Goal: Task Accomplishment & Management: Use online tool/utility

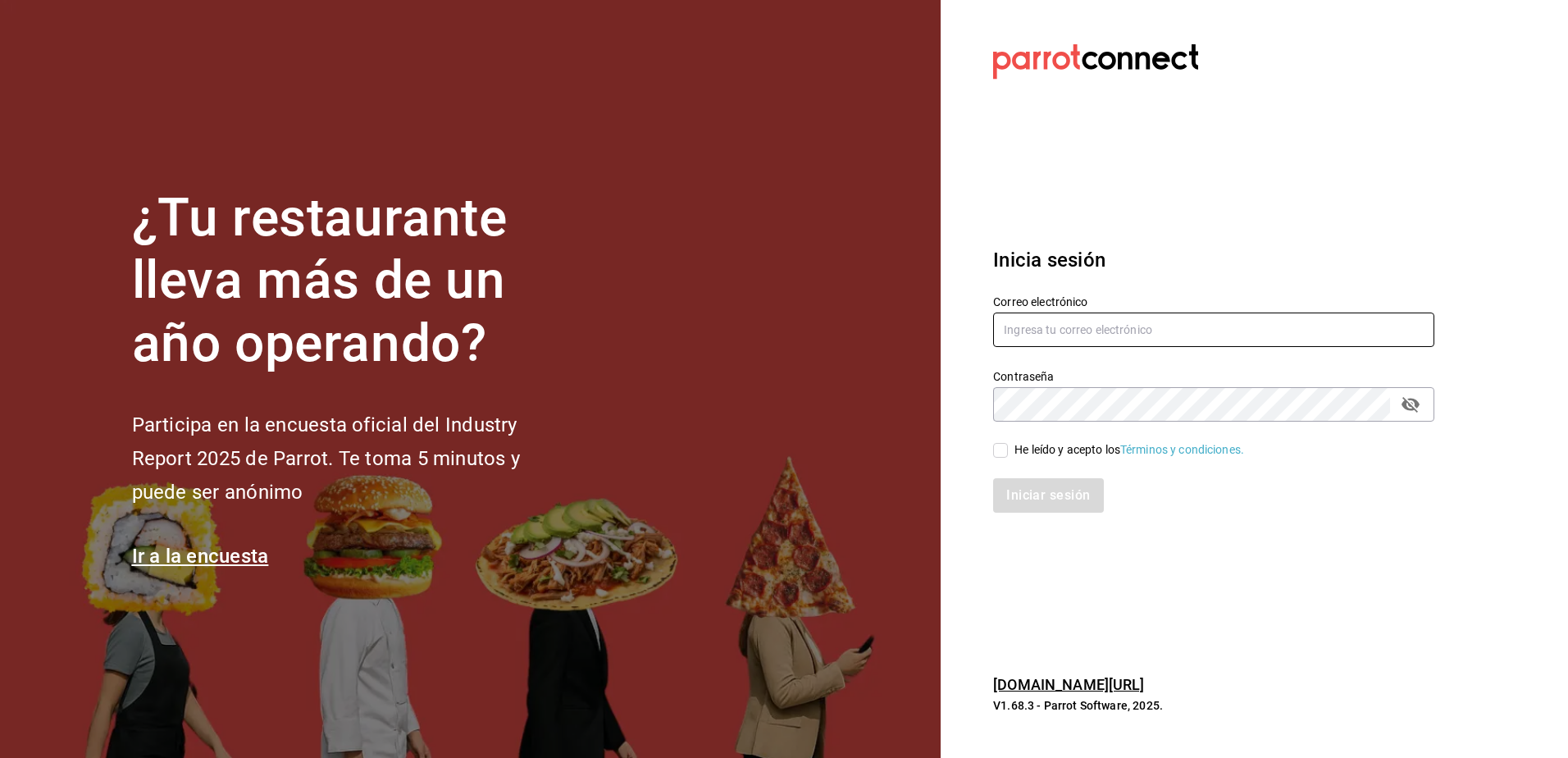
type input "jandresruan1@gmail.com"
click at [992, 449] on div "He leído y acepto los Términos y condiciones." at bounding box center [1204, 440] width 461 height 37
click at [1000, 455] on input "He leído y acepto los Términos y condiciones." at bounding box center [1001, 450] width 15 height 15
checkbox input "true"
click at [1006, 491] on button "Iniciar sesión" at bounding box center [1049, 496] width 111 height 35
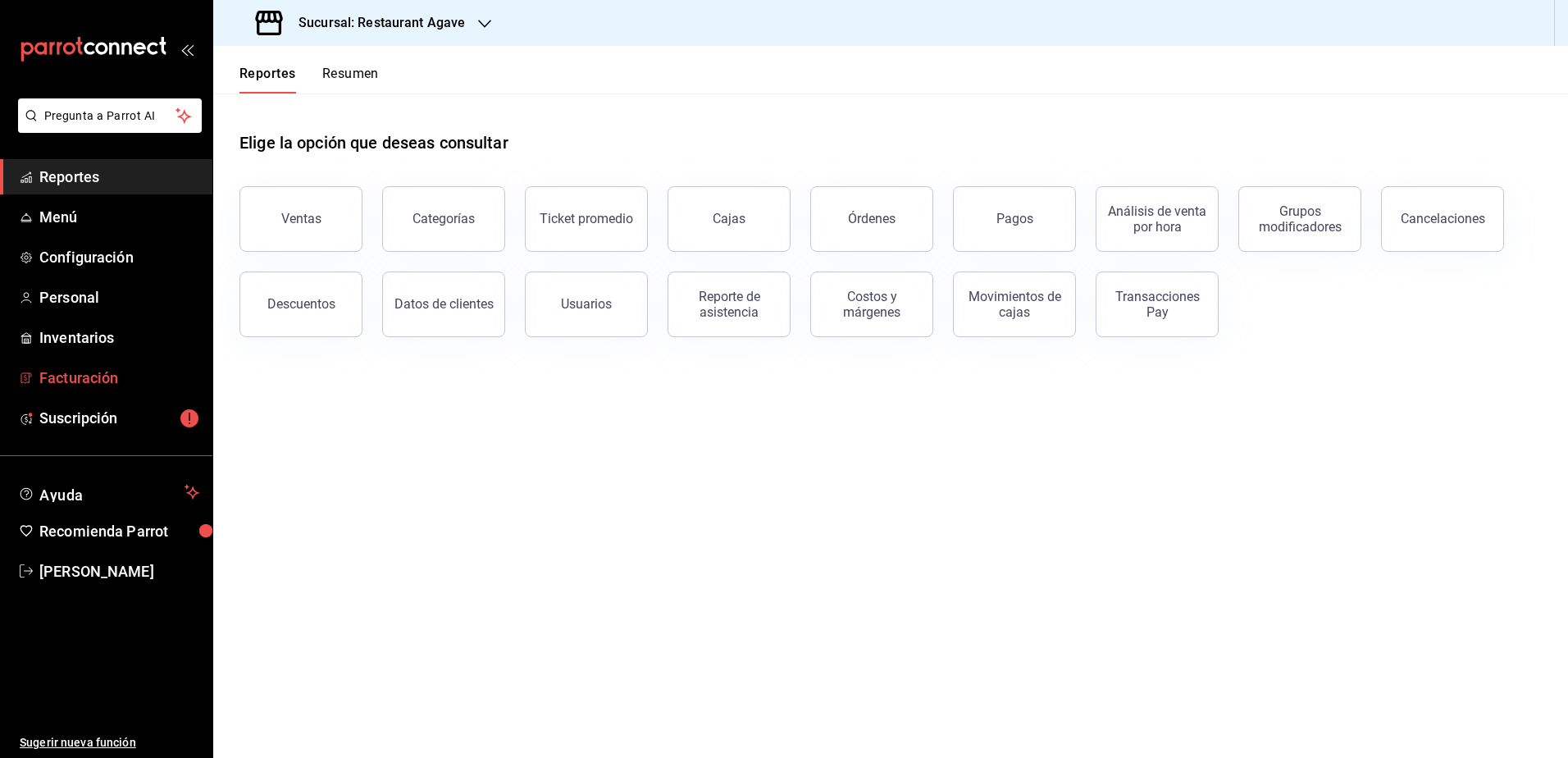
click at [148, 375] on span "Facturación" at bounding box center [119, 377] width 160 height 22
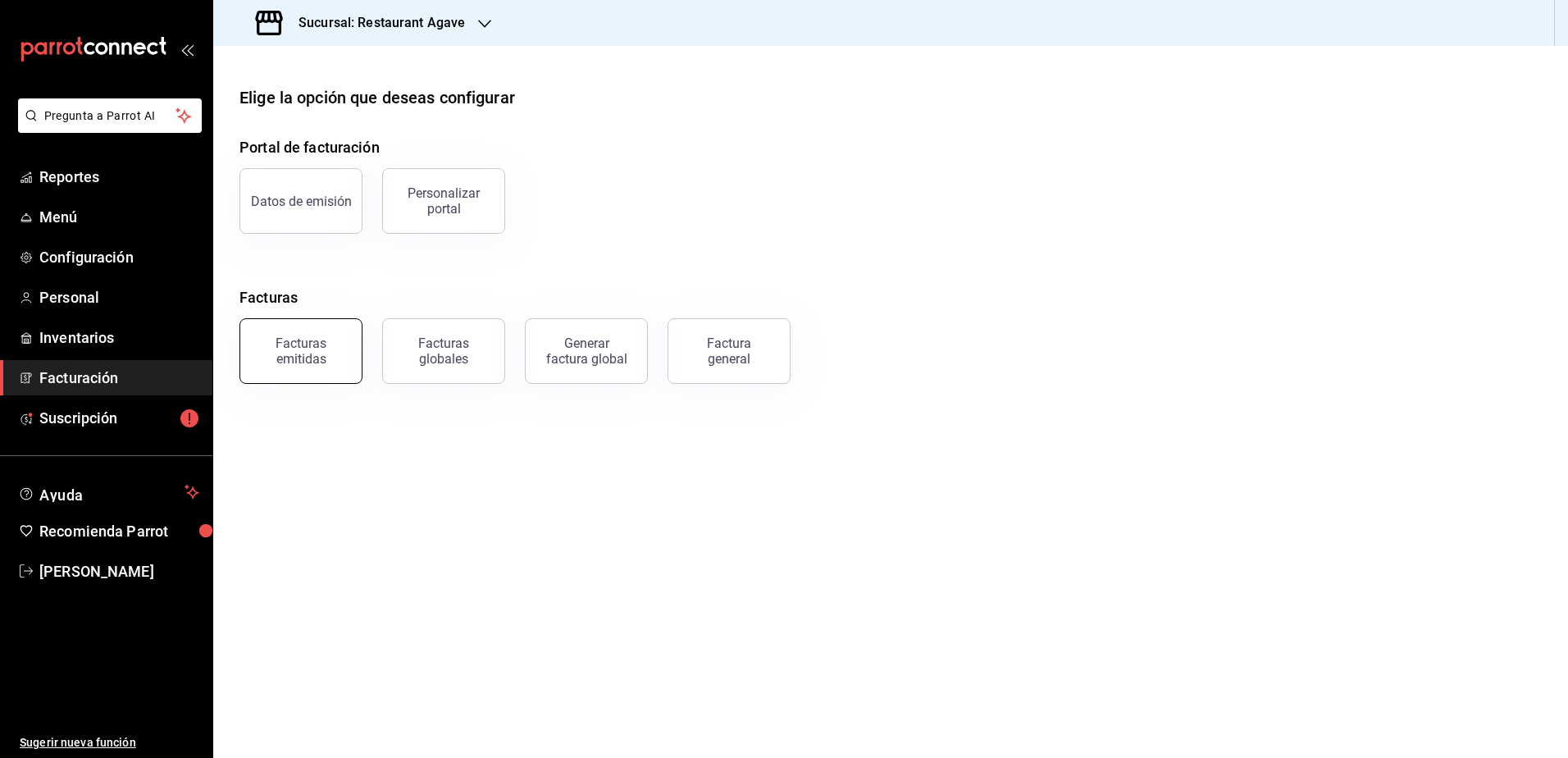
click at [351, 353] on button "Facturas emitidas" at bounding box center [300, 352] width 123 height 66
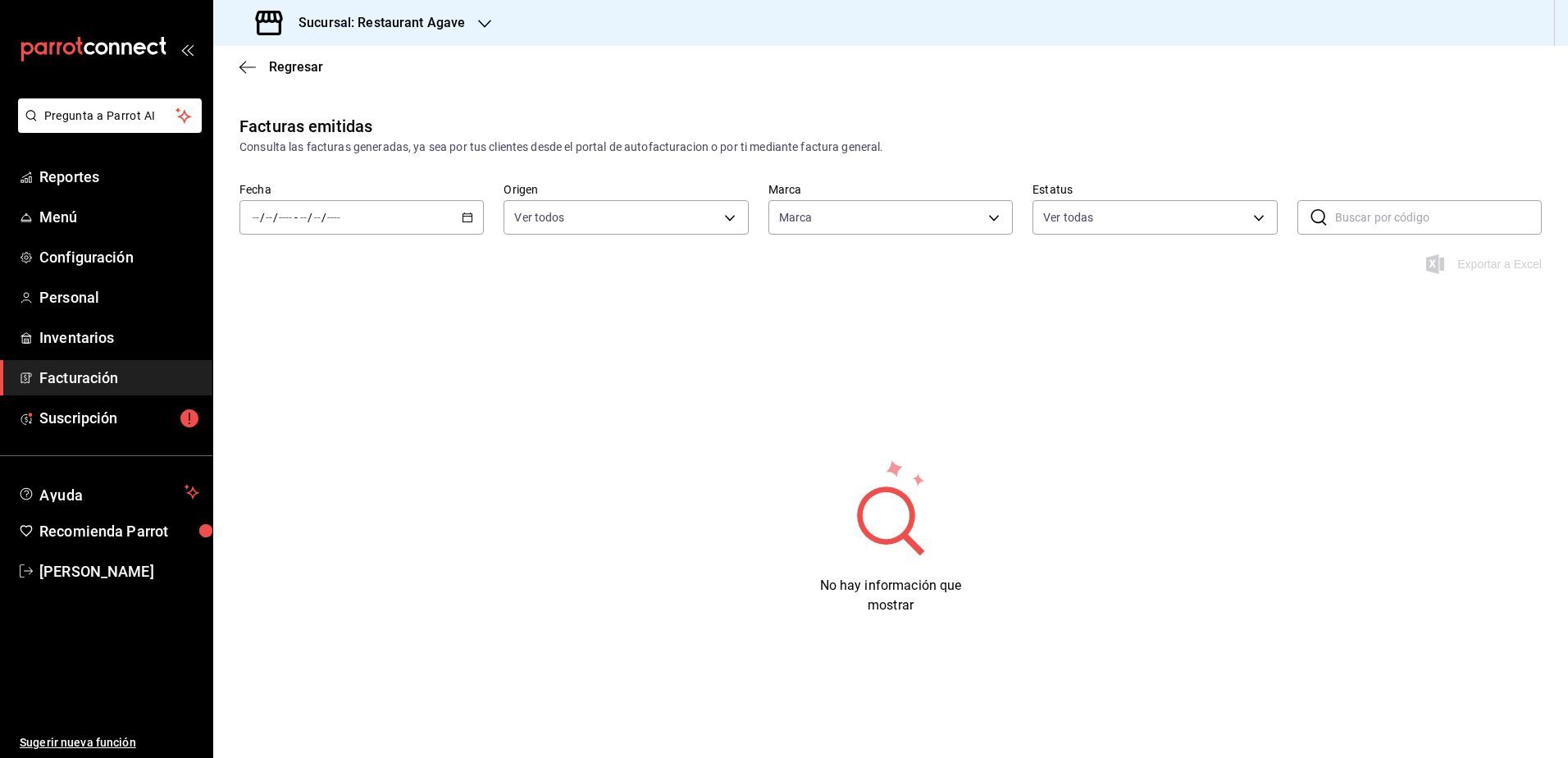
type input "ac14864f-e3a0-4832-92fd-dda121f57a49"
click at [472, 216] on \(Stroke\) "button" at bounding box center [468, 218] width 10 height 9
click at [321, 295] on span "Ayer" at bounding box center [317, 303] width 127 height 17
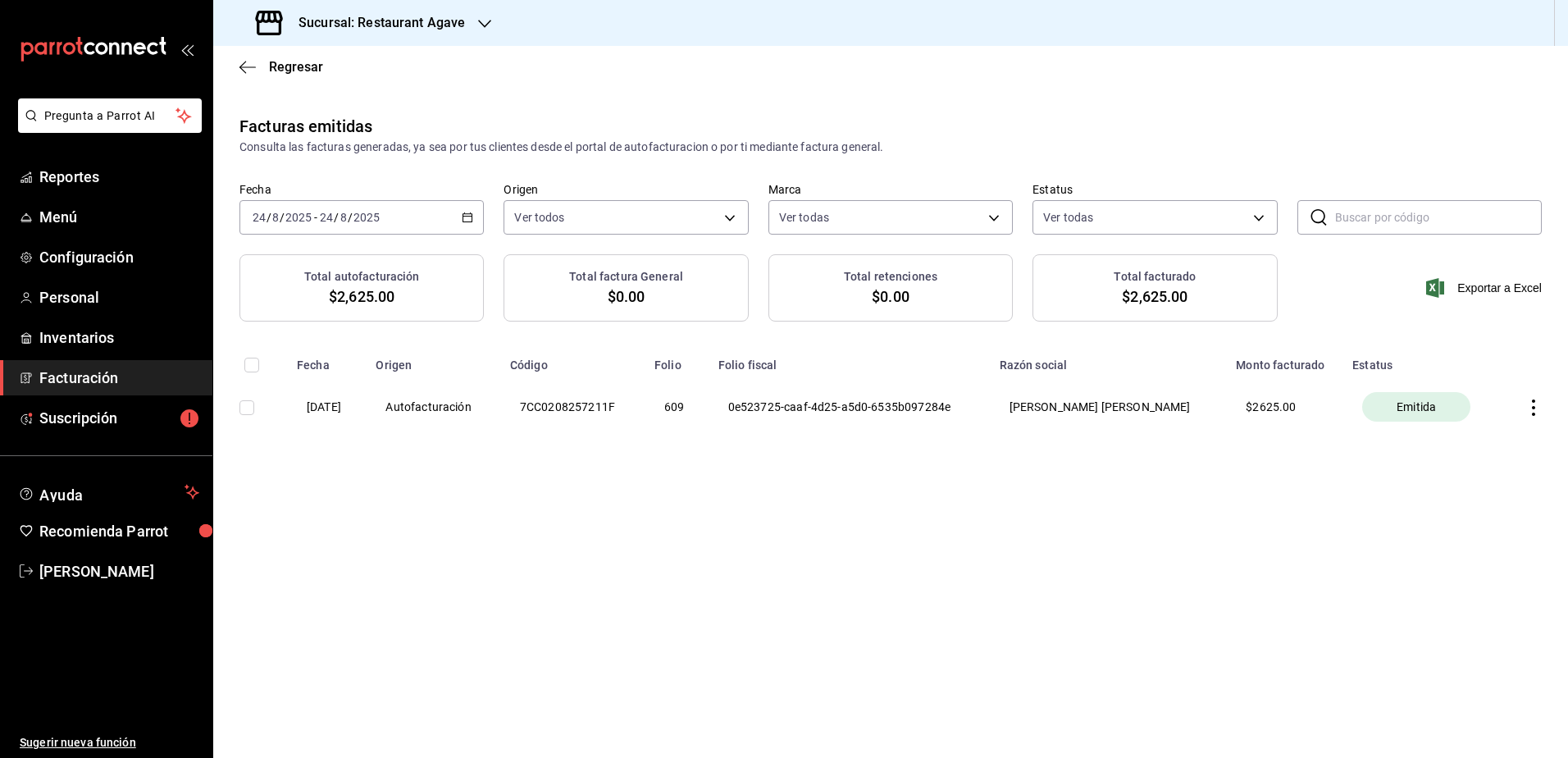
click at [456, 222] on div "[DATE] [DATE] - [DATE] [DATE]" at bounding box center [362, 217] width 245 height 35
click at [333, 343] on span "Semana actual" at bounding box center [317, 341] width 127 height 17
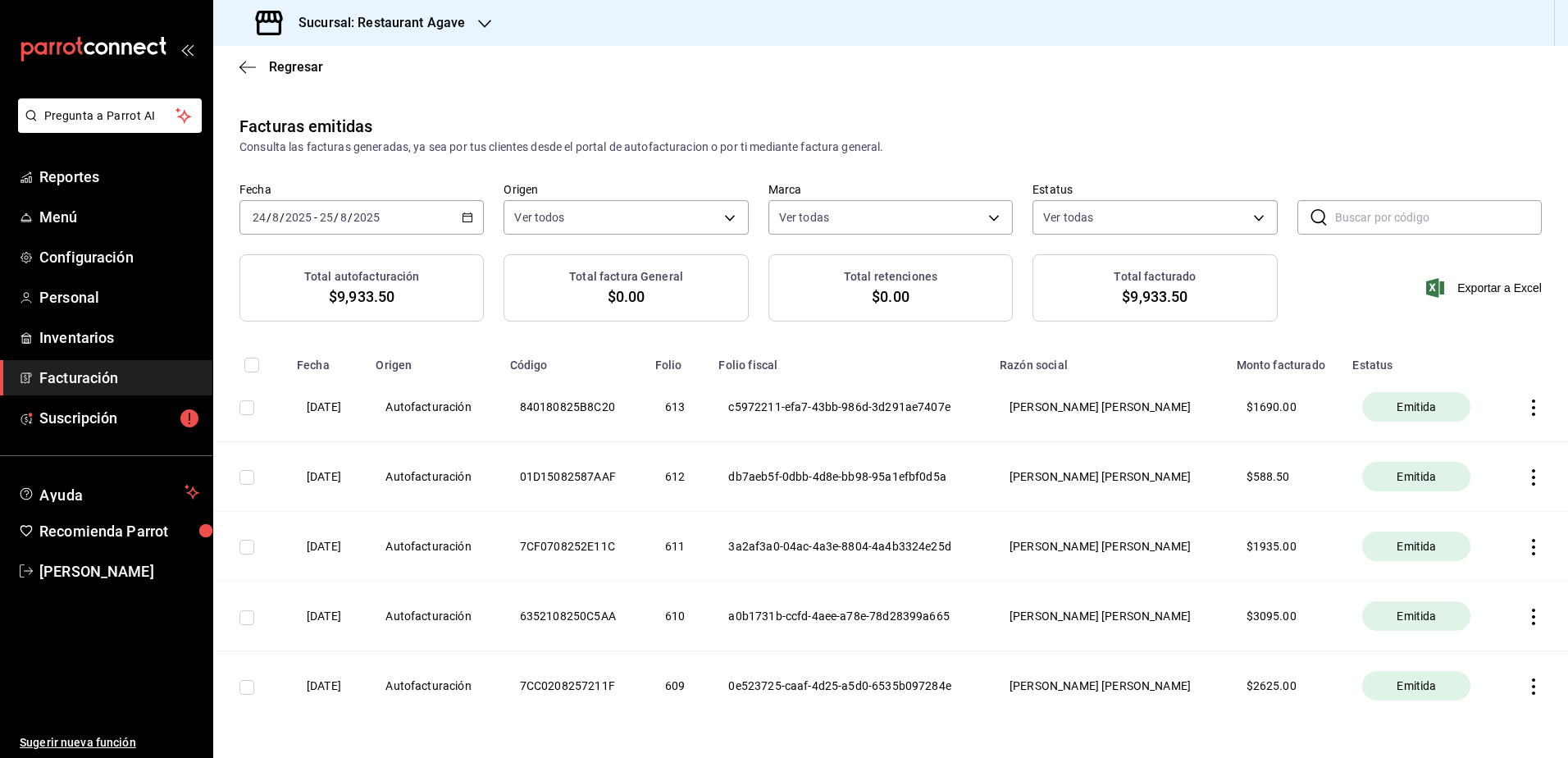
click at [472, 214] on div "[DATE] [DATE] - [DATE] [DATE]" at bounding box center [362, 217] width 245 height 35
click at [332, 370] on span "Mes actual" at bounding box center [317, 377] width 127 height 17
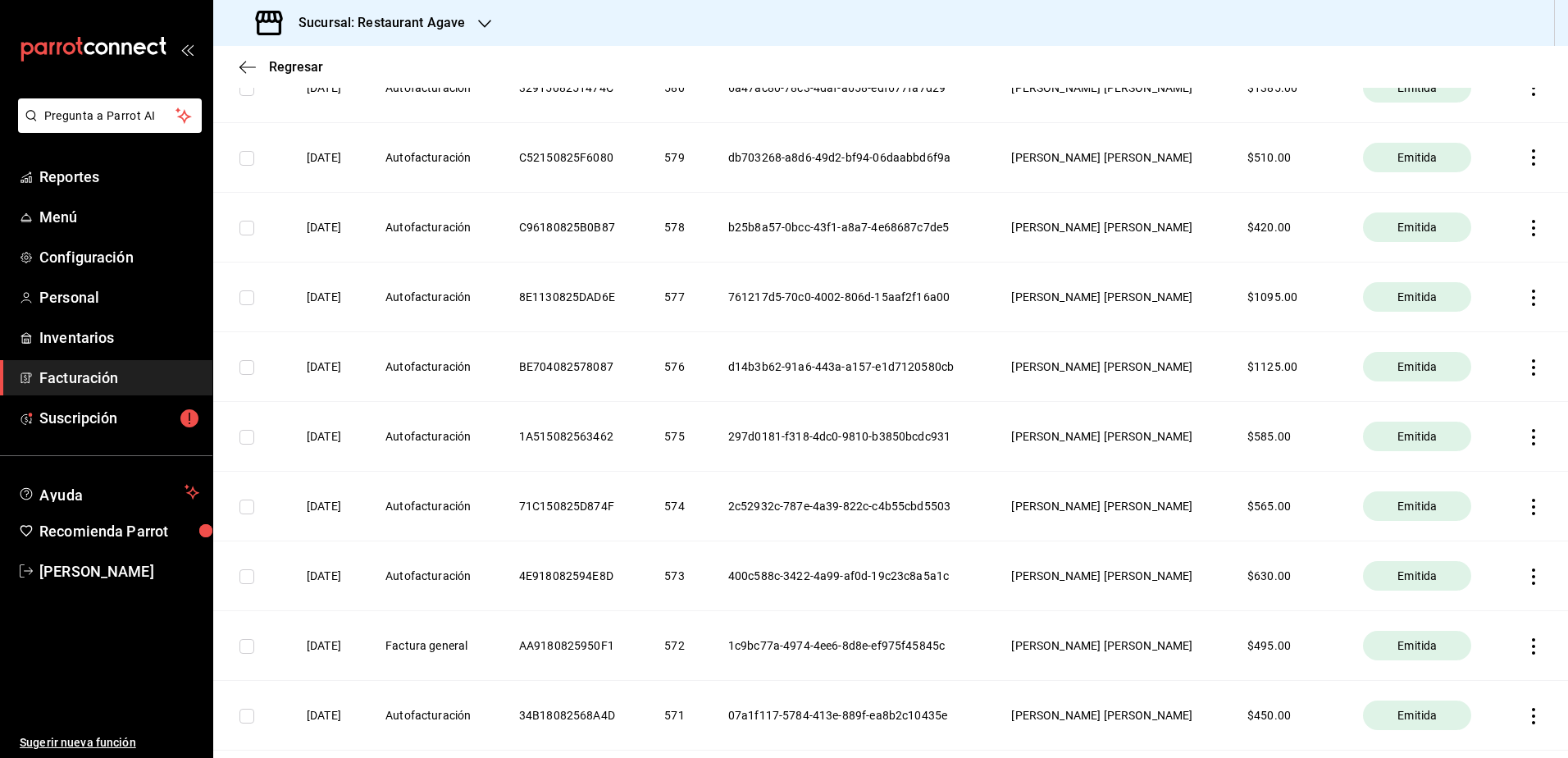
scroll to position [2625, 0]
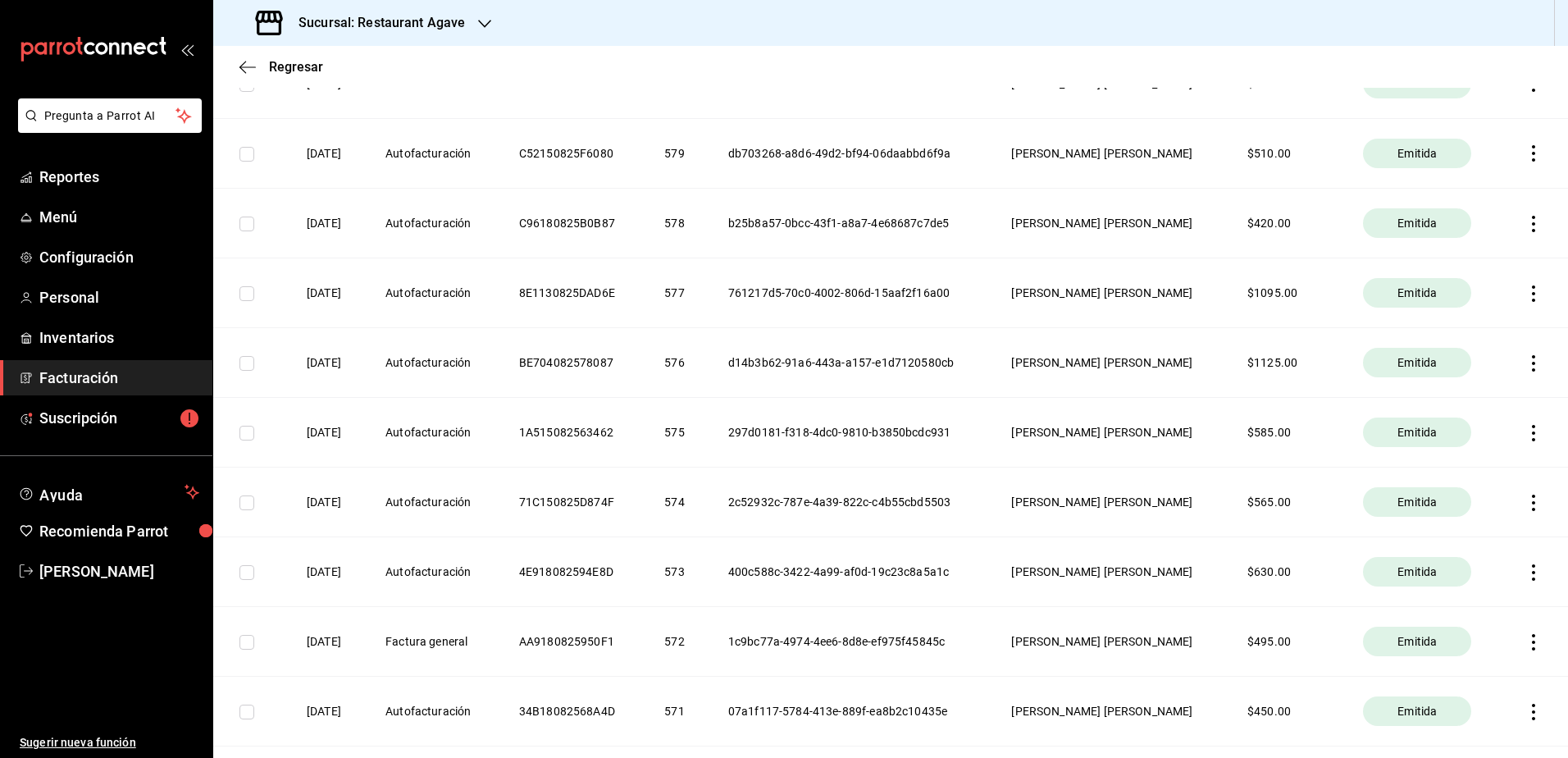
click at [116, 378] on span "Facturación" at bounding box center [119, 377] width 160 height 22
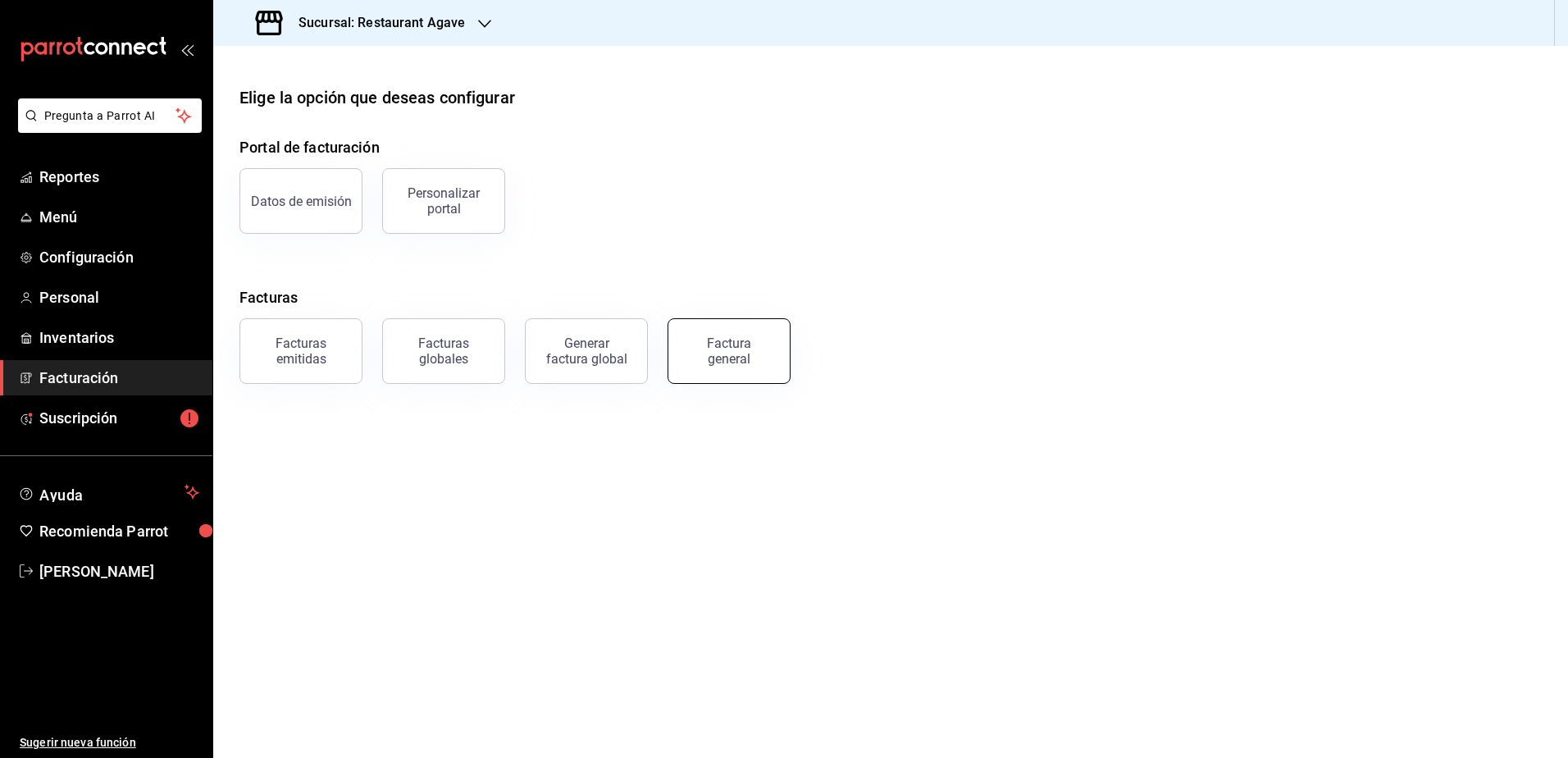
click at [673, 359] on button "Factura general" at bounding box center [729, 352] width 123 height 66
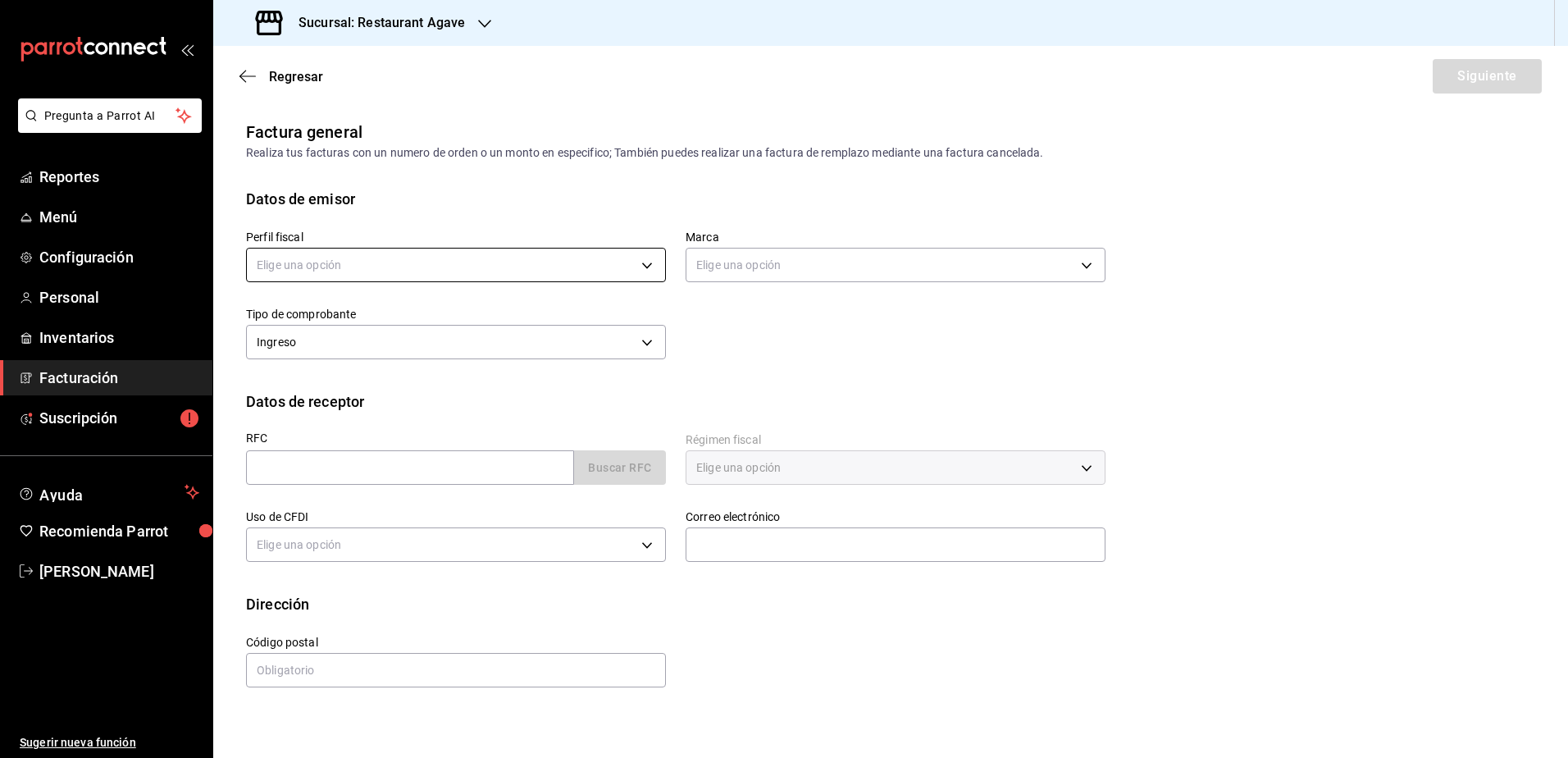
click at [415, 273] on body "Pregunta a Parrot AI Reportes Menú Configuración Personal Inventarios Facturaci…" at bounding box center [784, 379] width 1568 height 758
click at [383, 347] on li "[PERSON_NAME] [PERSON_NAME]" at bounding box center [456, 348] width 418 height 30
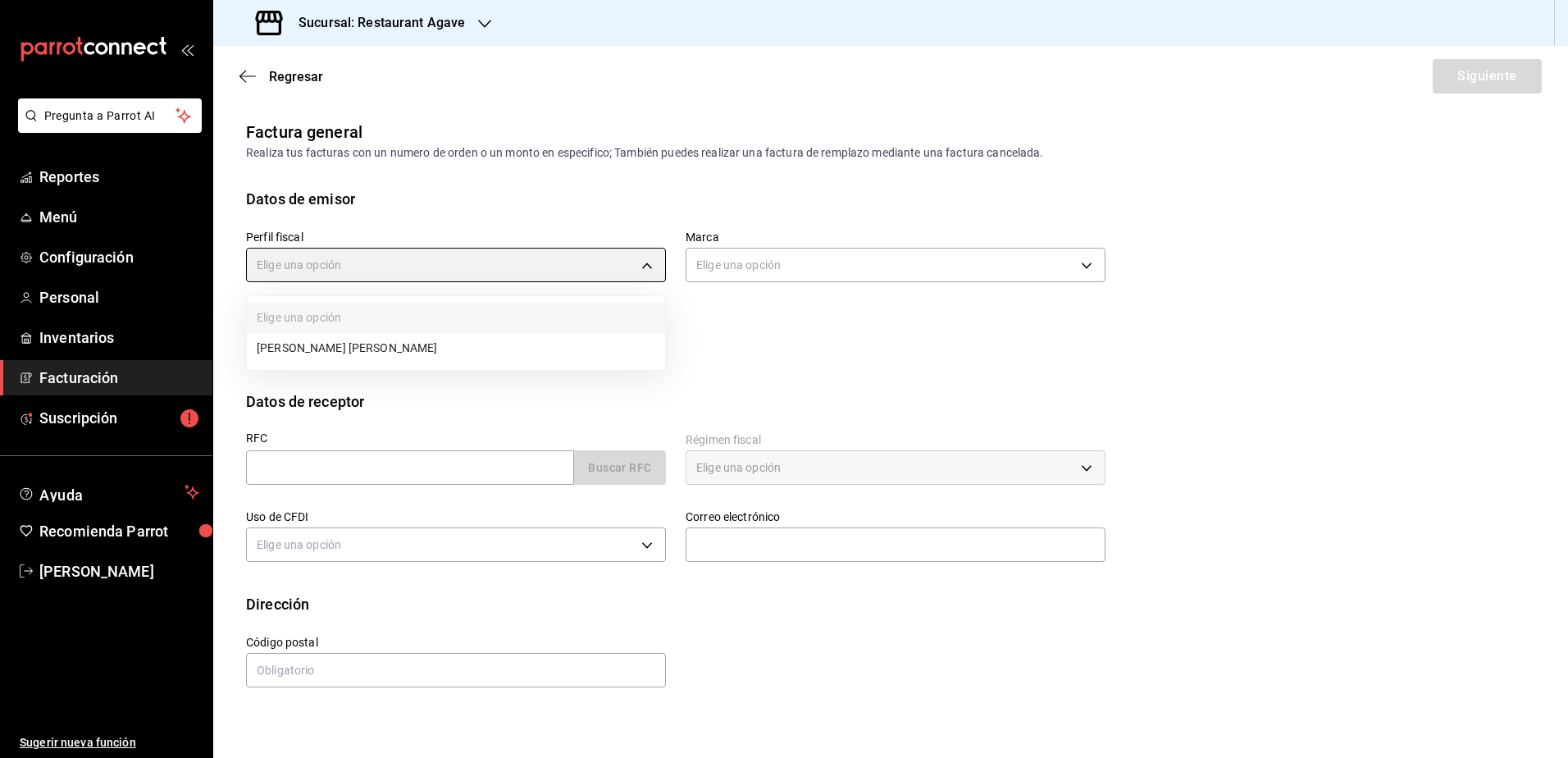
type input "ad901036-74df-4fe8-addc-bdb4b17d016d"
type input "ac14864f-e3a0-4832-92fd-dda121f57a49"
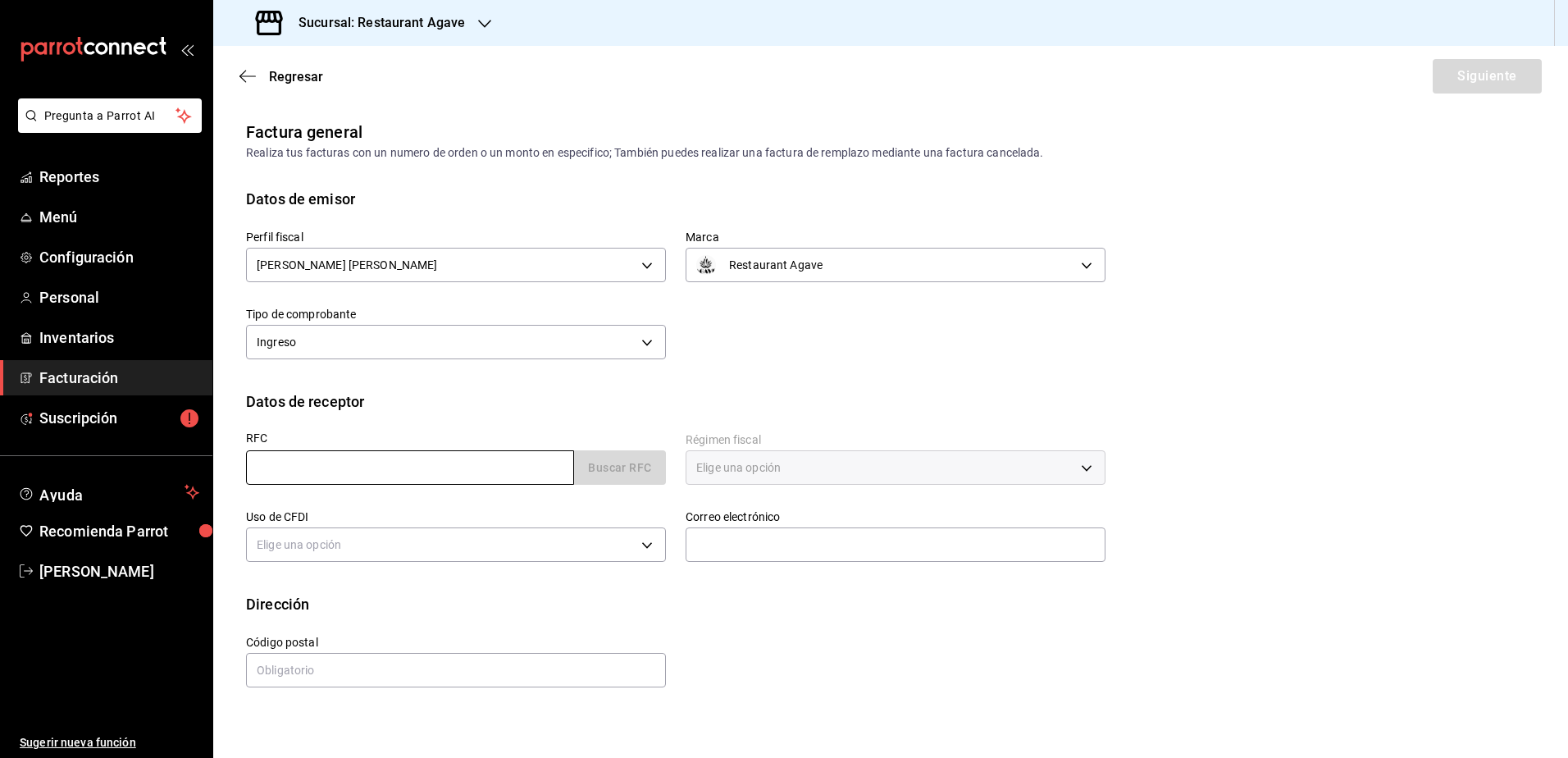
click at [367, 462] on input "text" at bounding box center [409, 468] width 328 height 35
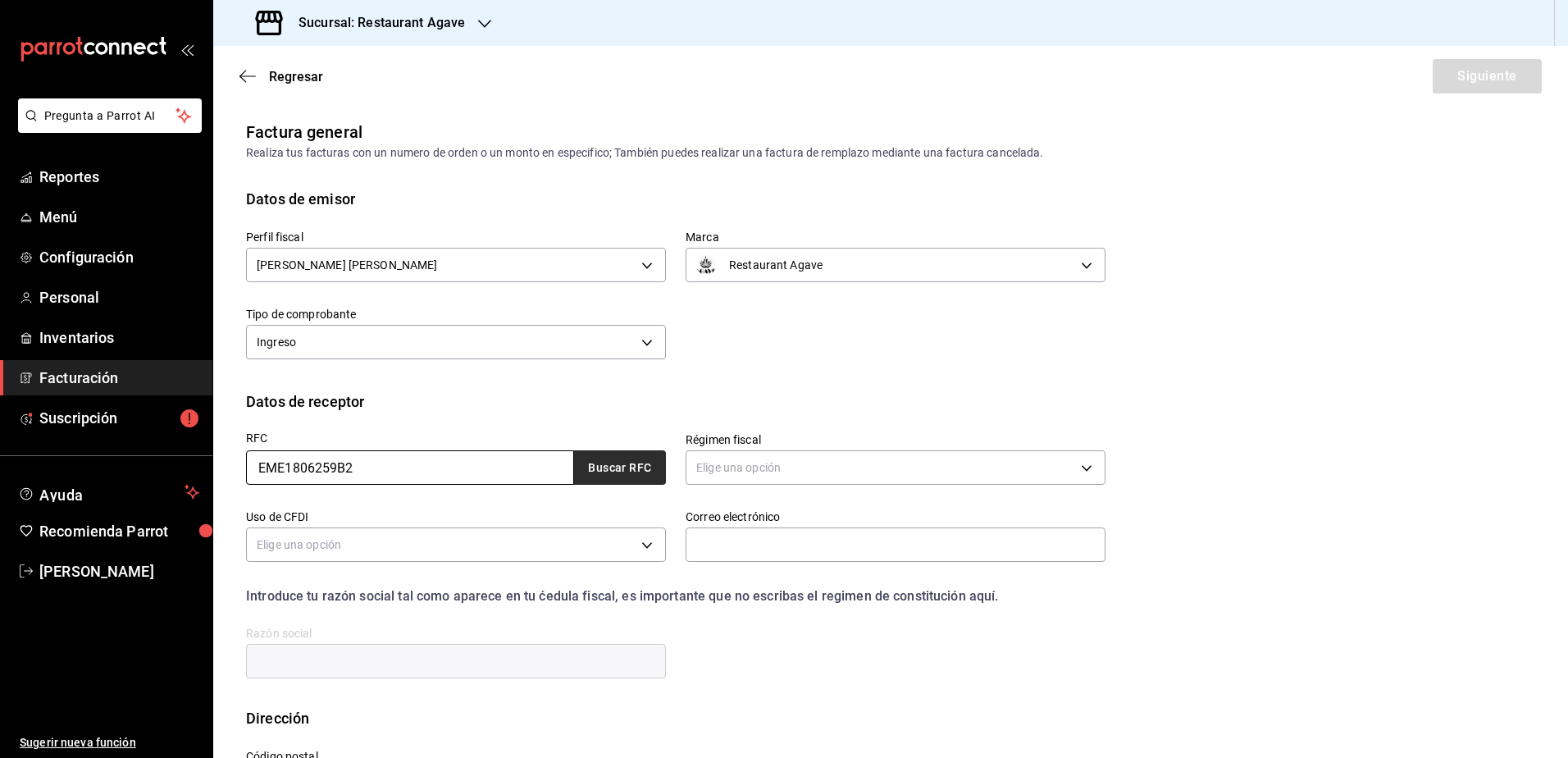
type input "EME1806259B2"
click at [576, 463] on button "Buscar RFC" at bounding box center [620, 468] width 92 height 35
click at [731, 474] on body "Pregunta a Parrot AI Reportes Menú Configuración Personal Inventarios Facturaci…" at bounding box center [784, 379] width 1568 height 758
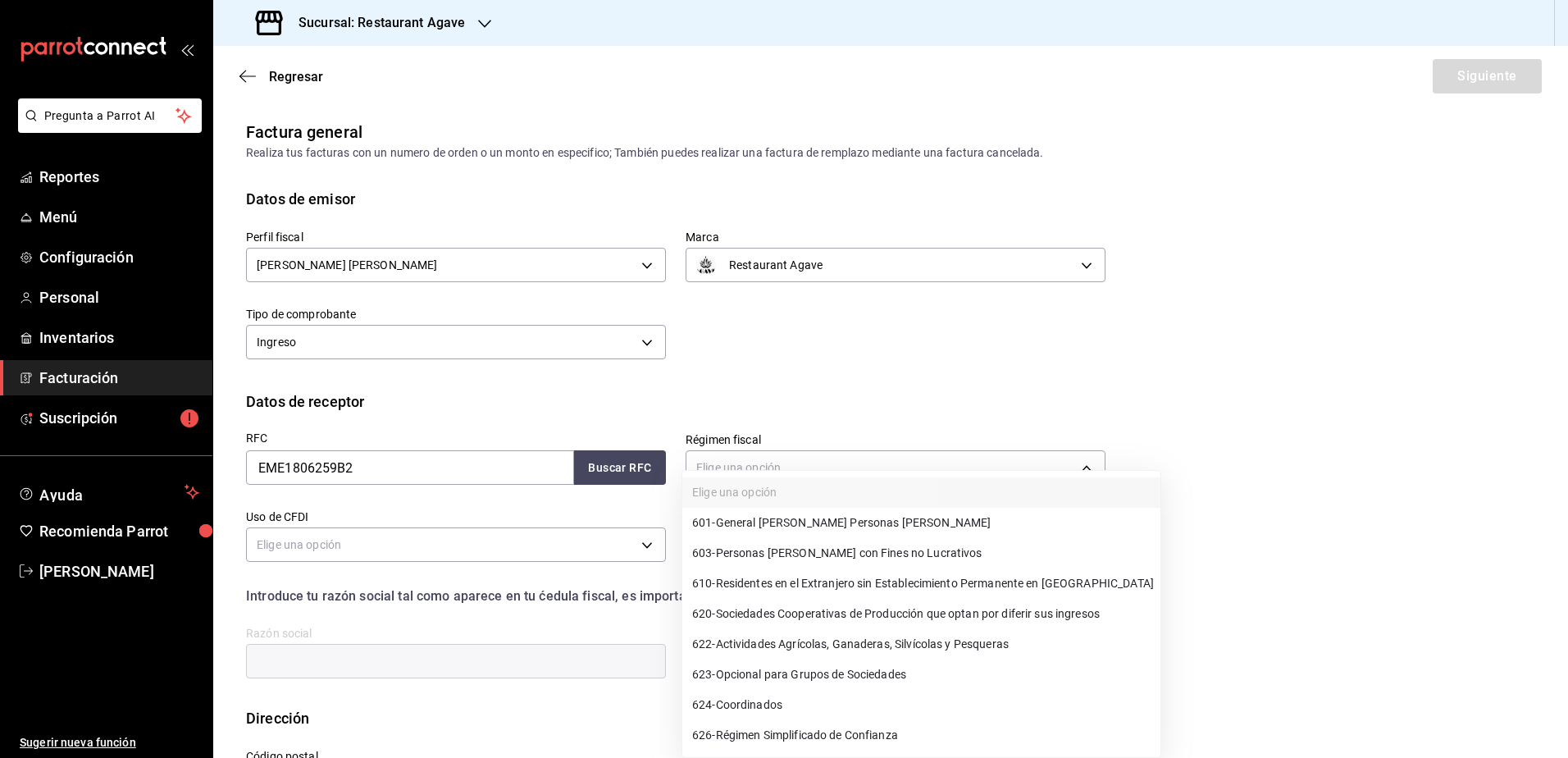
drag, startPoint x: 1563, startPoint y: 485, endPoint x: 1567, endPoint y: 546, distance: 61.1
click at [1567, 546] on div at bounding box center [784, 379] width 1568 height 758
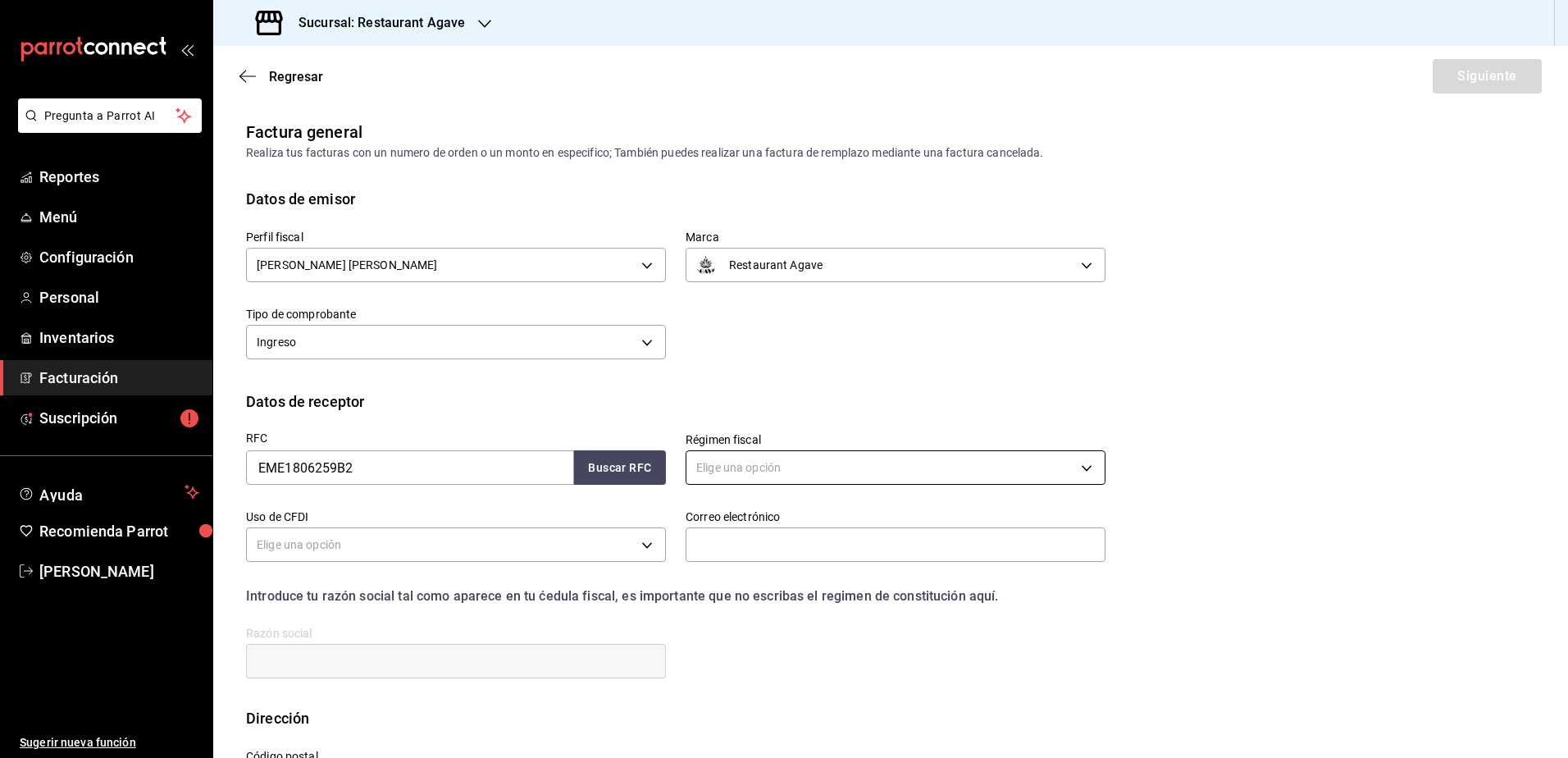
click at [1019, 473] on body "Pregunta a Parrot AI Reportes Menú Configuración Personal Inventarios Facturaci…" at bounding box center [784, 379] width 1568 height 758
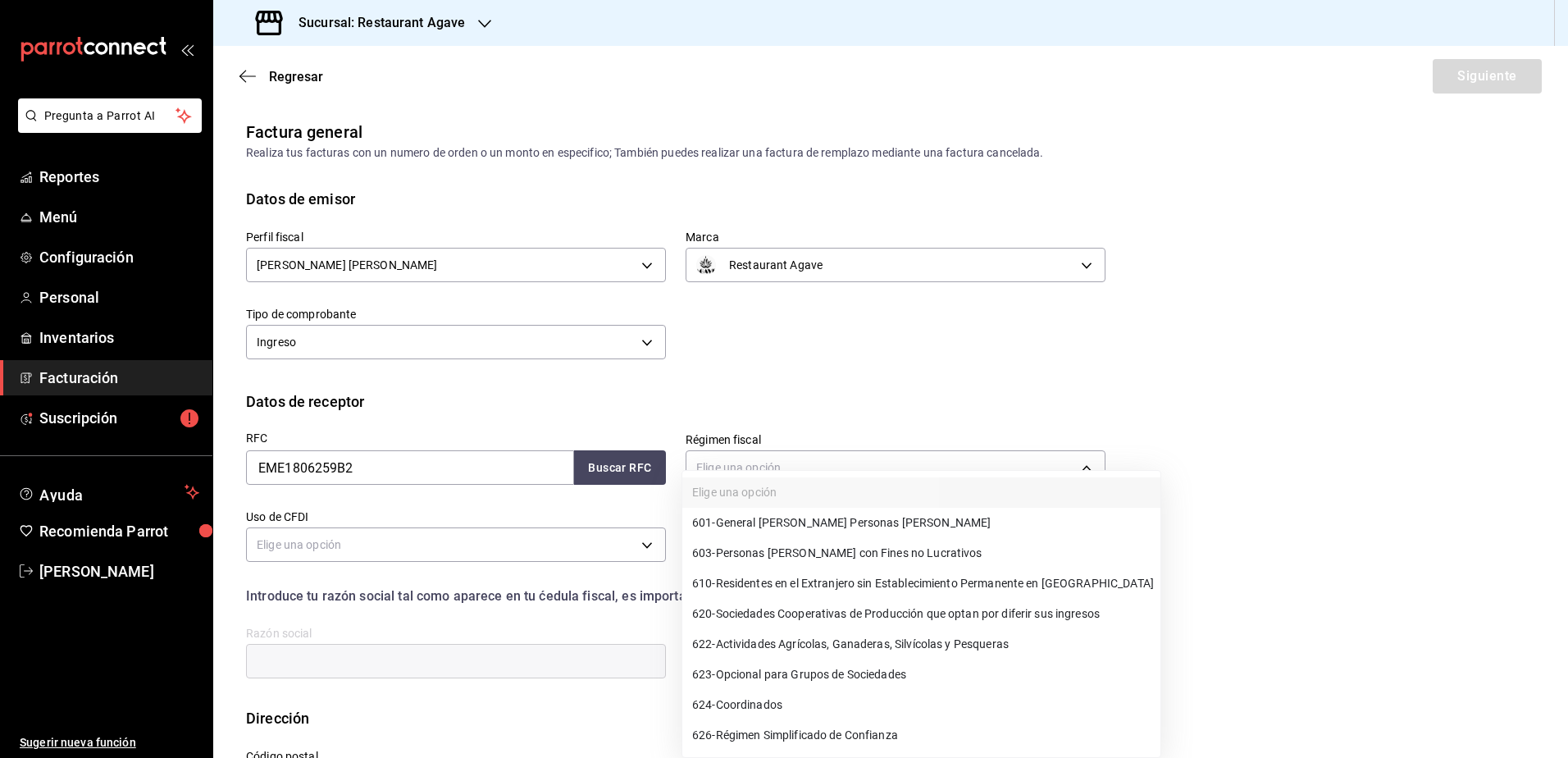
click at [597, 551] on div at bounding box center [784, 379] width 1568 height 758
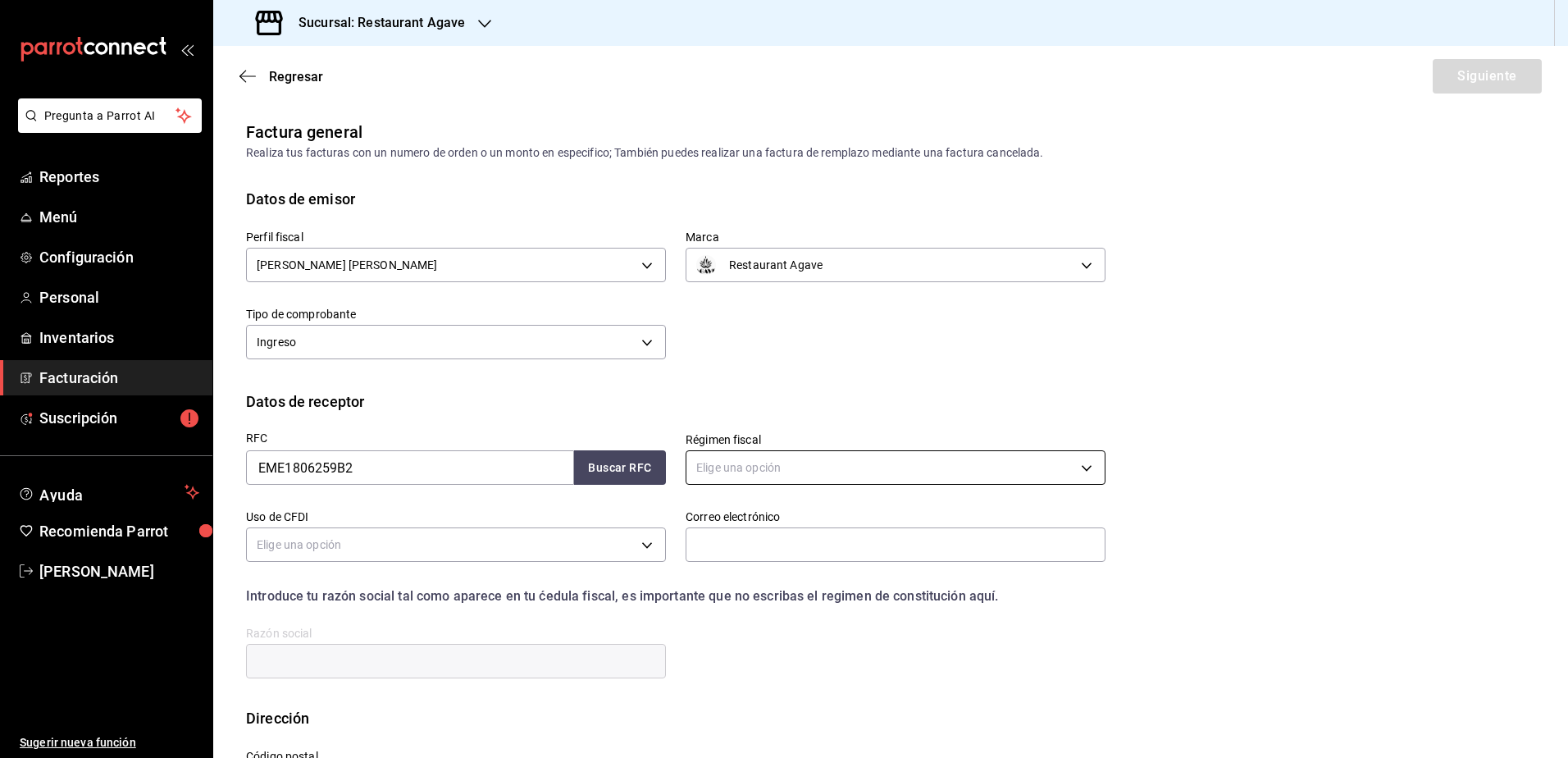
click at [758, 474] on body "Pregunta a Parrot AI Reportes Menú Configuración Personal Inventarios Facturaci…" at bounding box center [784, 379] width 1568 height 758
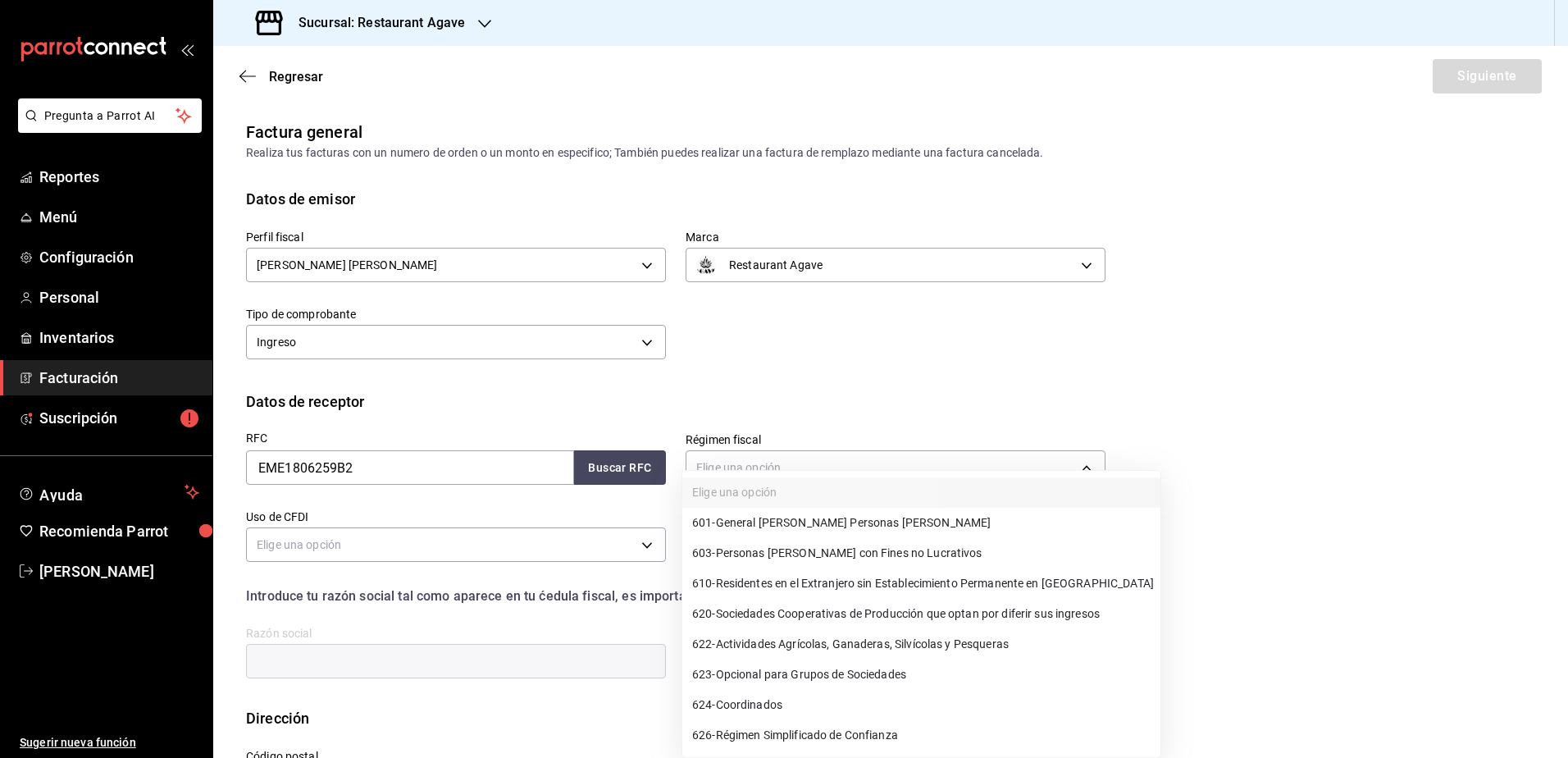
click at [860, 527] on span "601 - General [PERSON_NAME] Personas [PERSON_NAME]" at bounding box center [841, 522] width 299 height 17
type input "601"
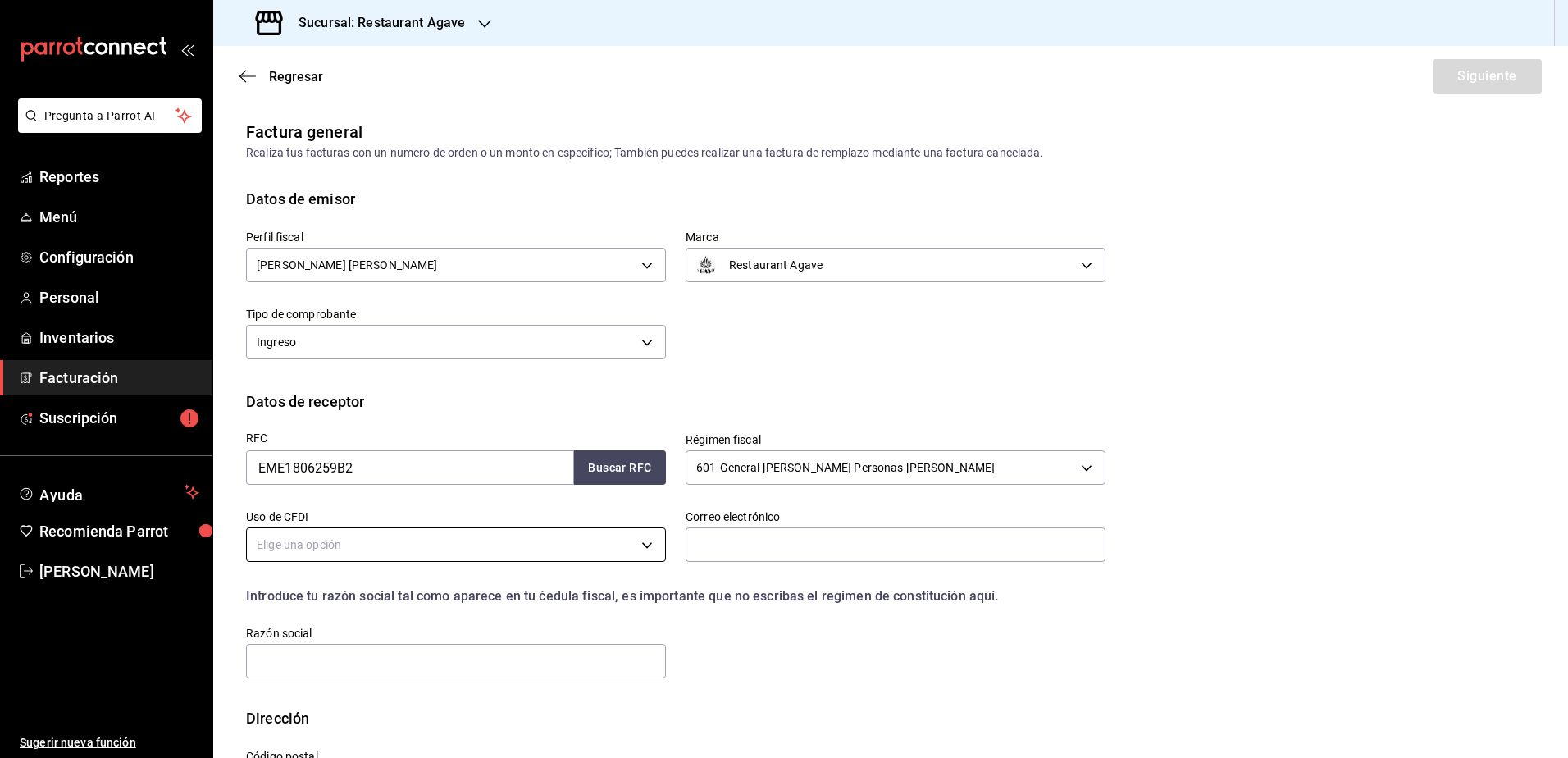
click at [553, 553] on body "Pregunta a Parrot AI Reportes Menú Configuración Personal Inventarios Facturaci…" at bounding box center [784, 379] width 1568 height 758
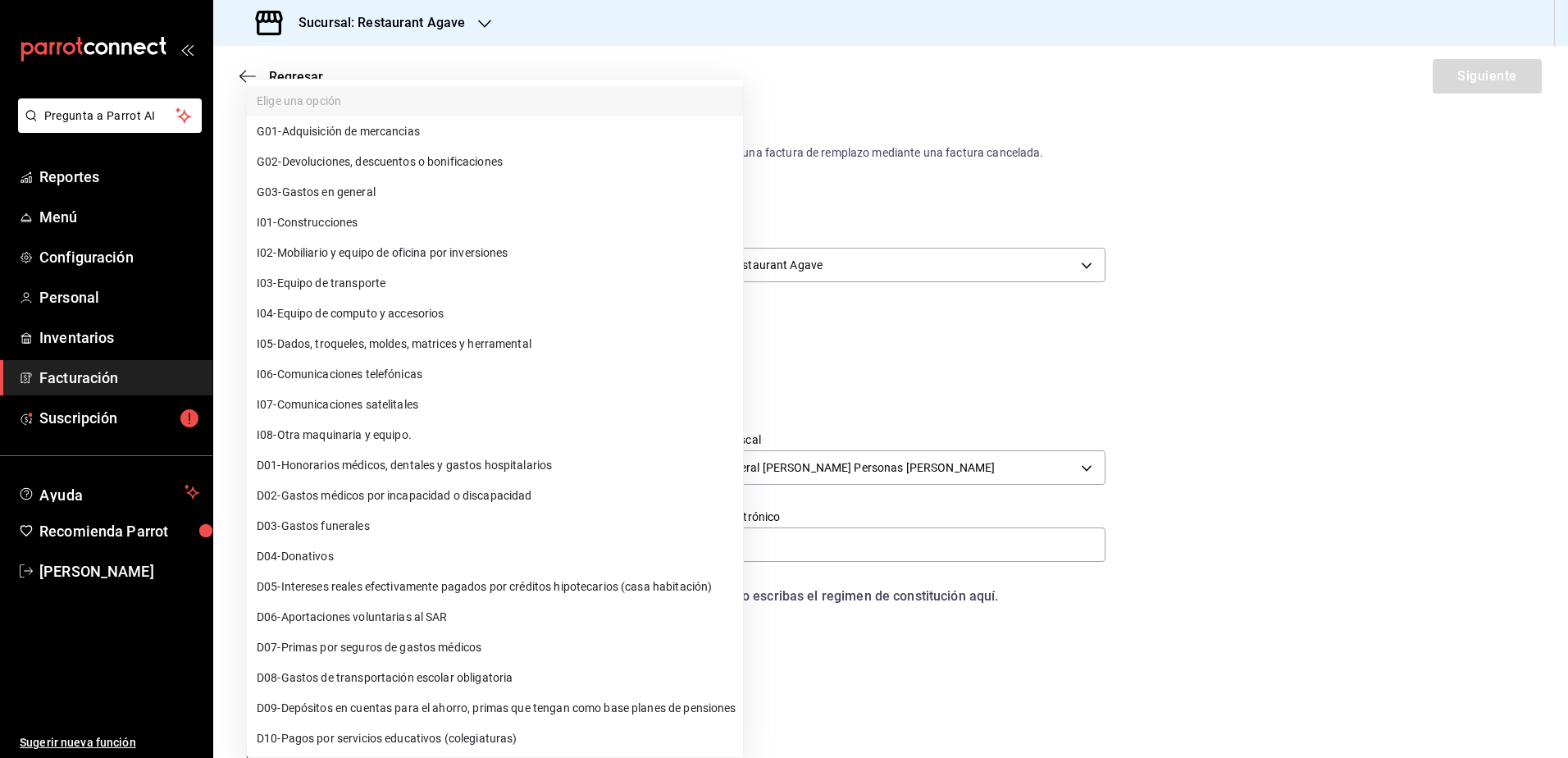
click at [451, 205] on li "G03 - Gastos en general" at bounding box center [494, 192] width 496 height 30
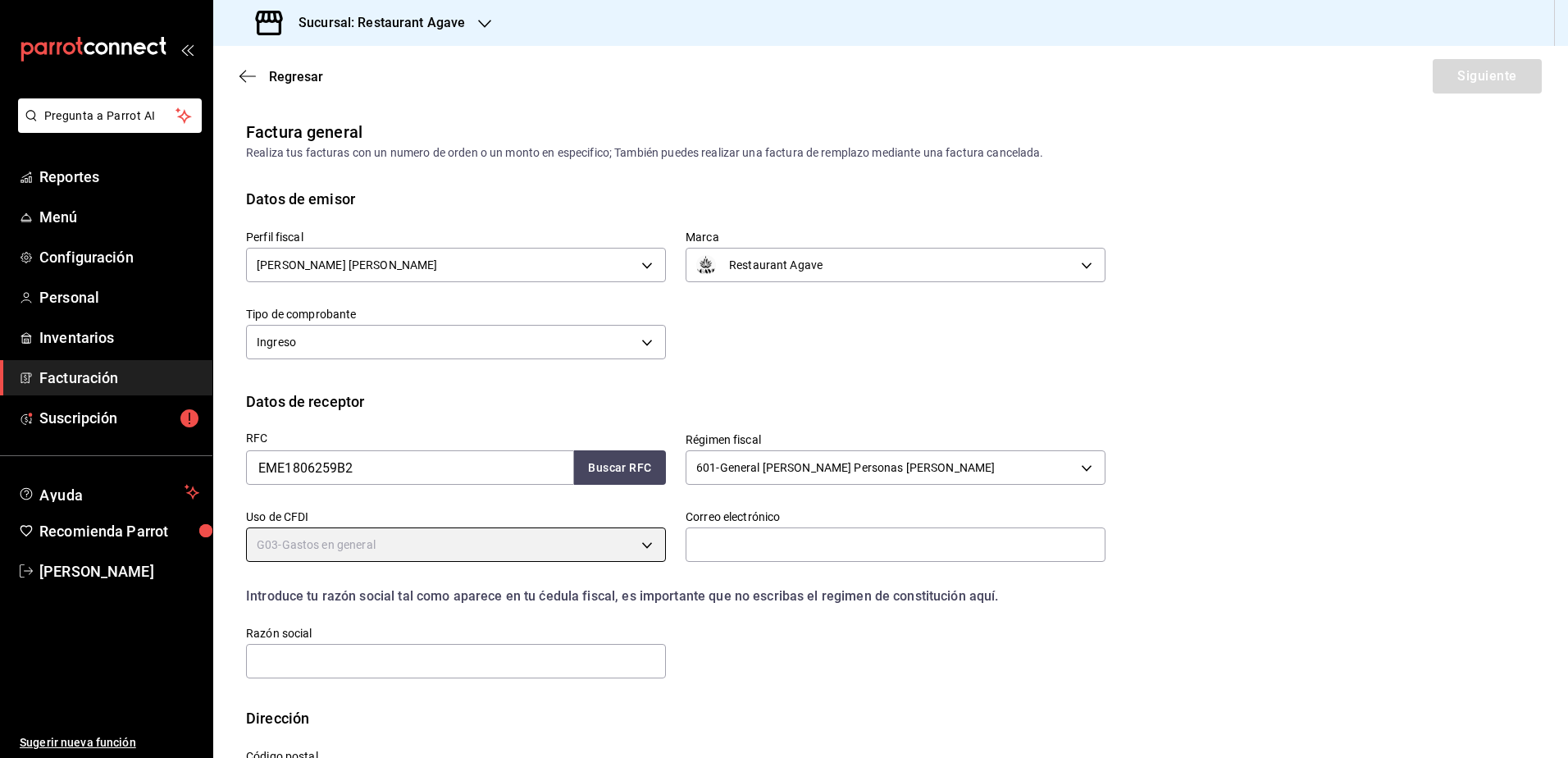
type input "G03"
click at [734, 544] on input "text" at bounding box center [896, 545] width 420 height 35
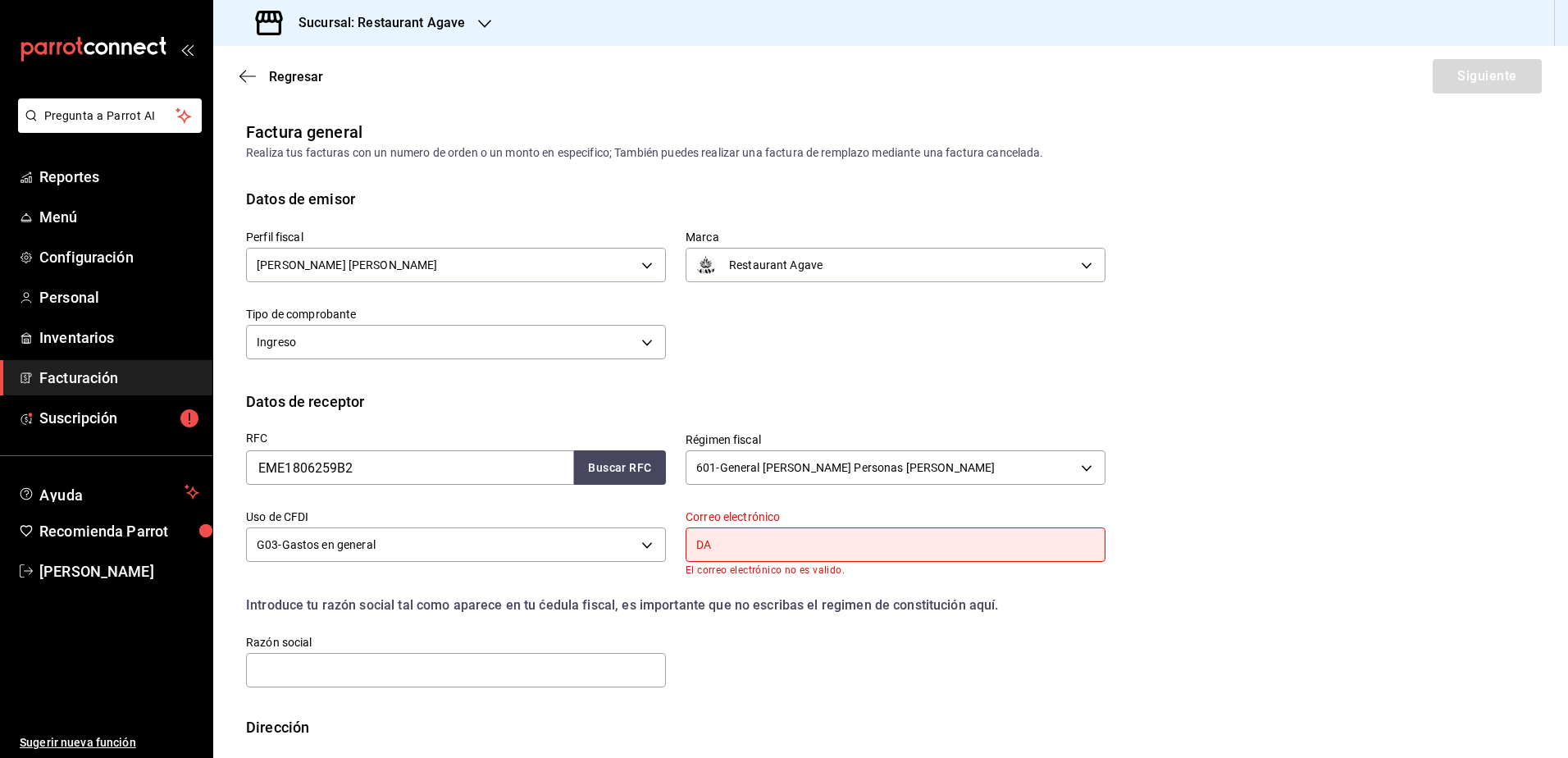
type input "D"
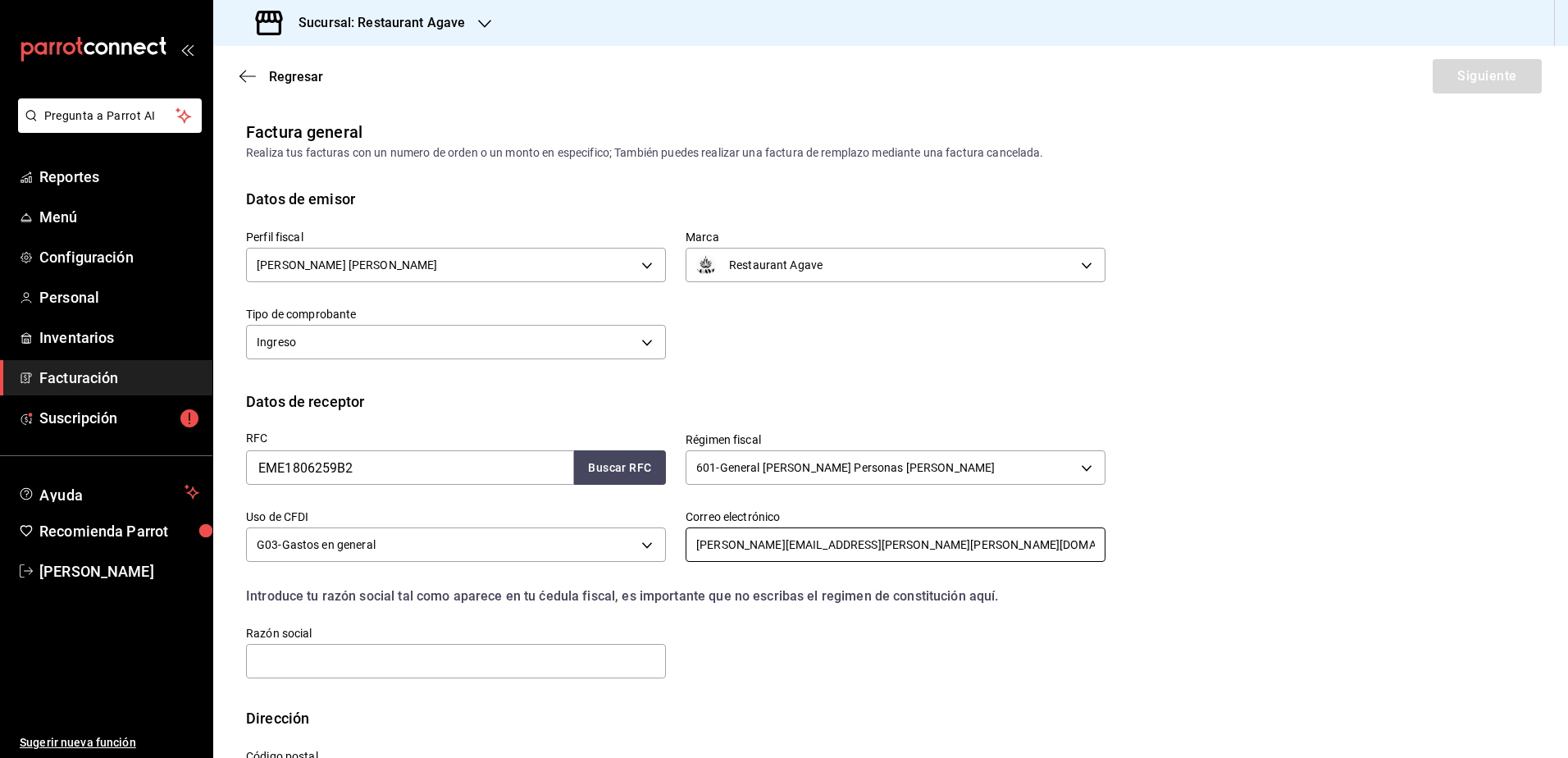
scroll to position [72, 0]
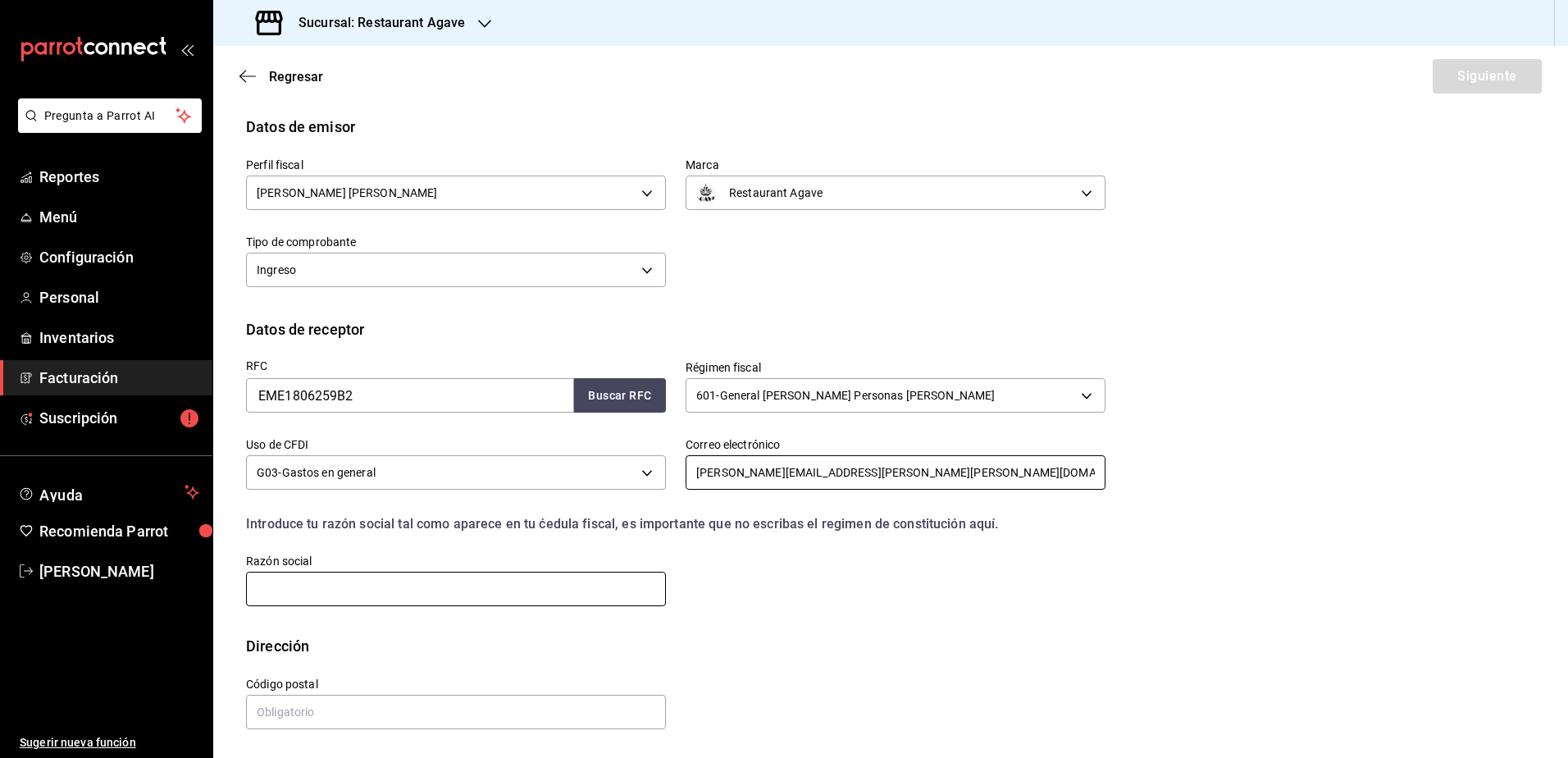
type input "[PERSON_NAME][EMAIL_ADDRESS][PERSON_NAME][PERSON_NAME][DOMAIN_NAME]"
click at [577, 587] on input "text" at bounding box center [456, 589] width 420 height 35
type input "[PERSON_NAME] DE [GEOGRAPHIC_DATA]"
click at [433, 703] on input "text" at bounding box center [456, 712] width 420 height 35
type input "05120"
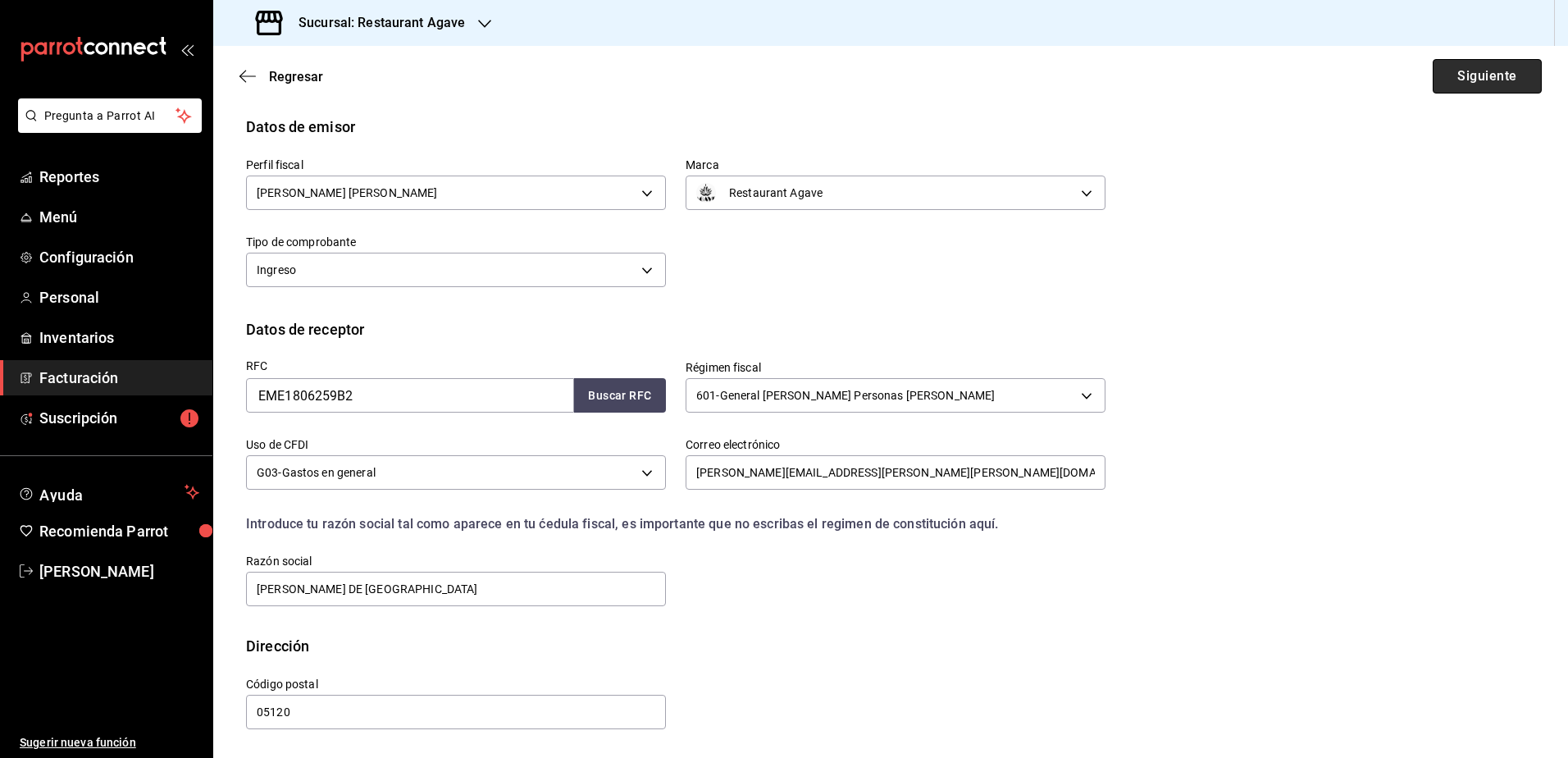
click at [1475, 76] on button "Siguiente" at bounding box center [1487, 77] width 109 height 35
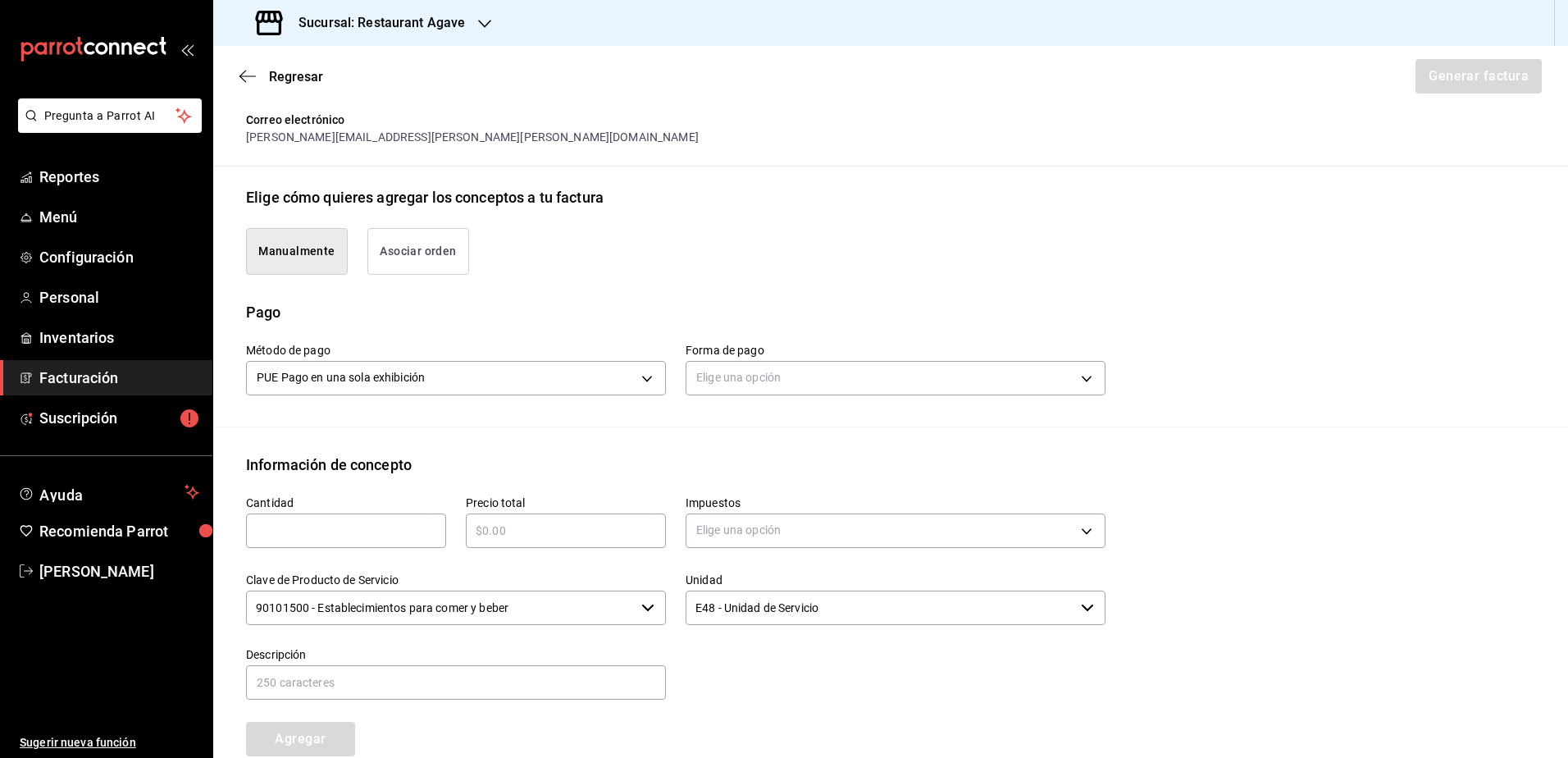
scroll to position [319, 0]
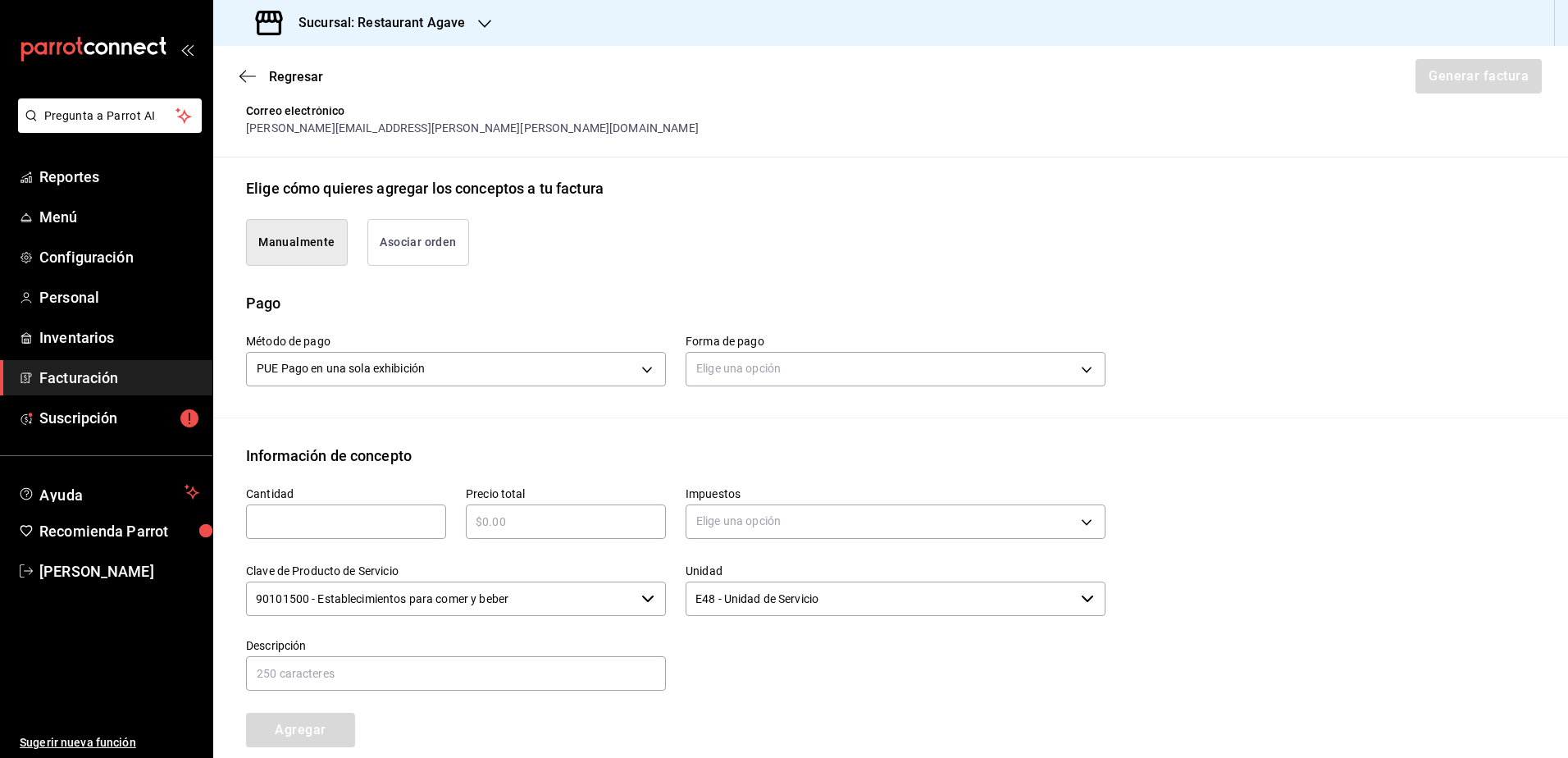
click at [359, 536] on div "​" at bounding box center [345, 521] width 200 height 35
type input "1"
click at [523, 520] on input "text" at bounding box center [565, 521] width 200 height 20
type input "$24150"
click at [776, 511] on body "Pregunta a Parrot AI Reportes Menú Configuración Personal Inventarios Facturaci…" at bounding box center [784, 379] width 1568 height 758
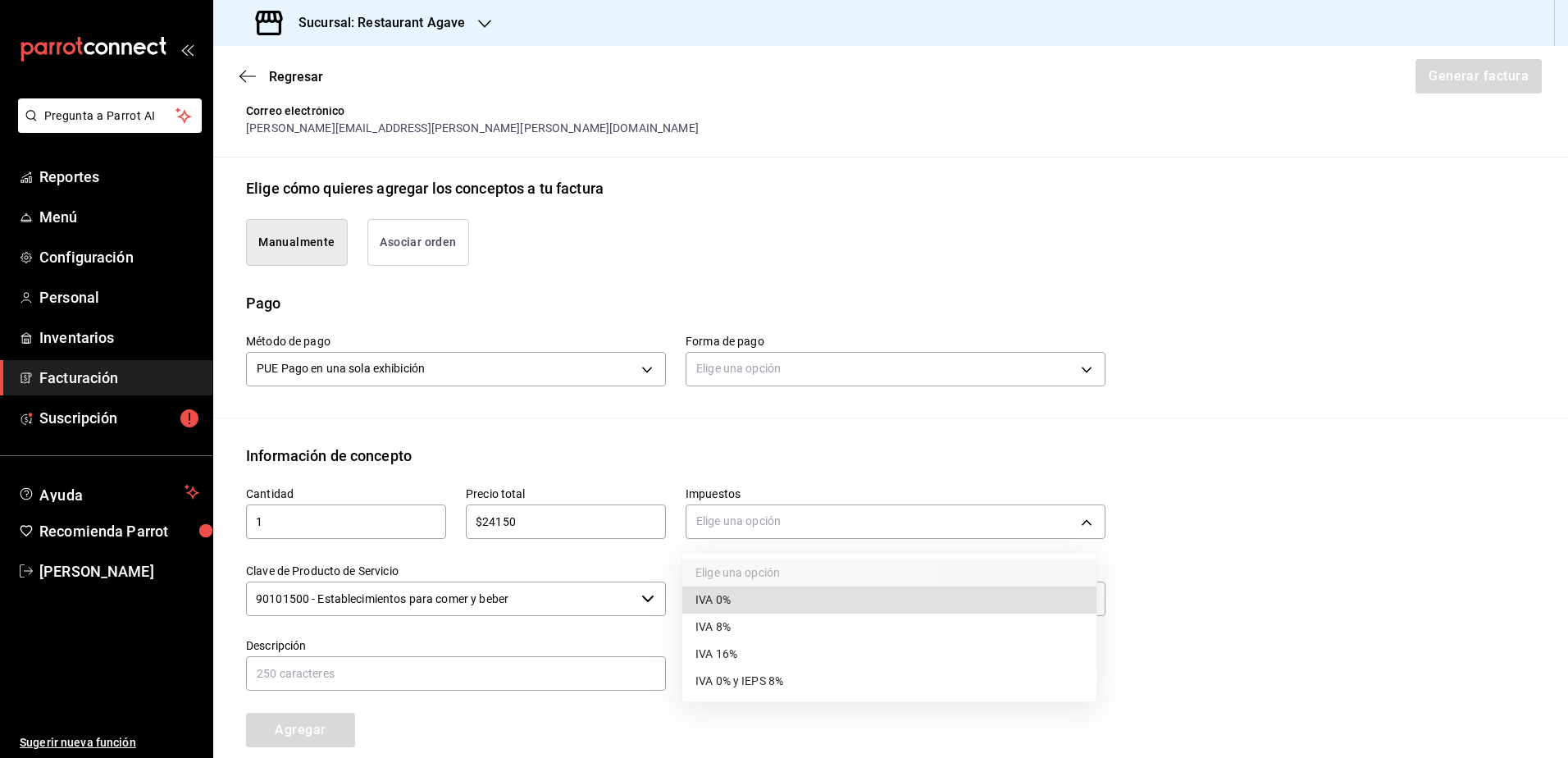
click at [769, 652] on li "IVA 16%" at bounding box center [889, 654] width 415 height 27
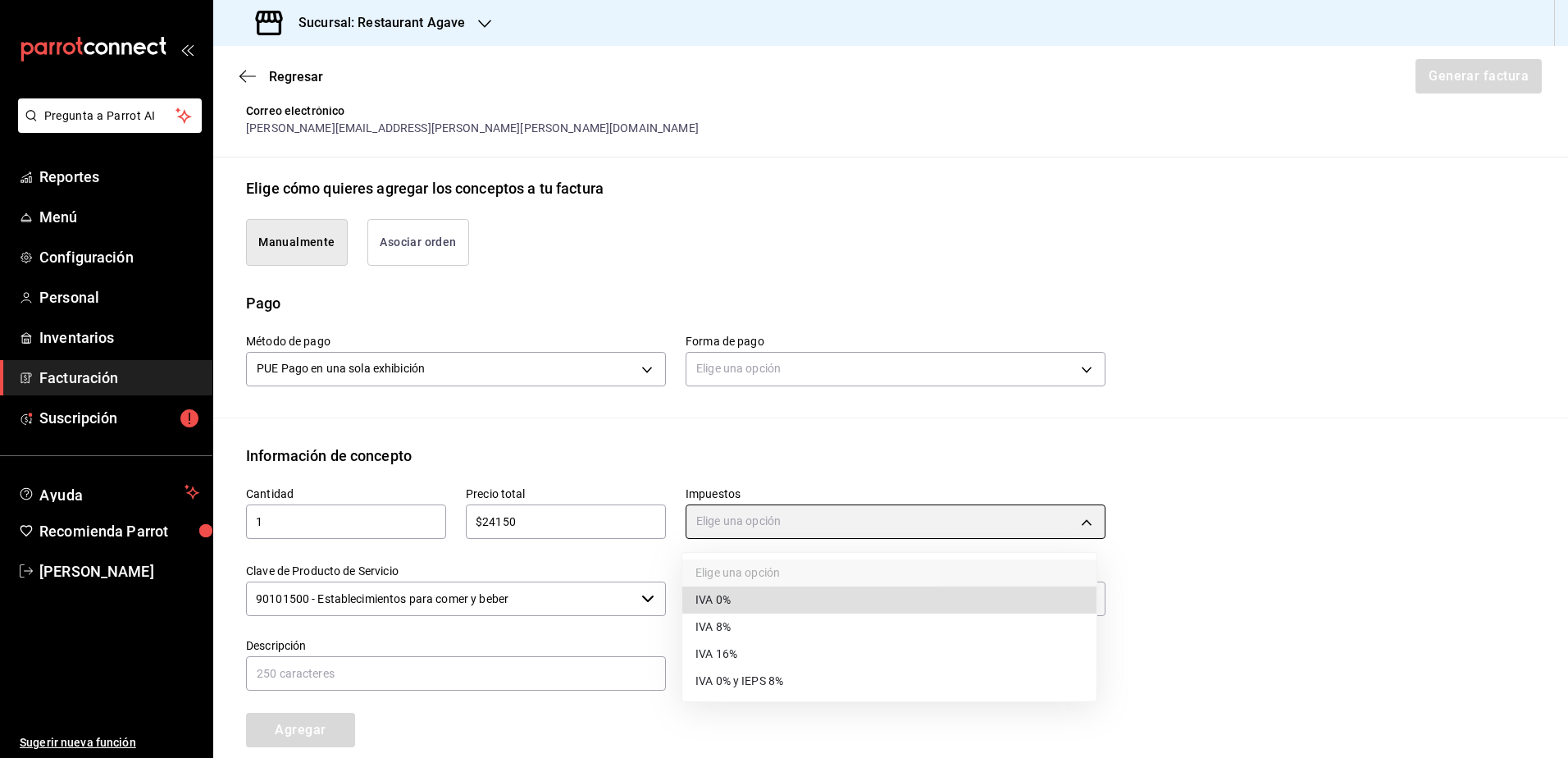
type input "IVA_16"
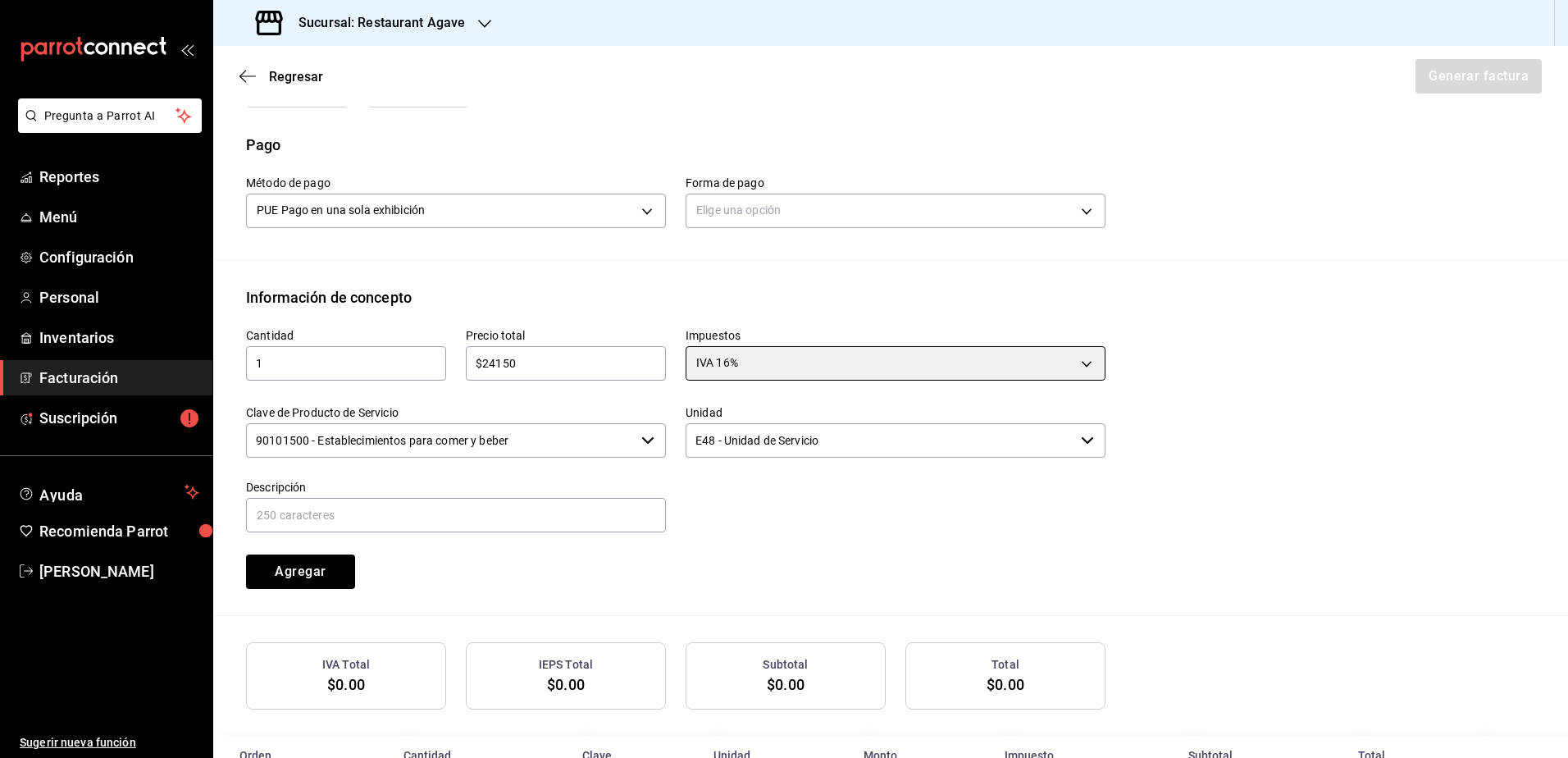
scroll to position [482, 0]
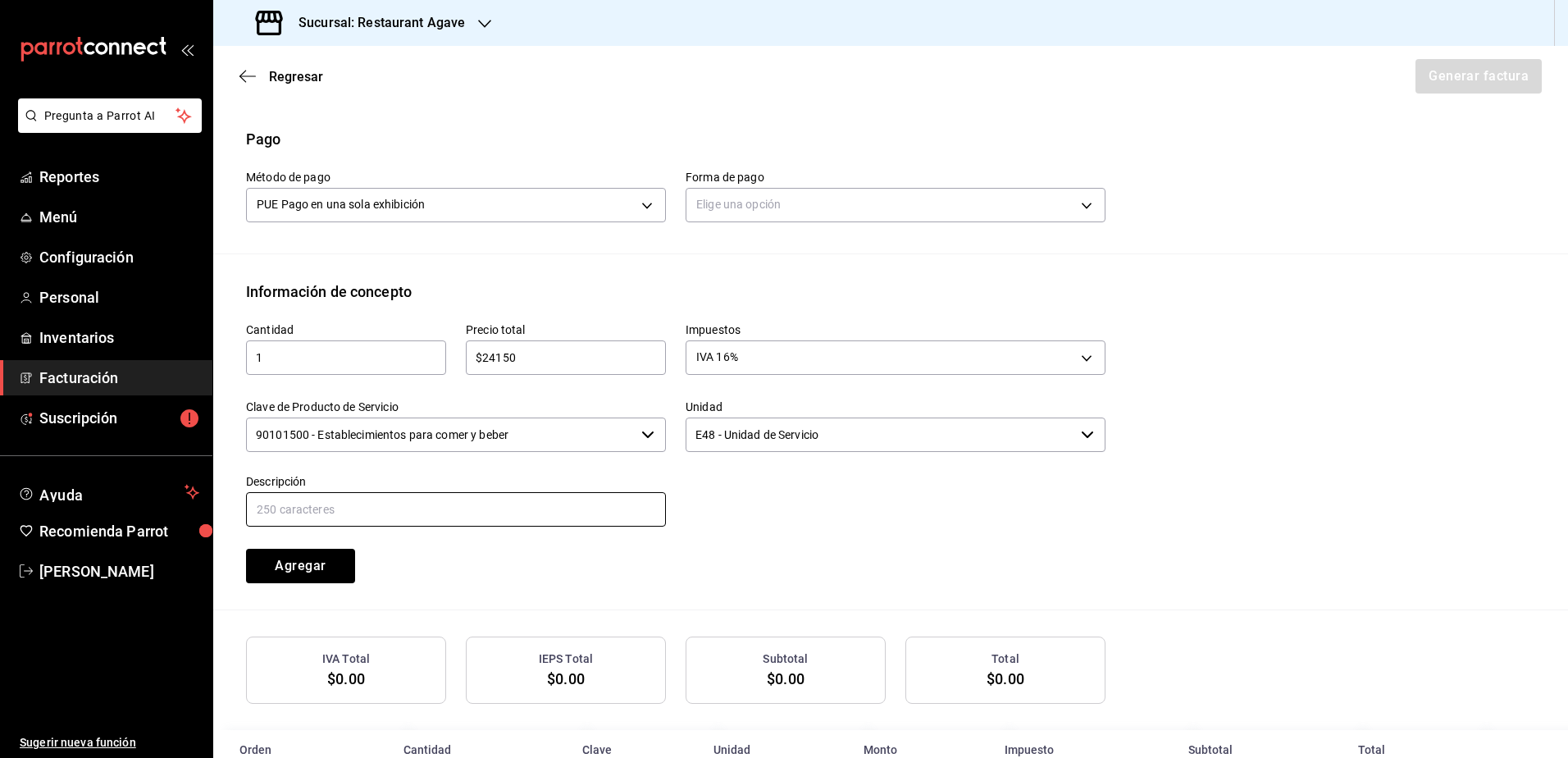
click at [509, 511] on input "text" at bounding box center [456, 510] width 420 height 35
type input "C"
type input "P"
type input "Evento Cata-Maridaje"
click at [331, 563] on button "Agregar" at bounding box center [300, 566] width 109 height 35
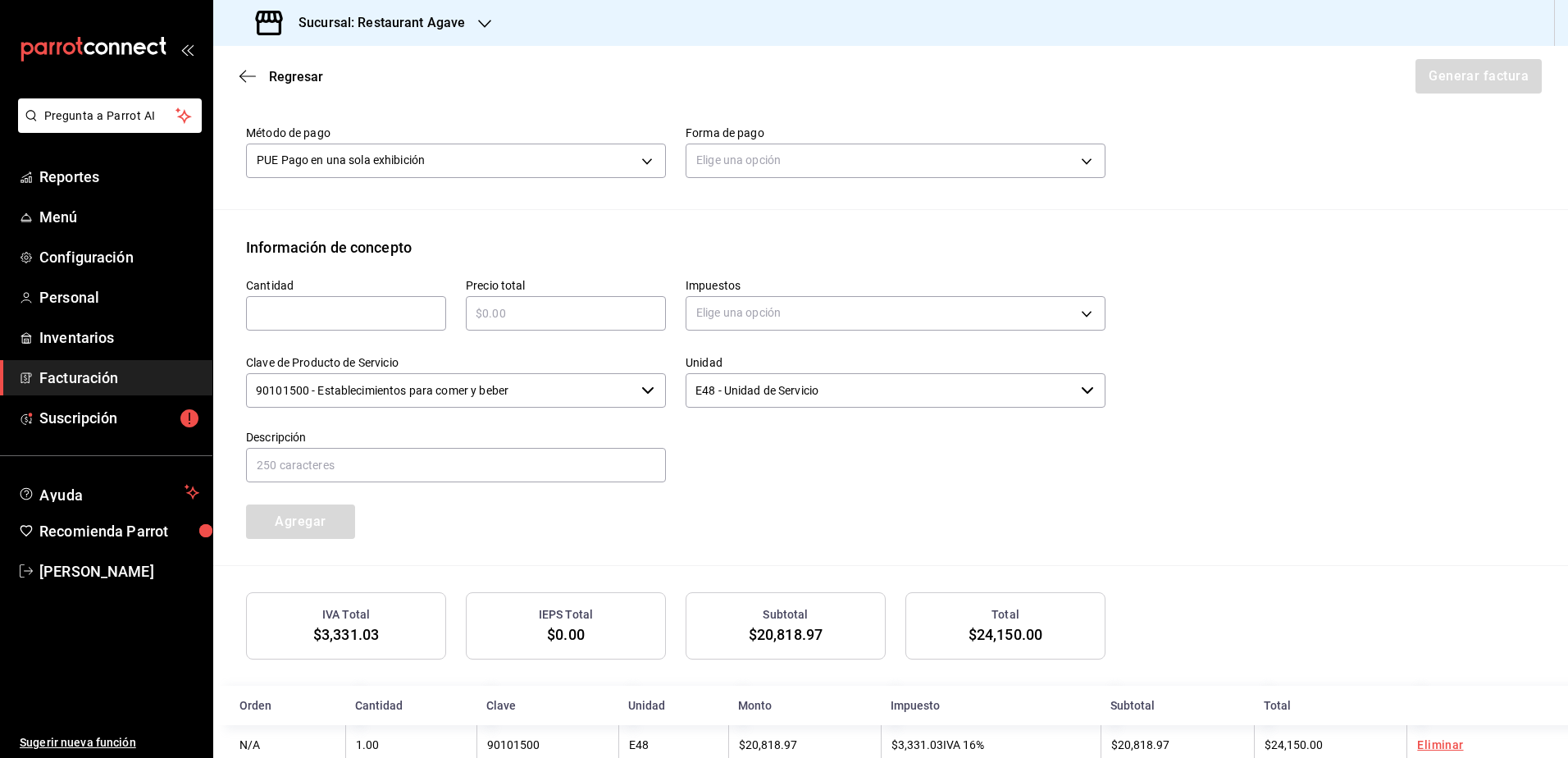
scroll to position [568, 0]
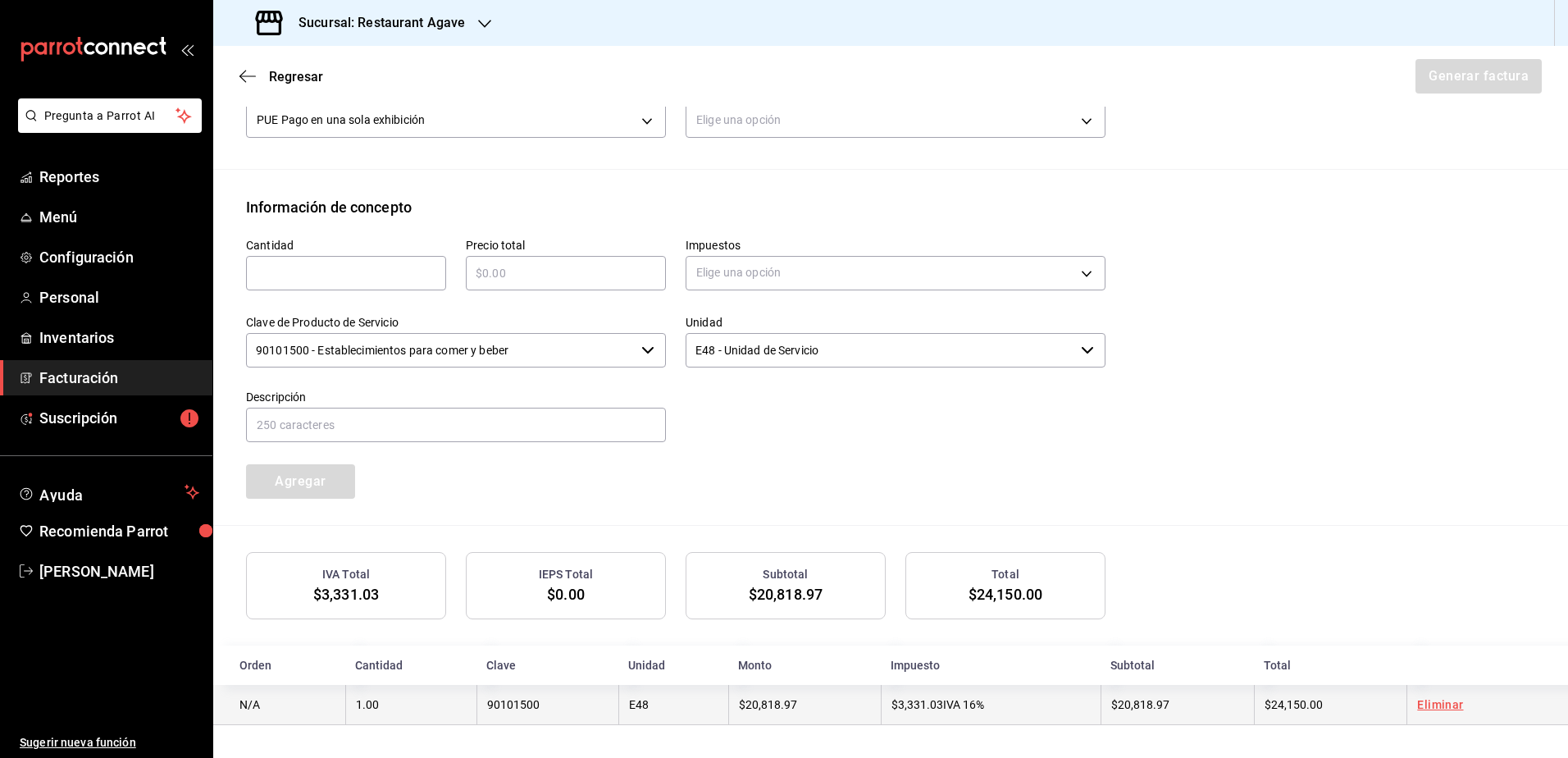
click at [1429, 702] on link "Eliminar" at bounding box center [1440, 704] width 46 height 13
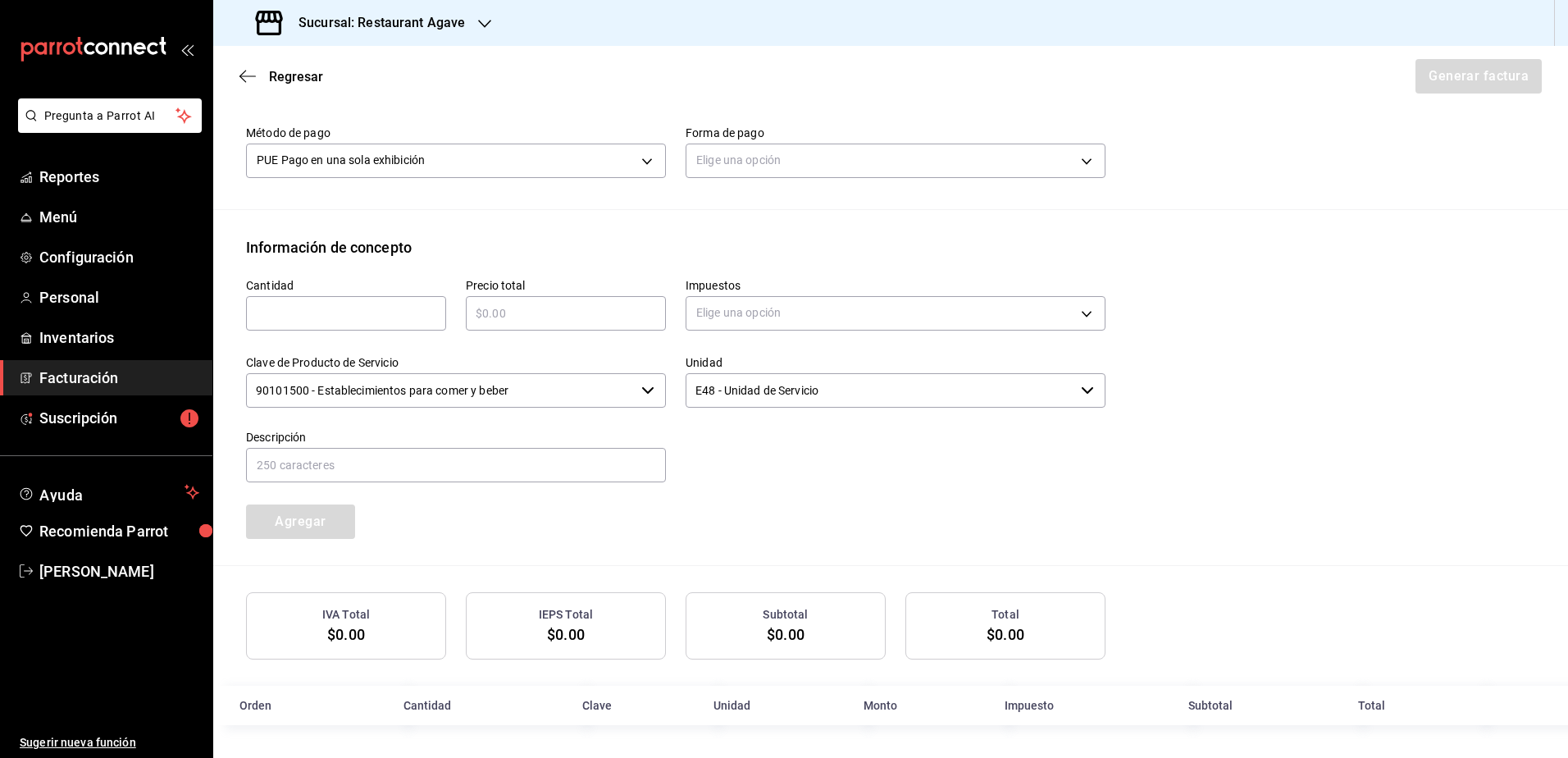
click at [415, 322] on div "​" at bounding box center [345, 313] width 200 height 35
type input "1"
click at [521, 303] on input "text" at bounding box center [565, 313] width 200 height 20
type input "$21000"
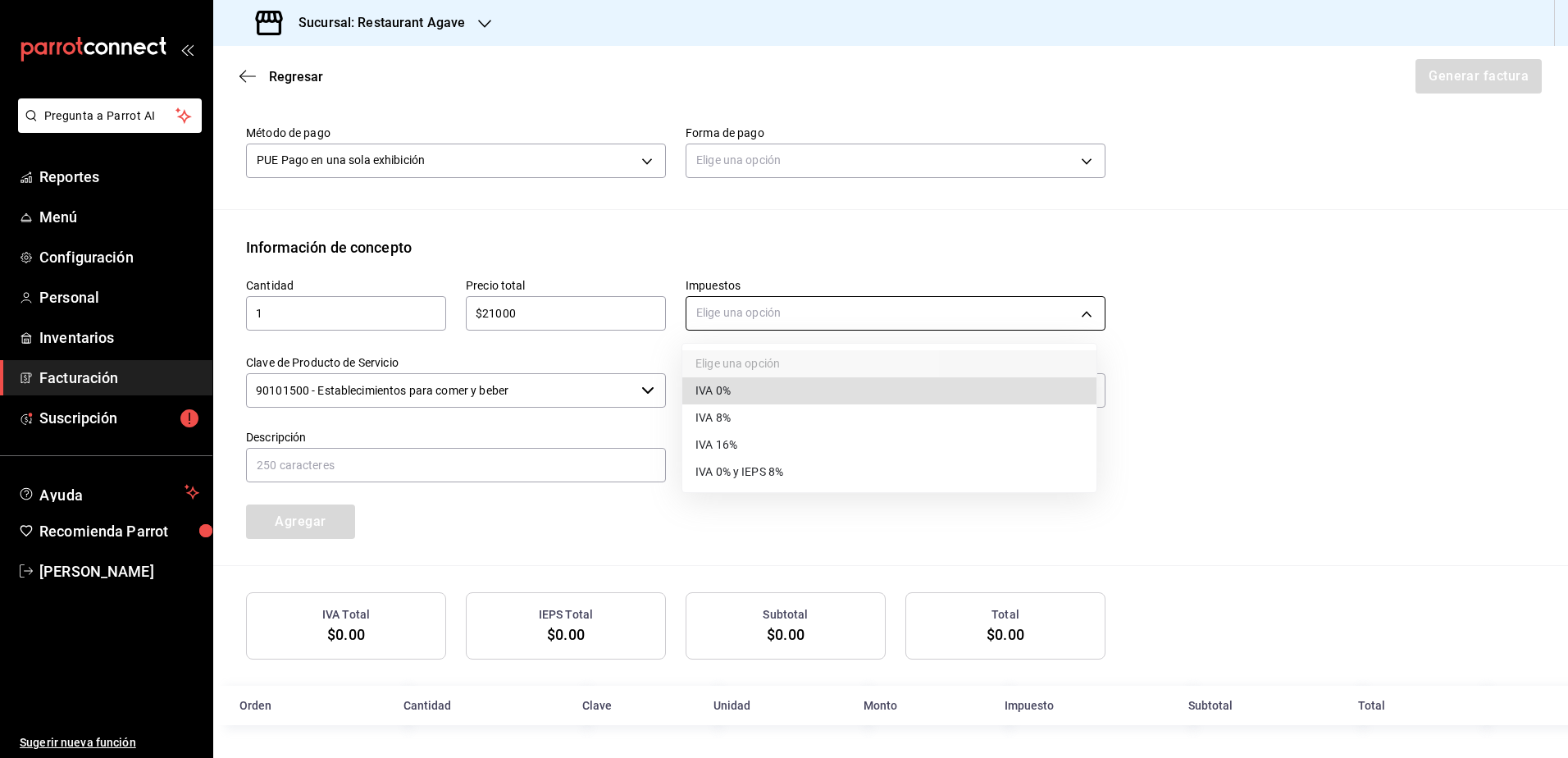
click at [757, 317] on body "Pregunta a Parrot AI Reportes Menú Configuración Personal Inventarios Facturaci…" at bounding box center [784, 379] width 1568 height 758
click at [761, 436] on li "IVA 16%" at bounding box center [889, 445] width 415 height 27
type input "IVA_16"
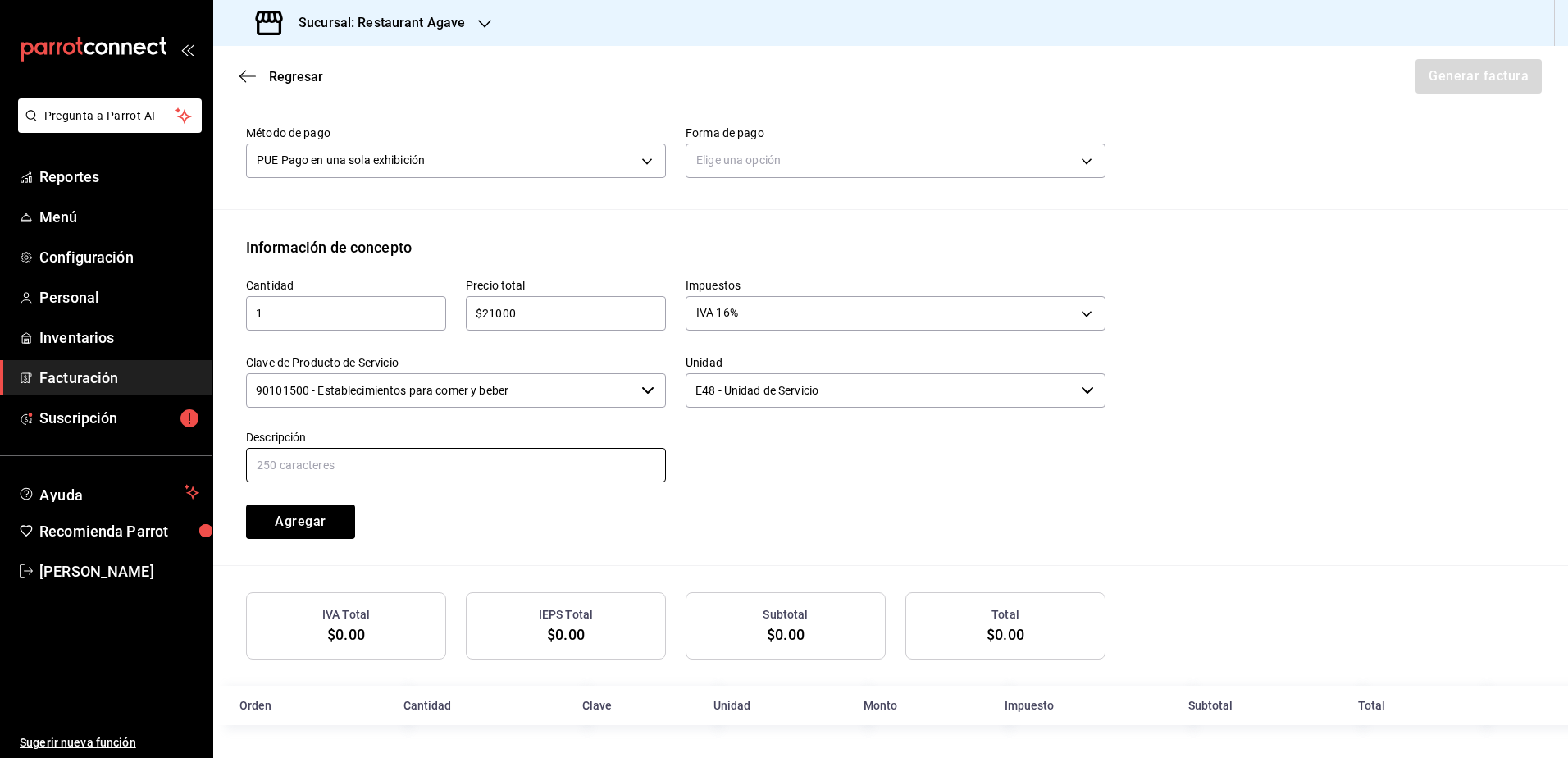
click at [500, 477] on input "text" at bounding box center [456, 465] width 420 height 35
drag, startPoint x: 306, startPoint y: 463, endPoint x: 254, endPoint y: 463, distance: 52.0
click at [254, 463] on input "Consumo [PERSON_NAME]" at bounding box center [456, 465] width 420 height 35
type input "Evento [PERSON_NAME]"
click at [272, 526] on button "Agregar" at bounding box center [300, 521] width 109 height 35
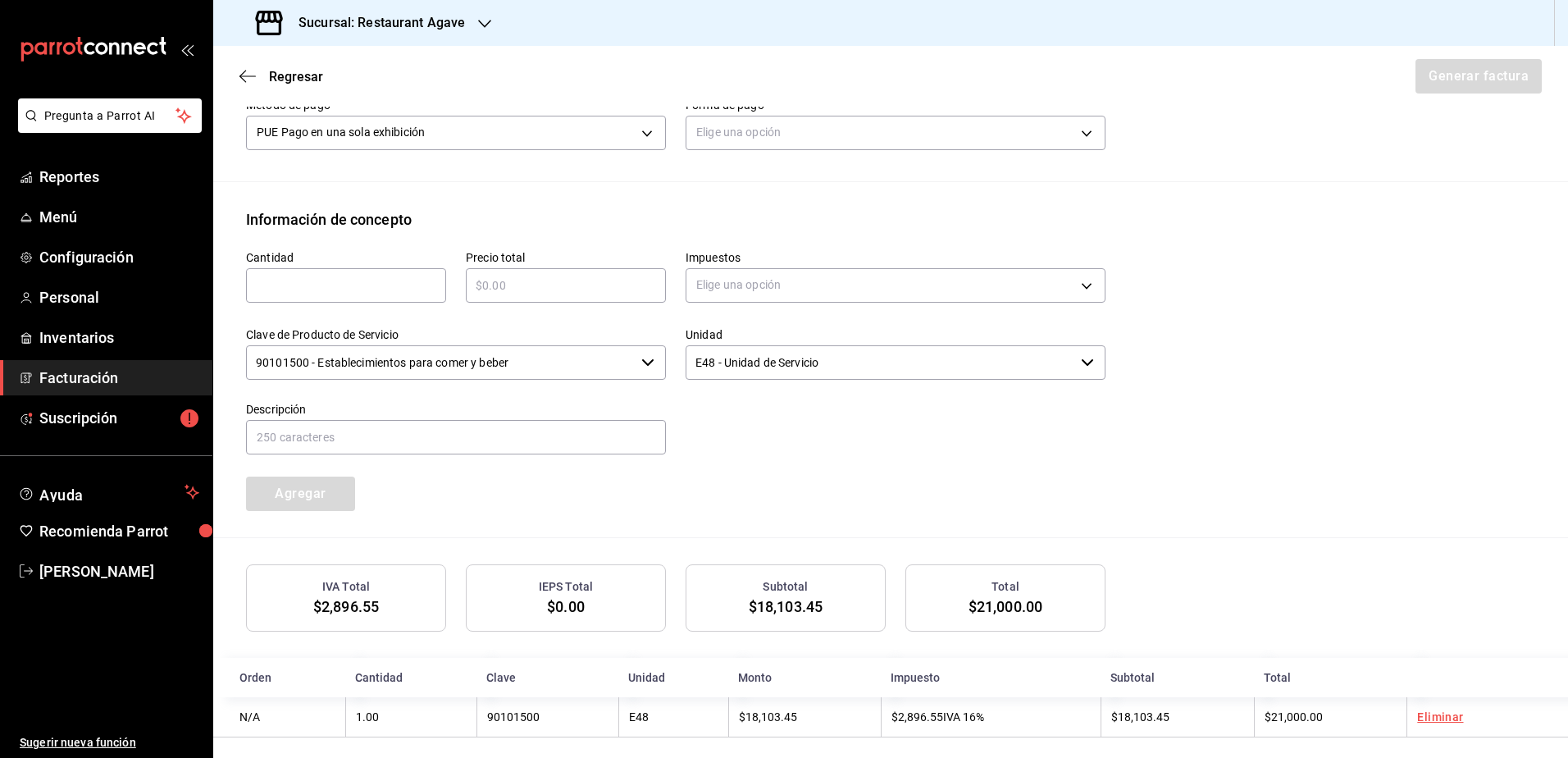
scroll to position [568, 0]
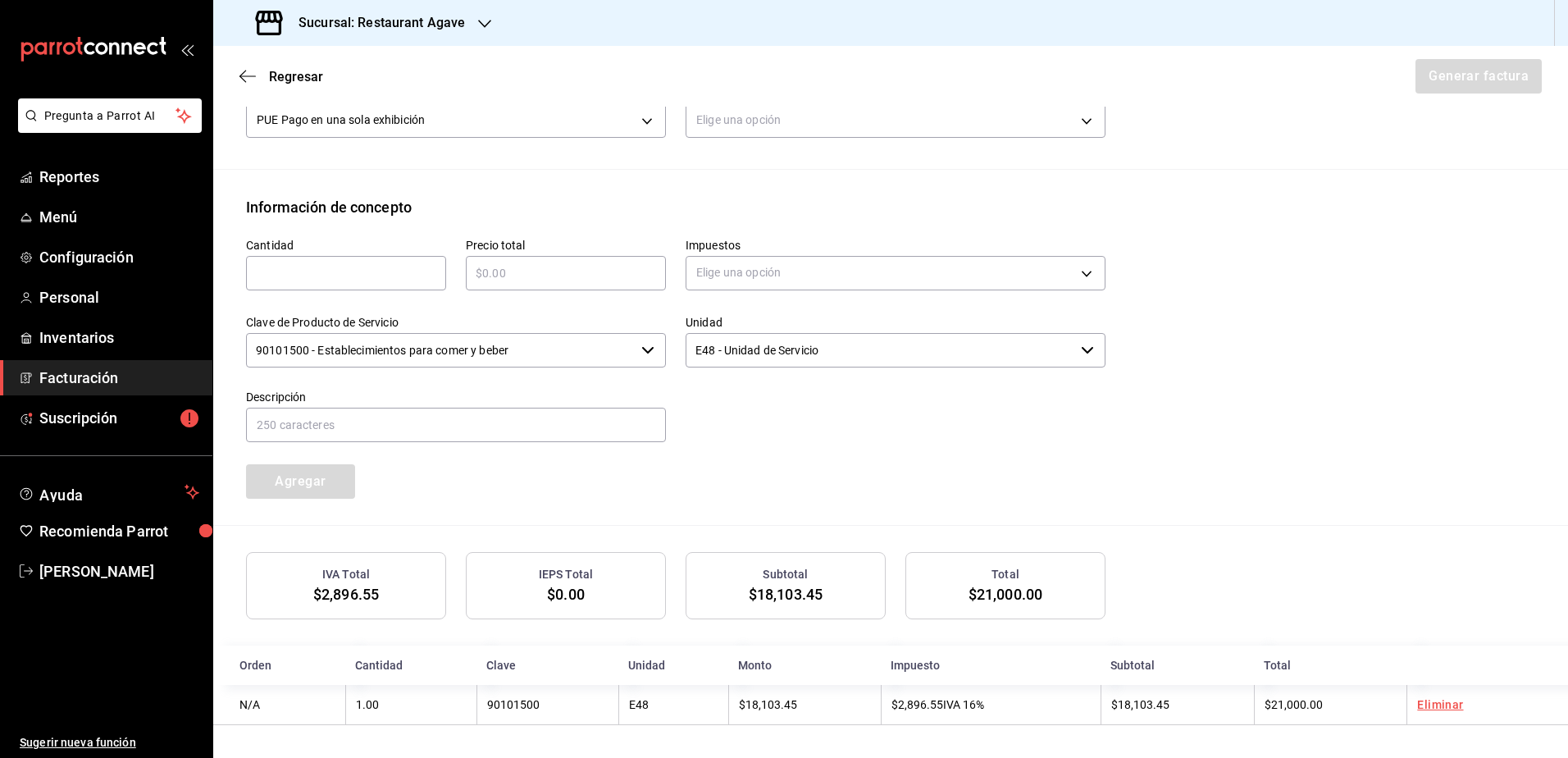
click at [395, 280] on input "text" at bounding box center [345, 273] width 200 height 20
type input "1"
click at [499, 270] on input "text" at bounding box center [565, 273] width 200 height 20
type input "$3150"
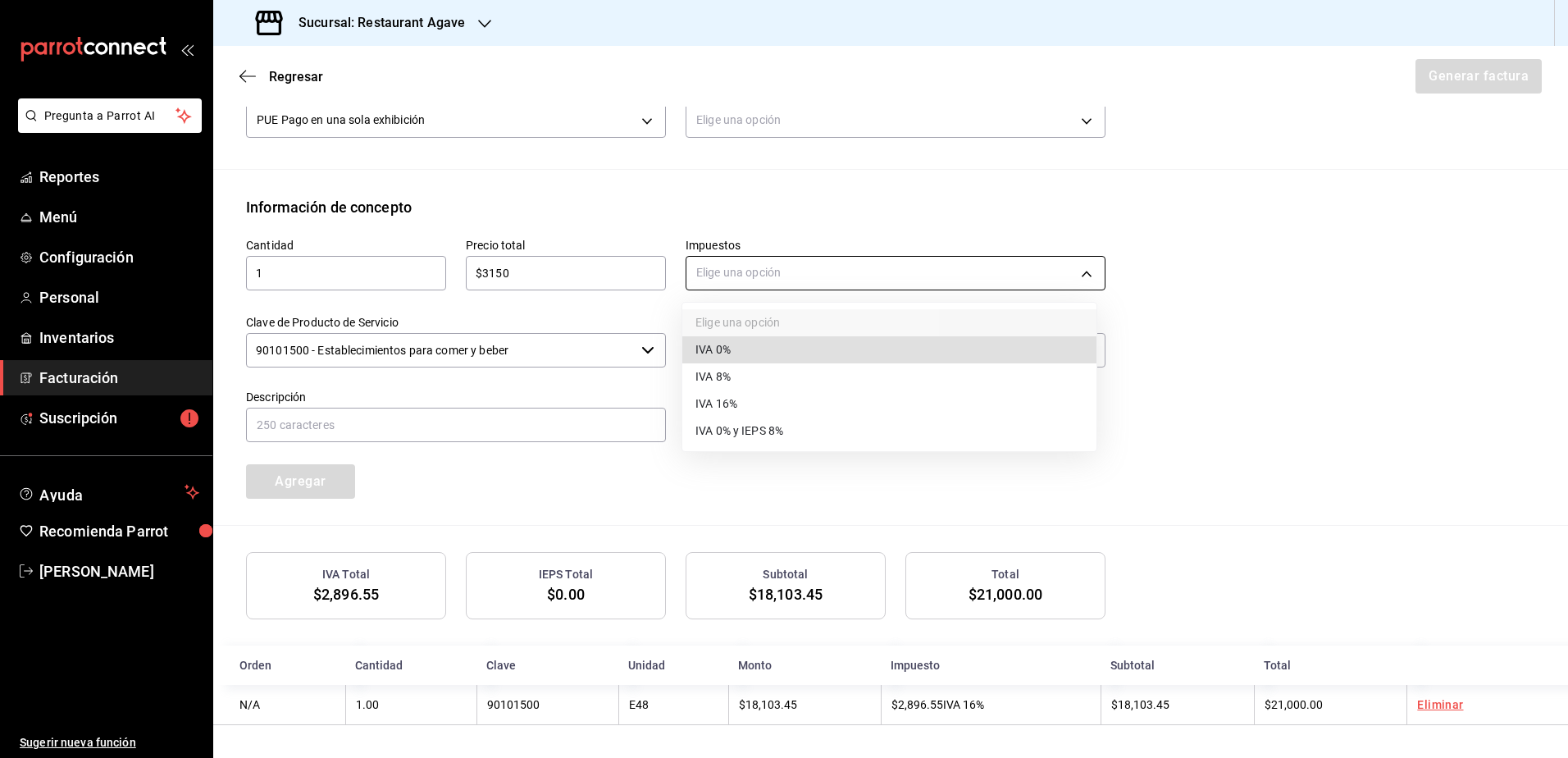
click at [777, 288] on body "Pregunta a Parrot AI Reportes Menú Configuración Personal Inventarios Facturaci…" at bounding box center [784, 379] width 1568 height 758
click at [759, 349] on li "IVA 0%" at bounding box center [889, 350] width 415 height 27
type input "IVA_0"
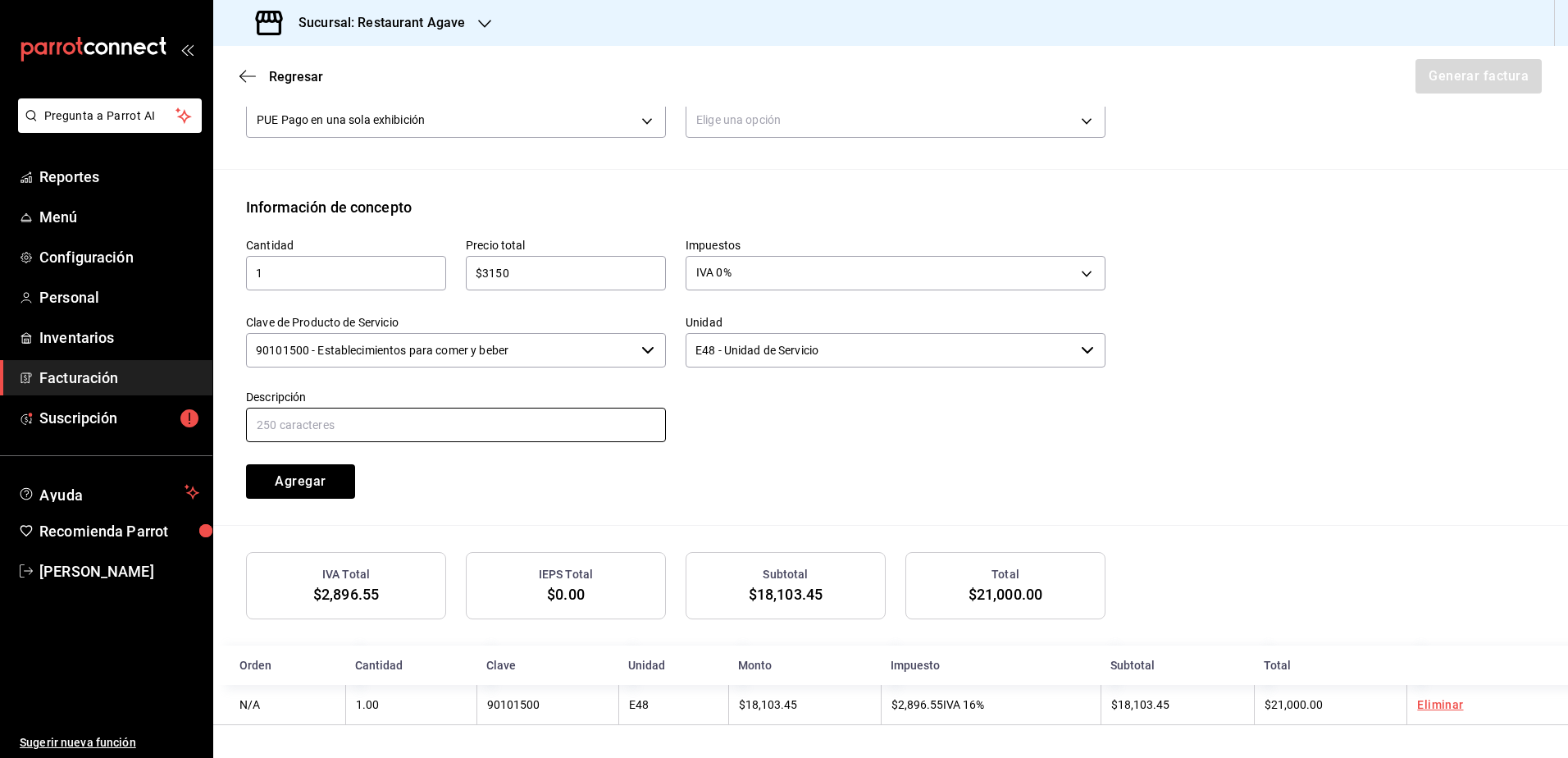
click at [516, 414] on input "text" at bounding box center [456, 425] width 420 height 35
type input "Propina"
click at [315, 487] on button "Agregar" at bounding box center [300, 481] width 109 height 35
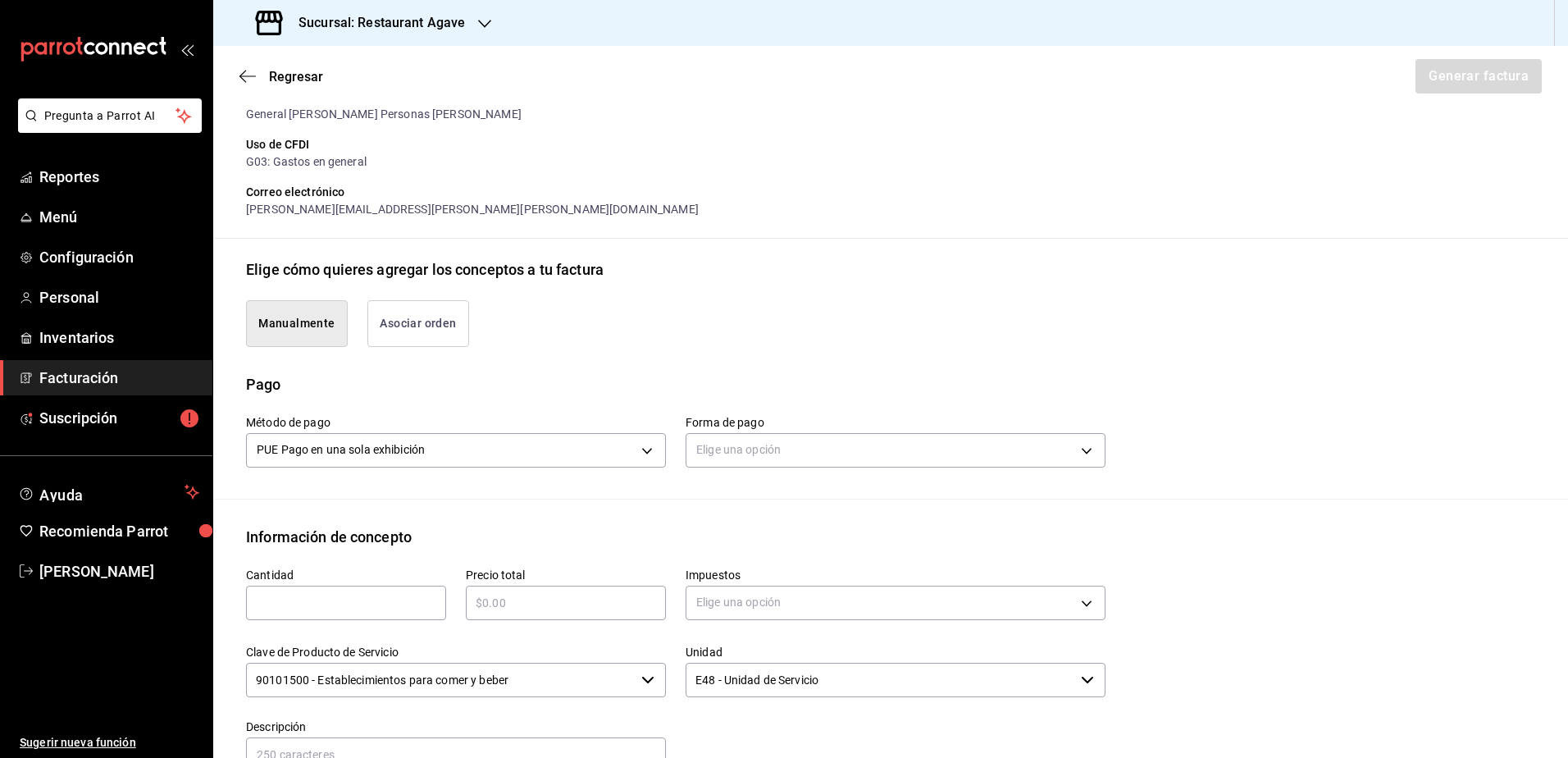
scroll to position [199, 0]
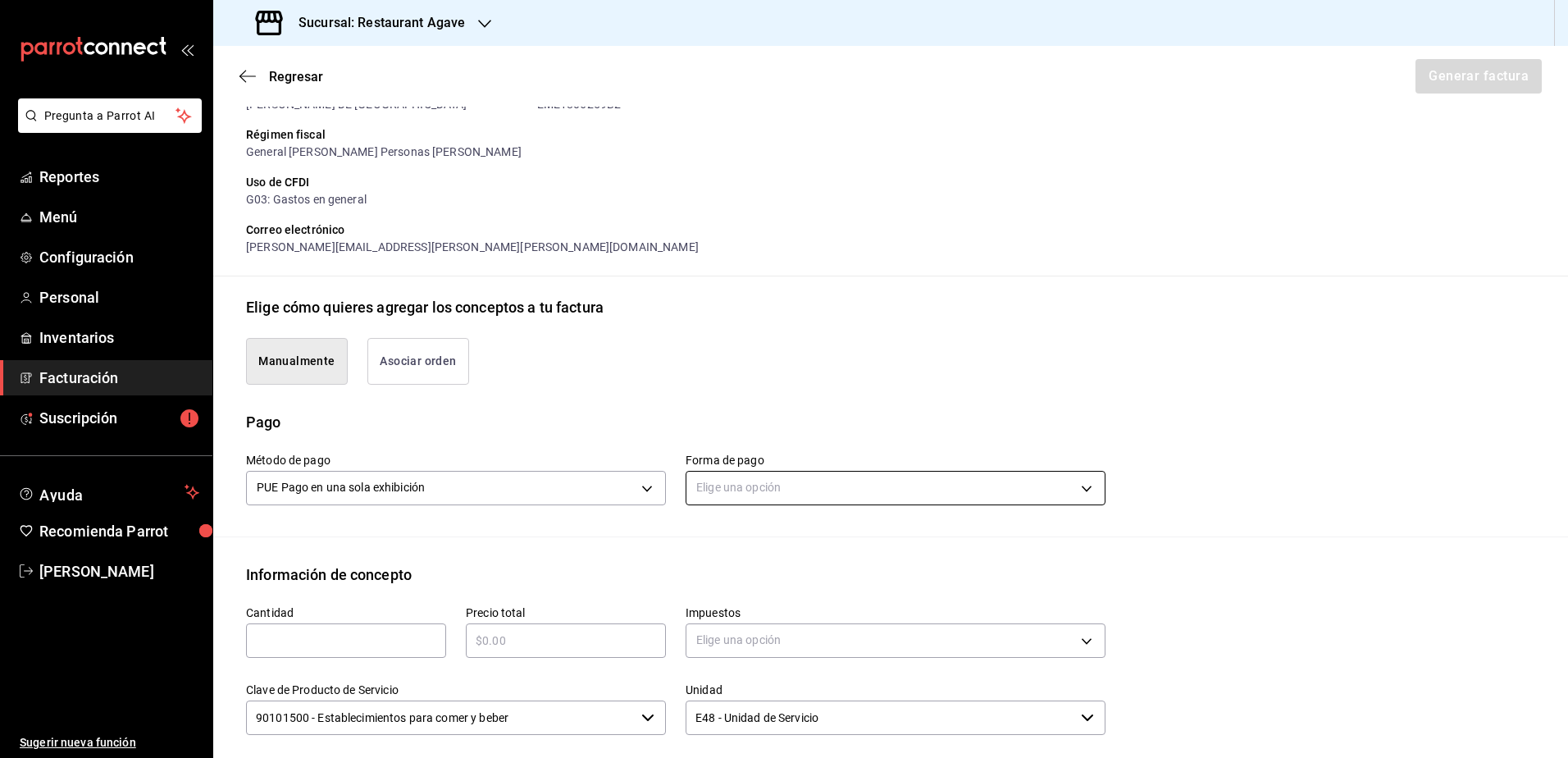
click at [769, 492] on body "Pregunta a Parrot AI Reportes Menú Configuración Personal Inventarios Facturaci…" at bounding box center [784, 379] width 1568 height 758
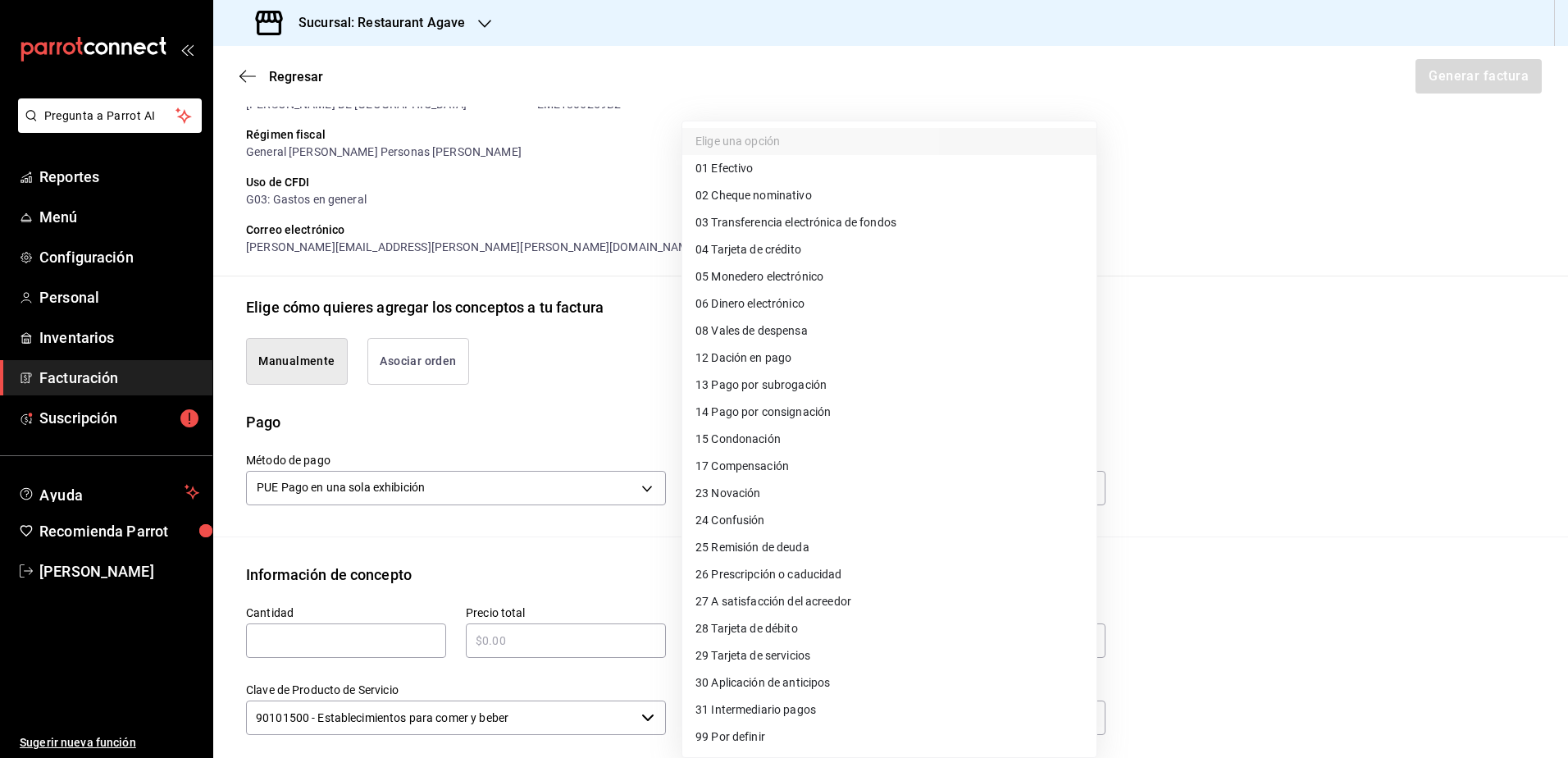
click at [803, 246] on li "04 Tarjeta de crédito" at bounding box center [889, 250] width 415 height 27
type input "04"
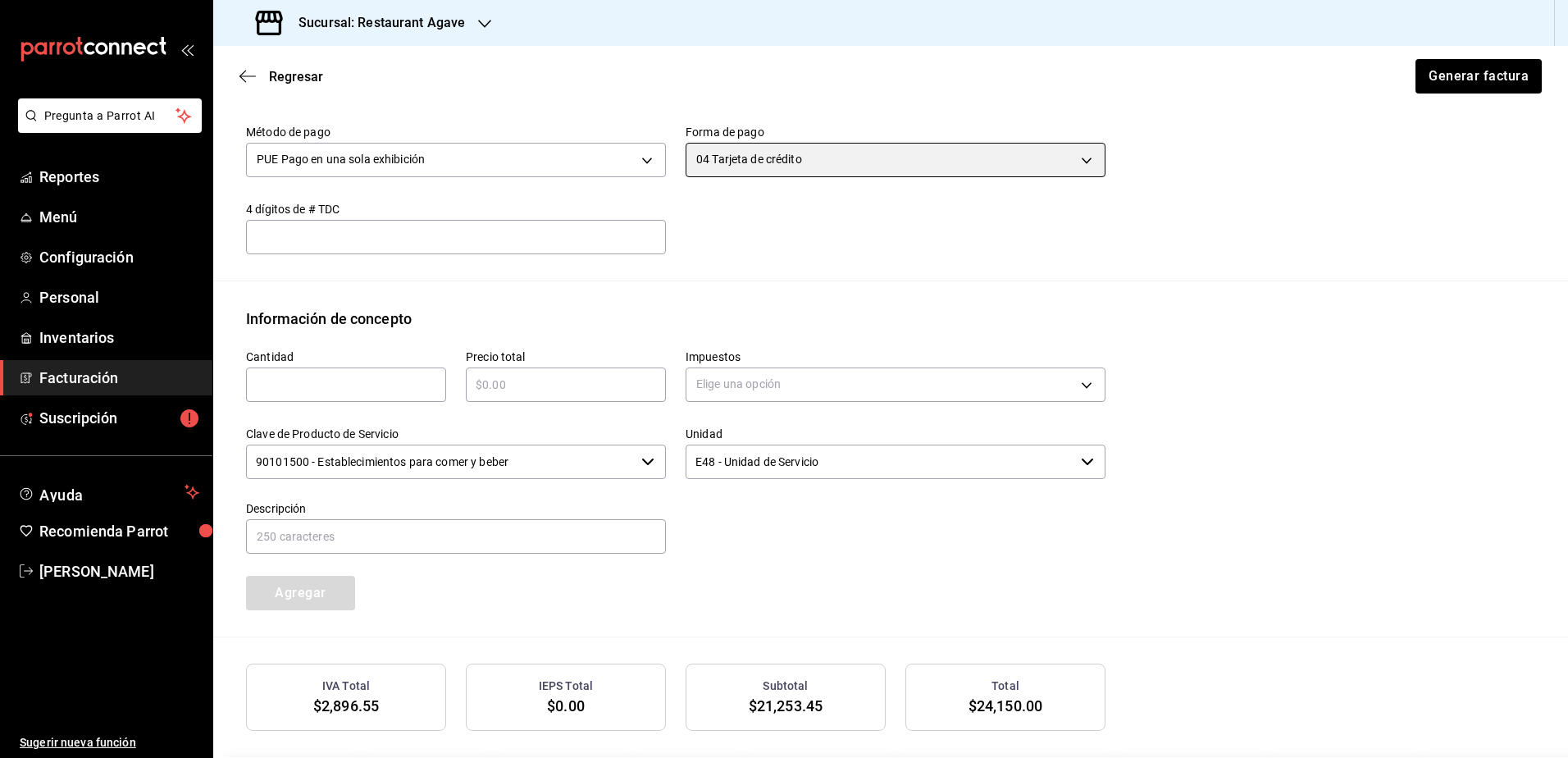
scroll to position [681, 0]
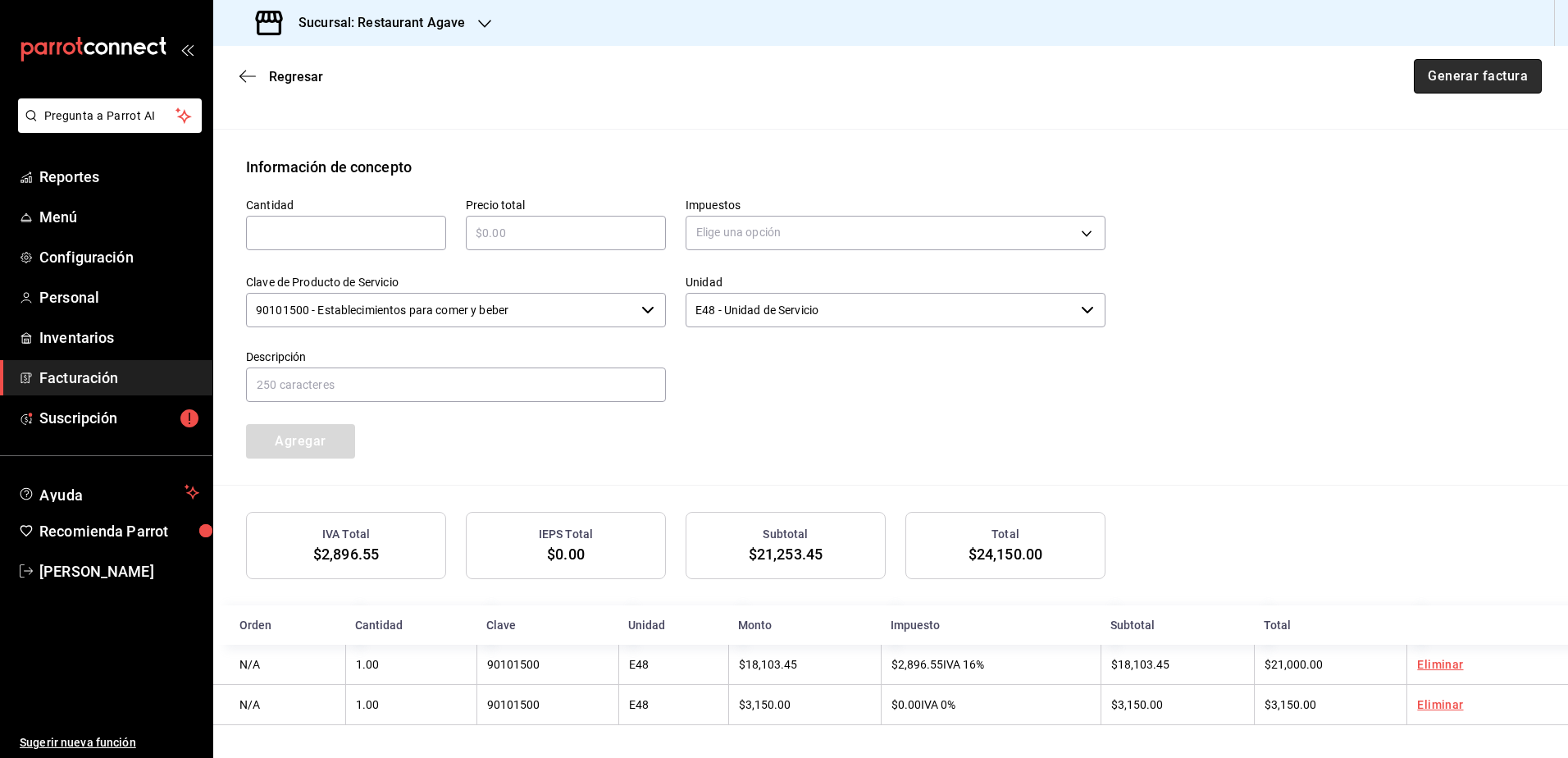
click at [1430, 85] on button "Generar factura" at bounding box center [1479, 77] width 128 height 35
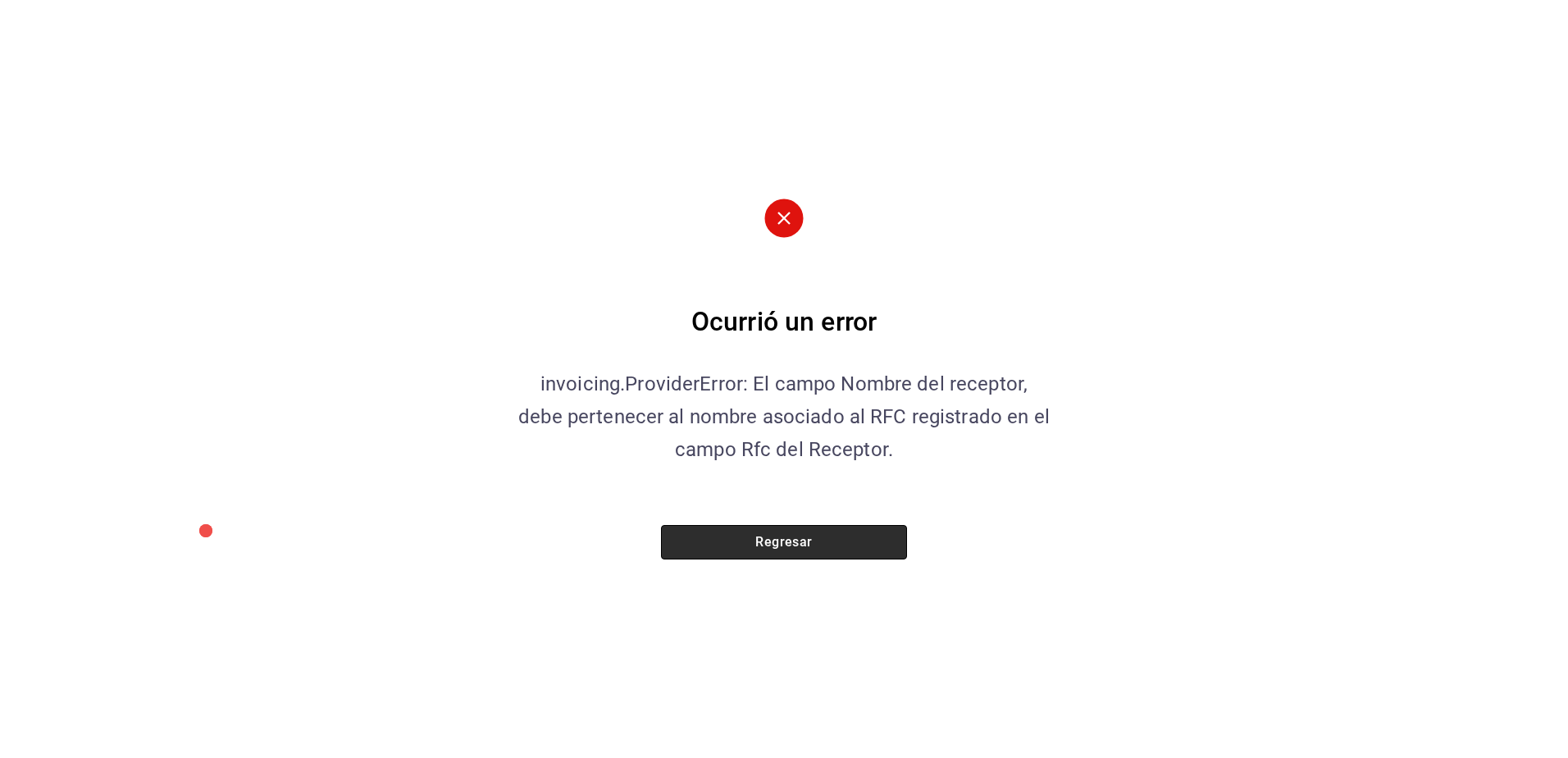
click at [842, 548] on button "Regresar" at bounding box center [784, 542] width 246 height 35
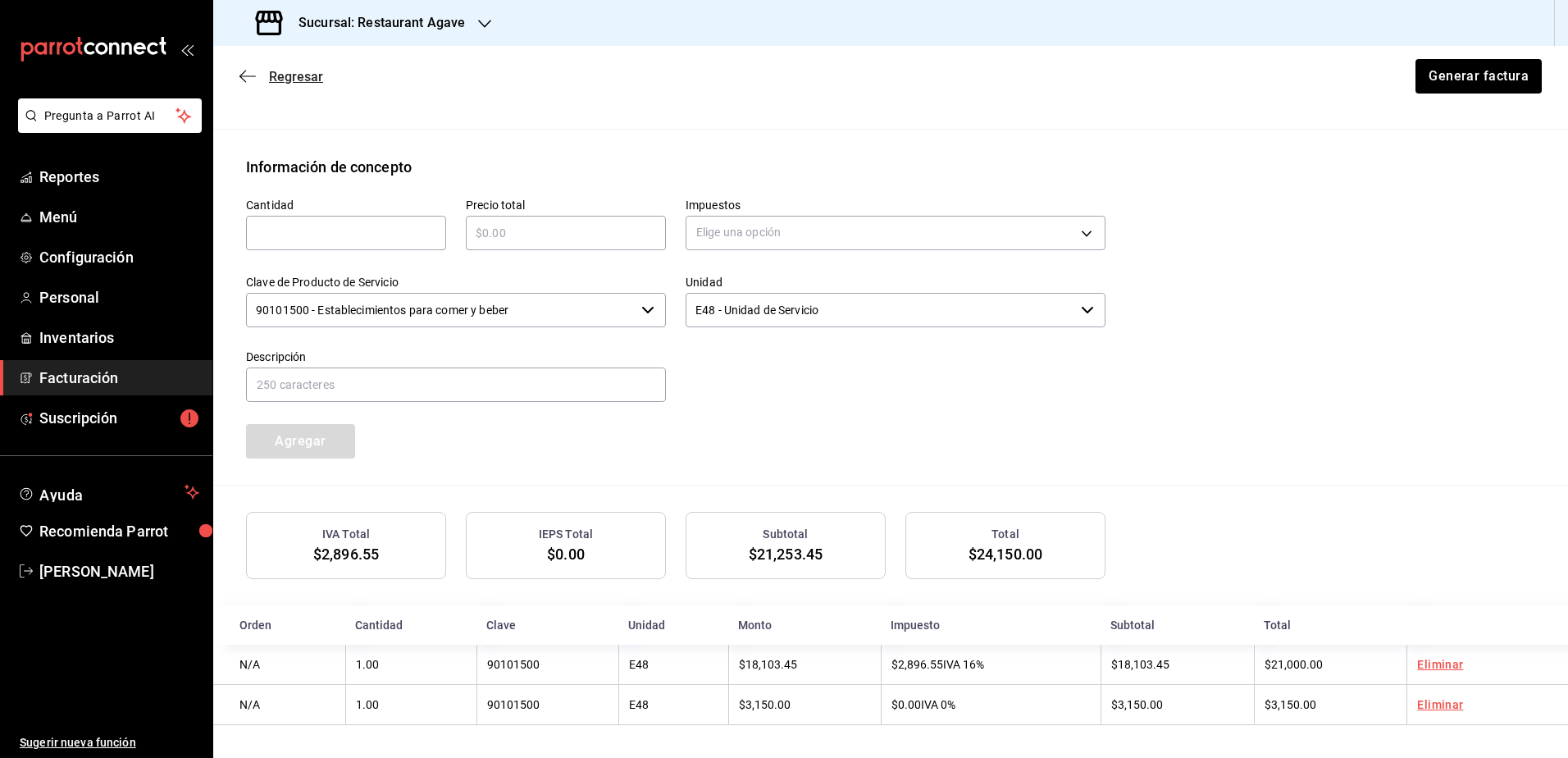
click at [248, 79] on icon "button" at bounding box center [247, 76] width 16 height 15
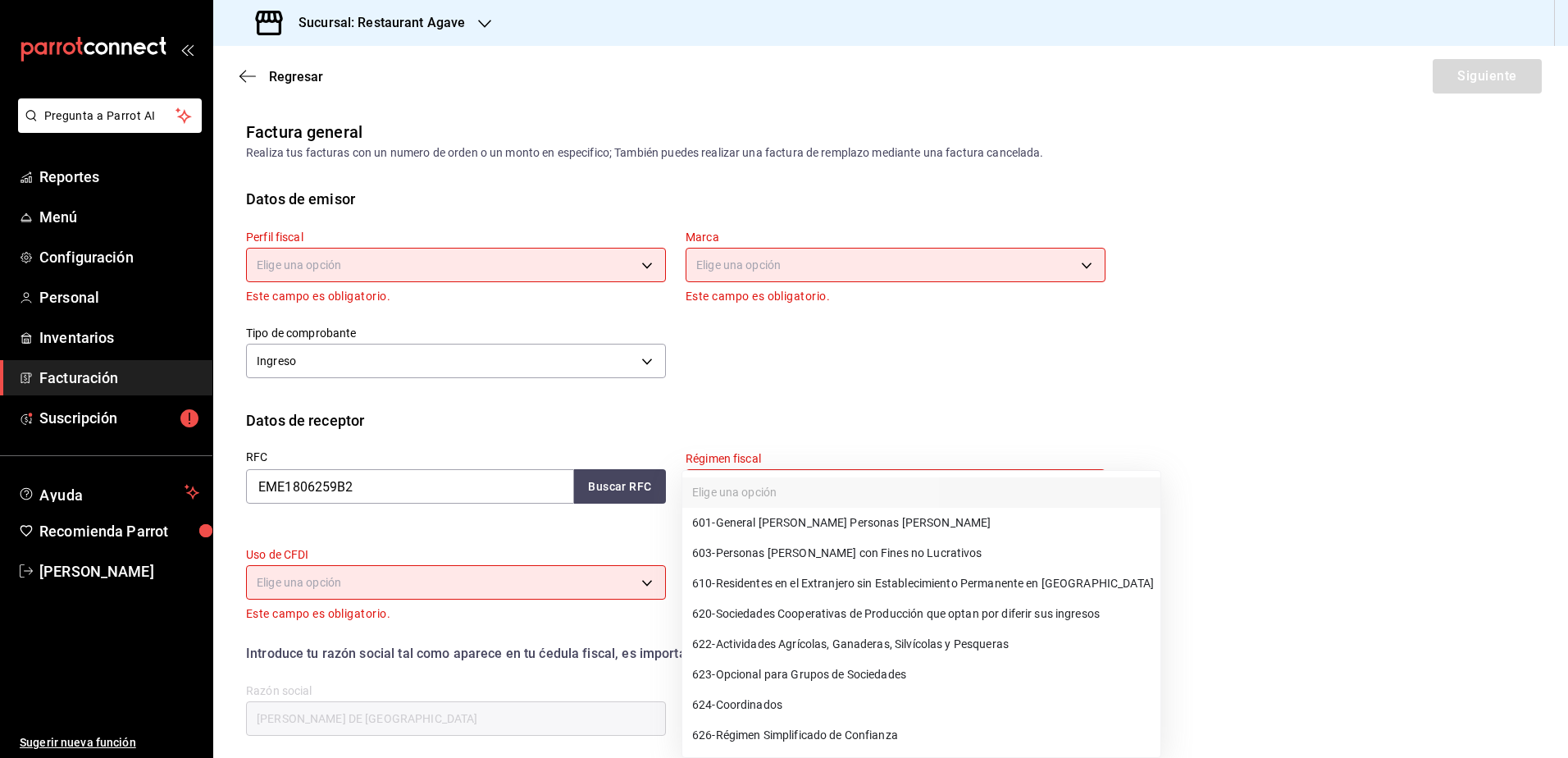
click at [742, 481] on body "Pregunta a Parrot AI Reportes Menú Configuración Personal Inventarios Facturaci…" at bounding box center [784, 379] width 1568 height 758
click at [762, 520] on span "601 - General [PERSON_NAME] Personas [PERSON_NAME]" at bounding box center [841, 522] width 299 height 17
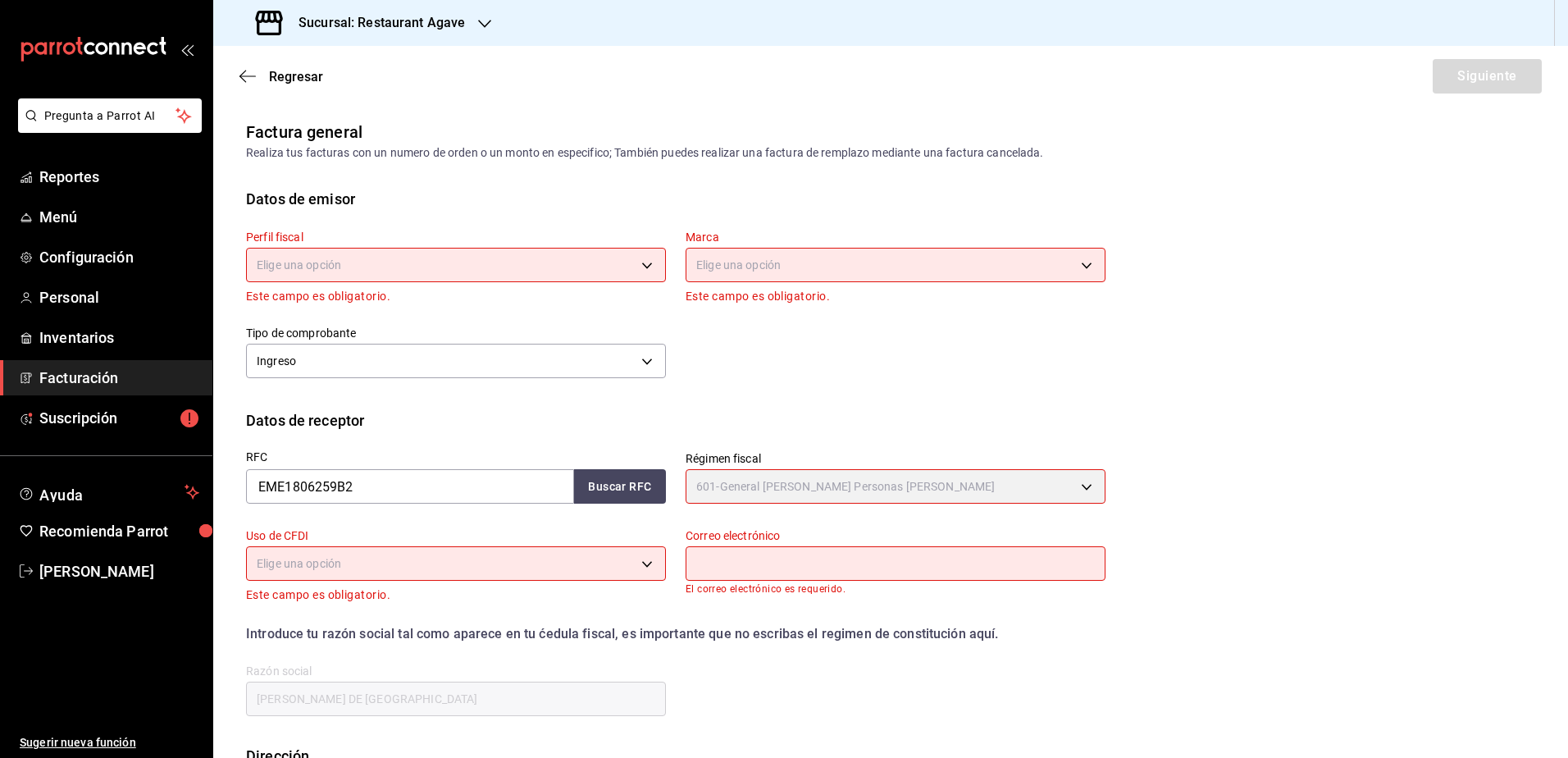
type input "601"
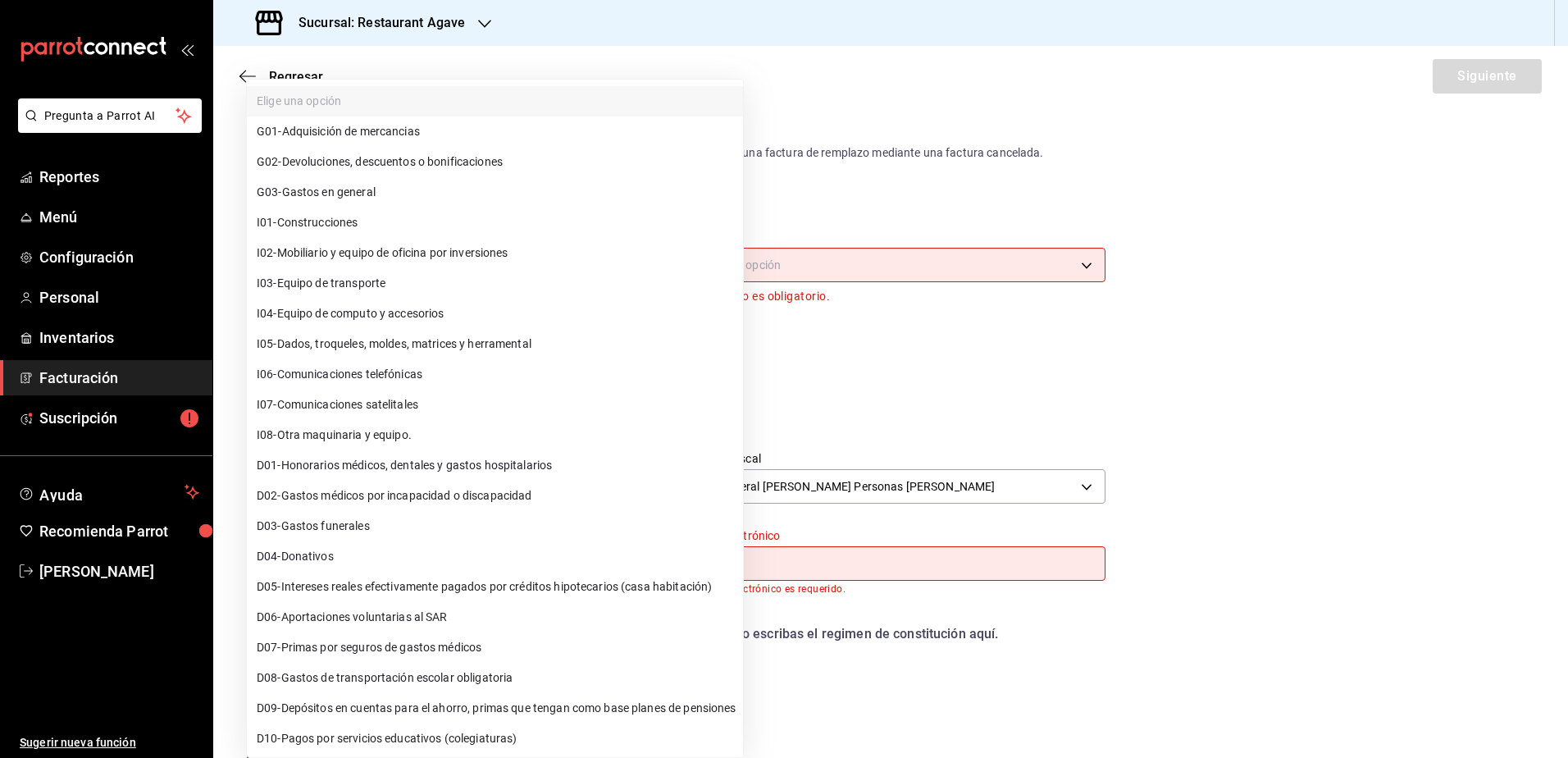
click at [552, 554] on body "Pregunta a Parrot AI Reportes Menú Configuración Personal Inventarios Facturaci…" at bounding box center [784, 379] width 1568 height 758
click at [400, 183] on li "G03 - Gastos en general" at bounding box center [494, 192] width 496 height 30
type input "G03"
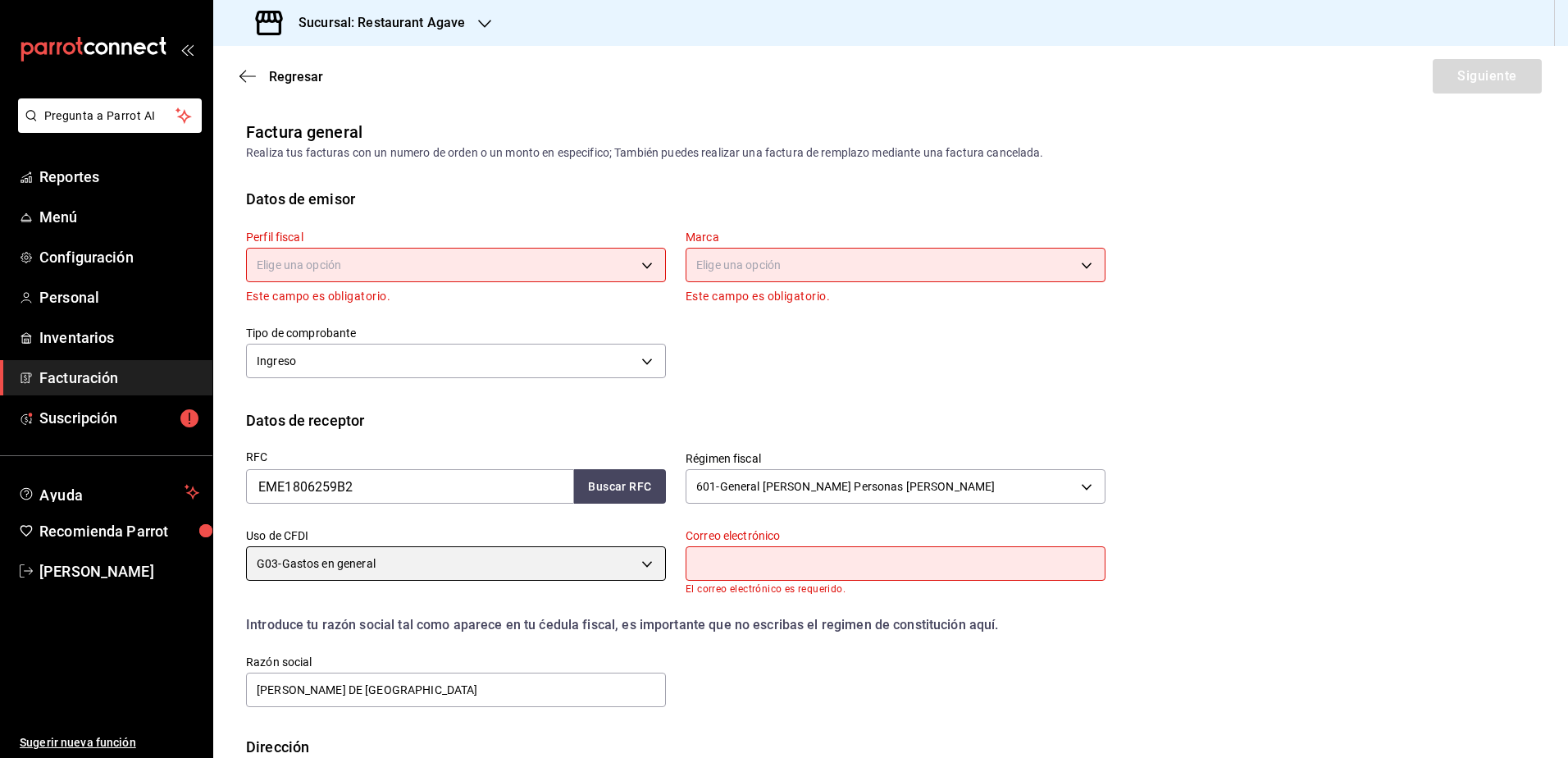
scroll to position [82, 0]
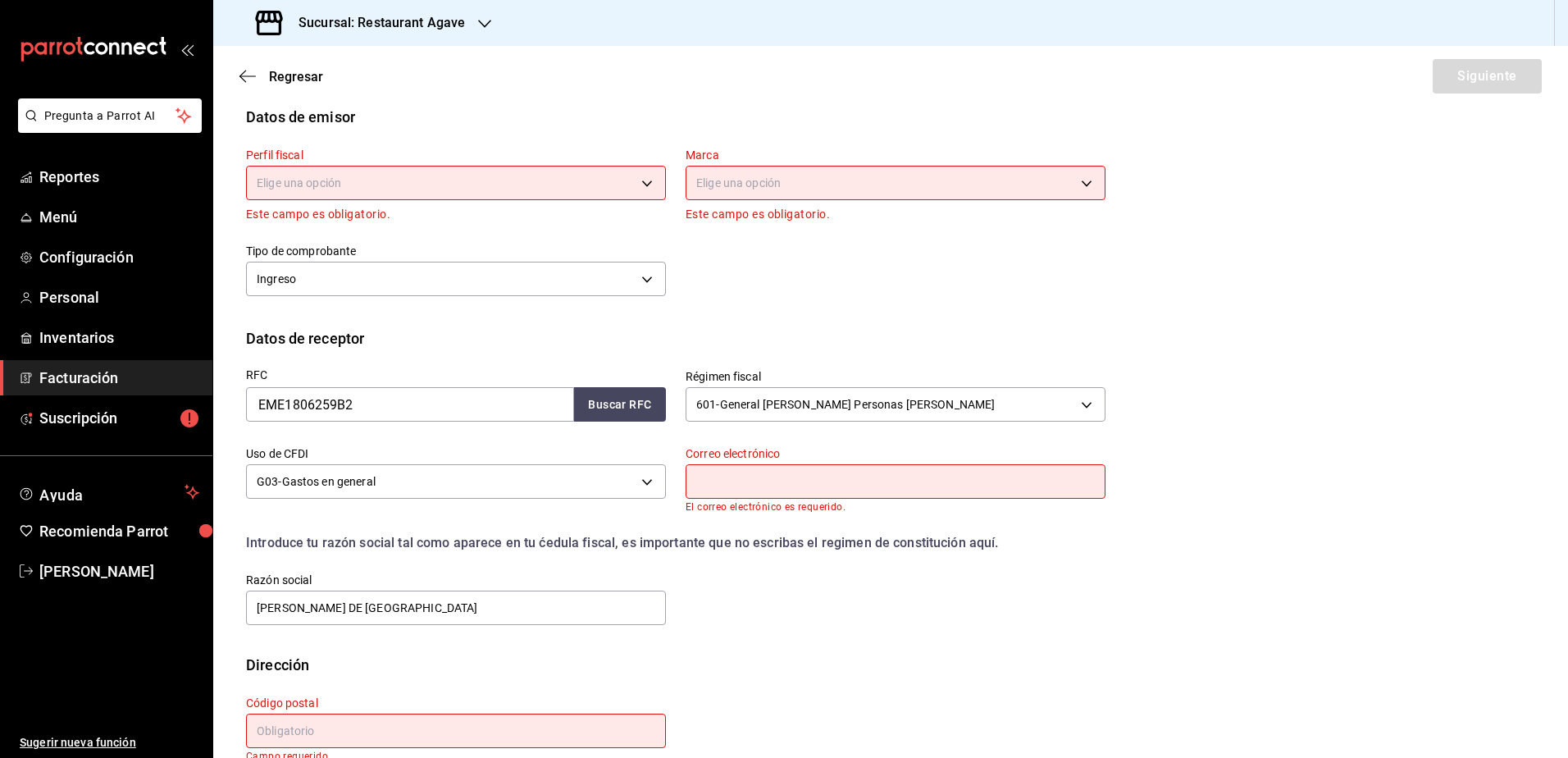
click at [722, 479] on input "text" at bounding box center [896, 481] width 420 height 35
type input "[PERSON_NAME][EMAIL_ADDRESS][PERSON_NAME][PERSON_NAME][DOMAIN_NAME]"
type input "05120"
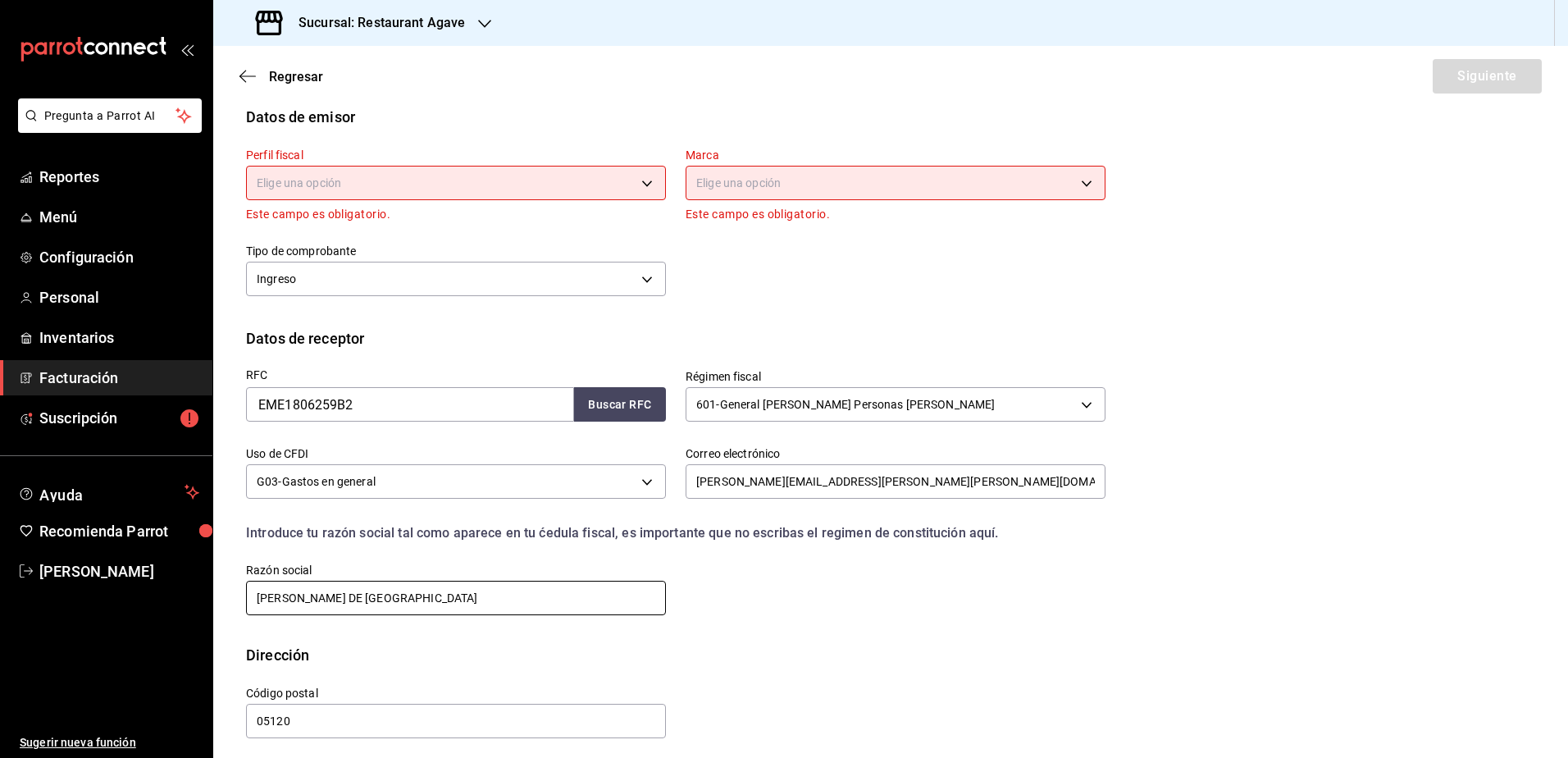
click at [337, 601] on input "[PERSON_NAME] DE [GEOGRAPHIC_DATA]" at bounding box center [456, 598] width 420 height 35
type input "[PERSON_NAME] [GEOGRAPHIC_DATA]"
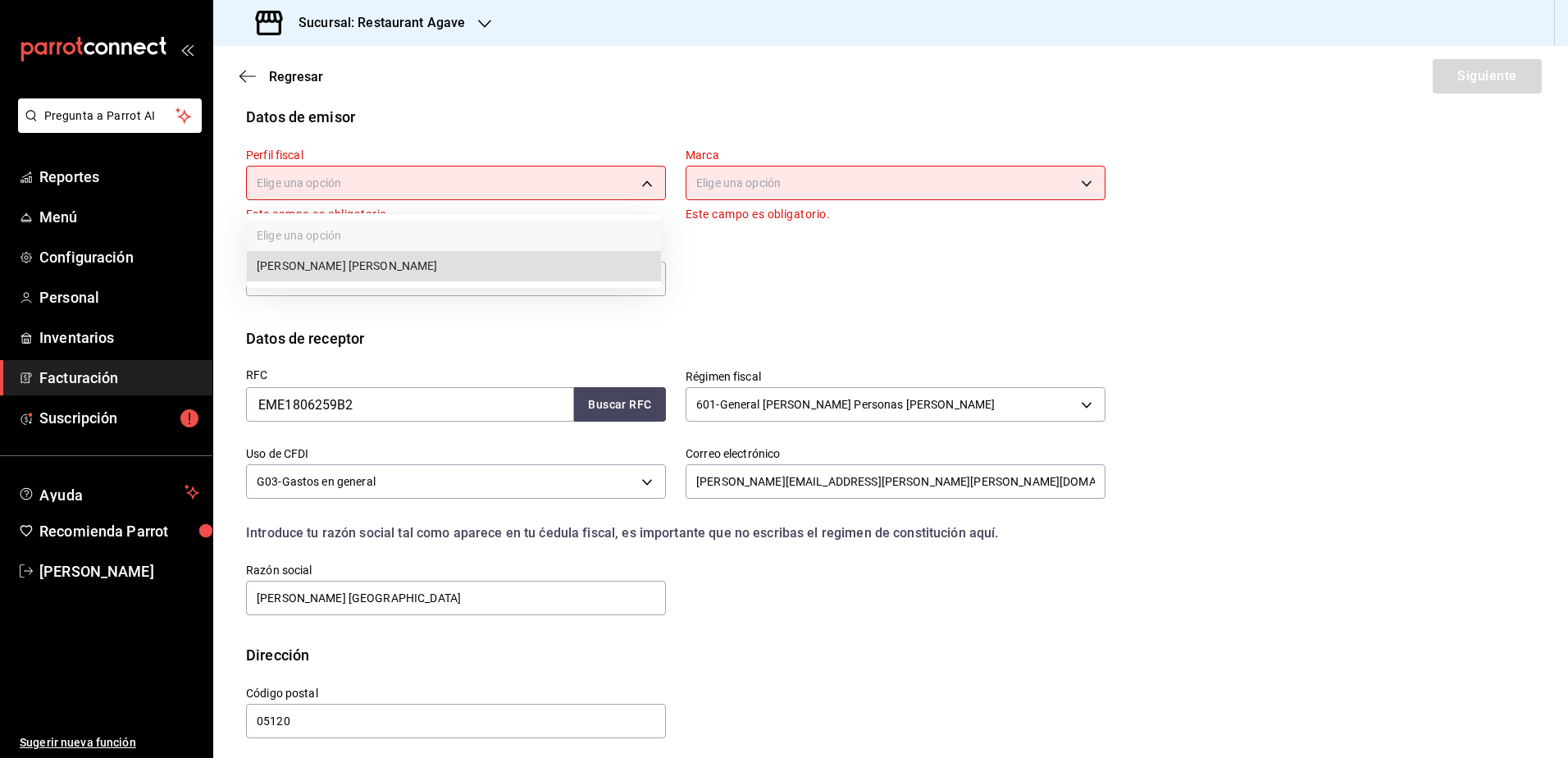
click at [521, 195] on body "Pregunta a Parrot AI Reportes Menú Configuración Personal Inventarios Facturaci…" at bounding box center [784, 379] width 1568 height 758
click at [483, 264] on li "[PERSON_NAME] [PERSON_NAME]" at bounding box center [454, 266] width 415 height 30
type input "ad901036-74df-4fe8-addc-bdb4b17d016d"
type input "ac14864f-e3a0-4832-92fd-dda121f57a49"
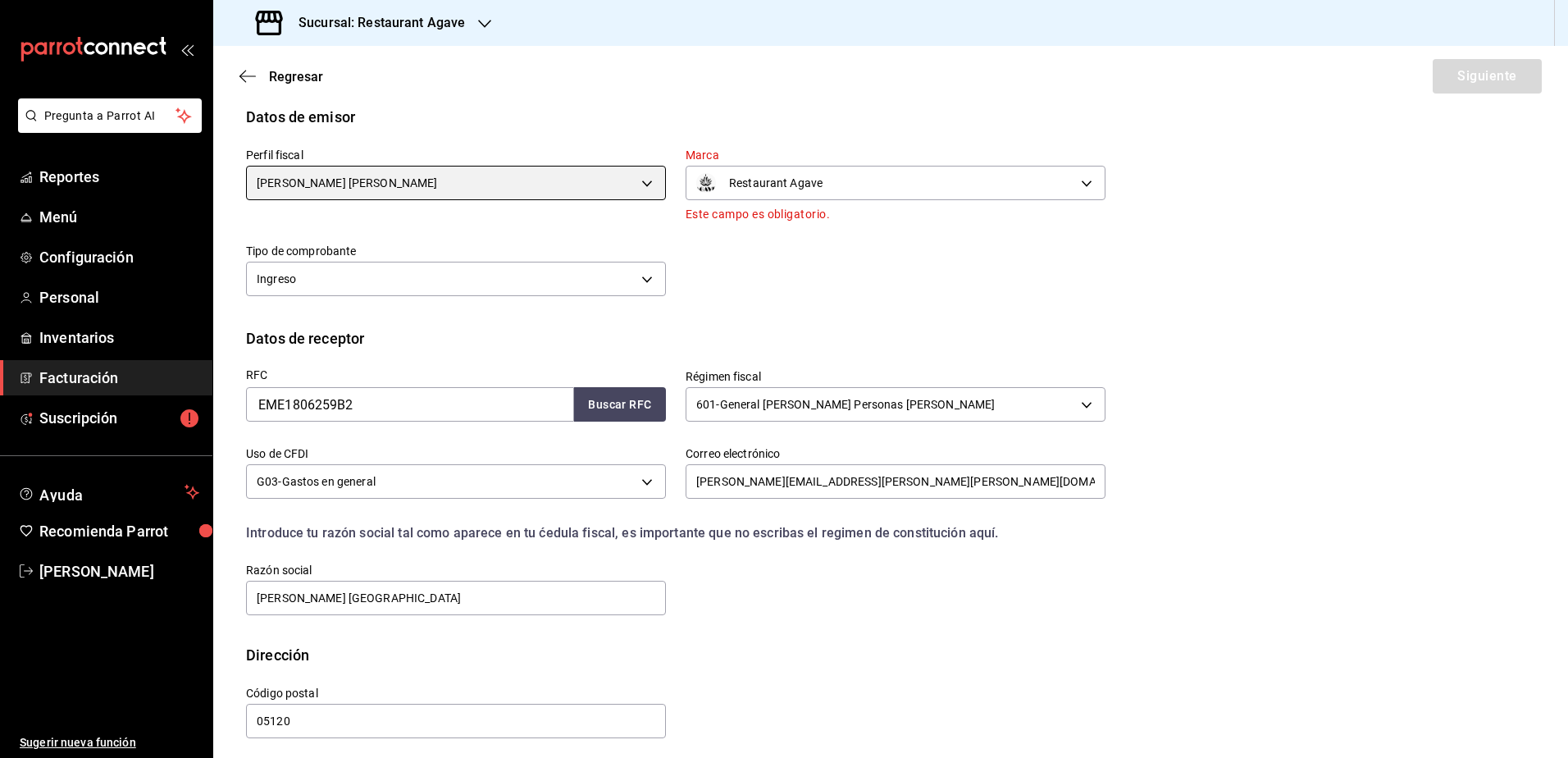
scroll to position [72, 0]
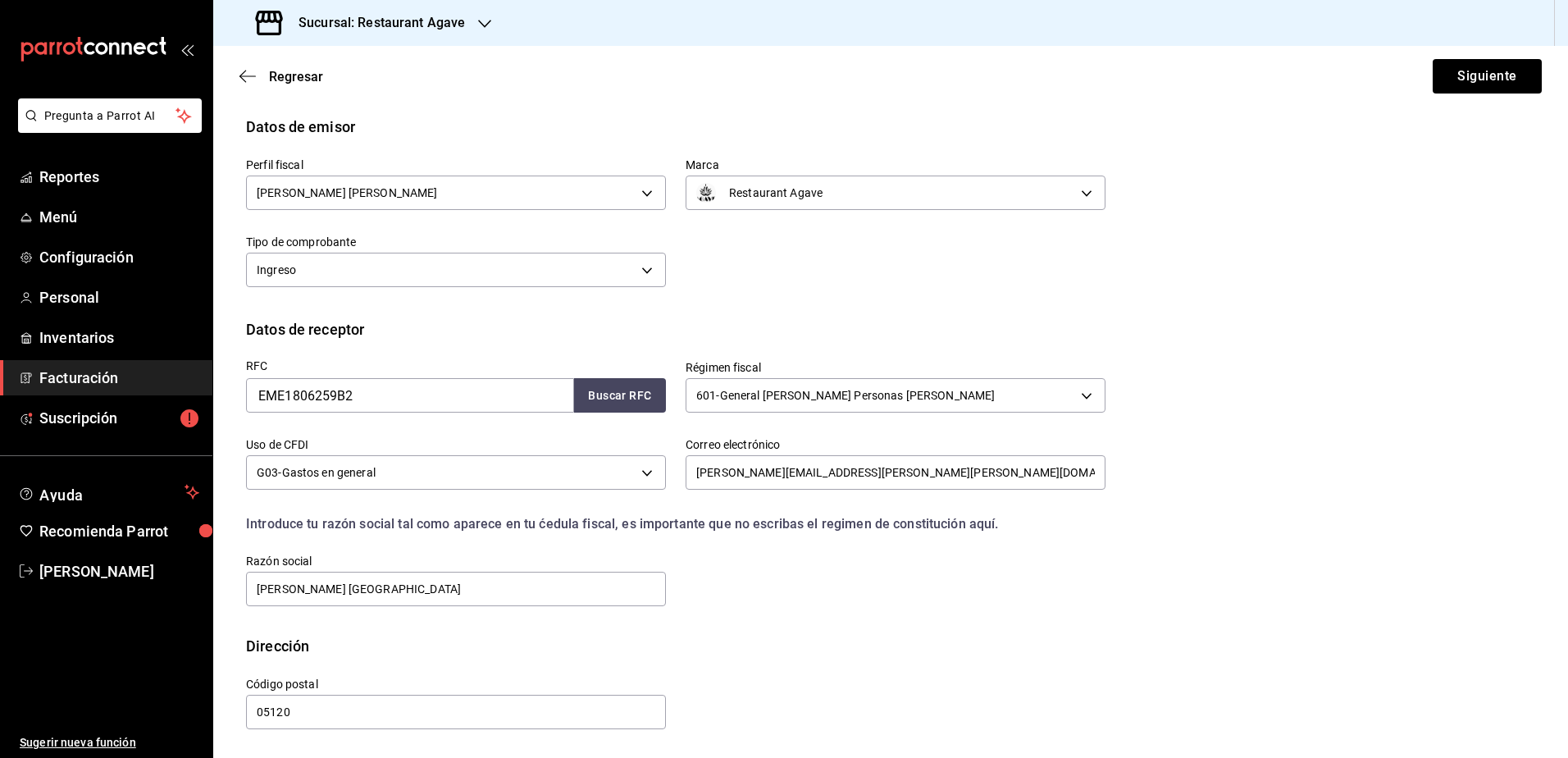
click at [1419, 87] on div "Regresar Siguiente" at bounding box center [891, 76] width 1355 height 60
click at [1447, 78] on button "Siguiente" at bounding box center [1487, 77] width 109 height 35
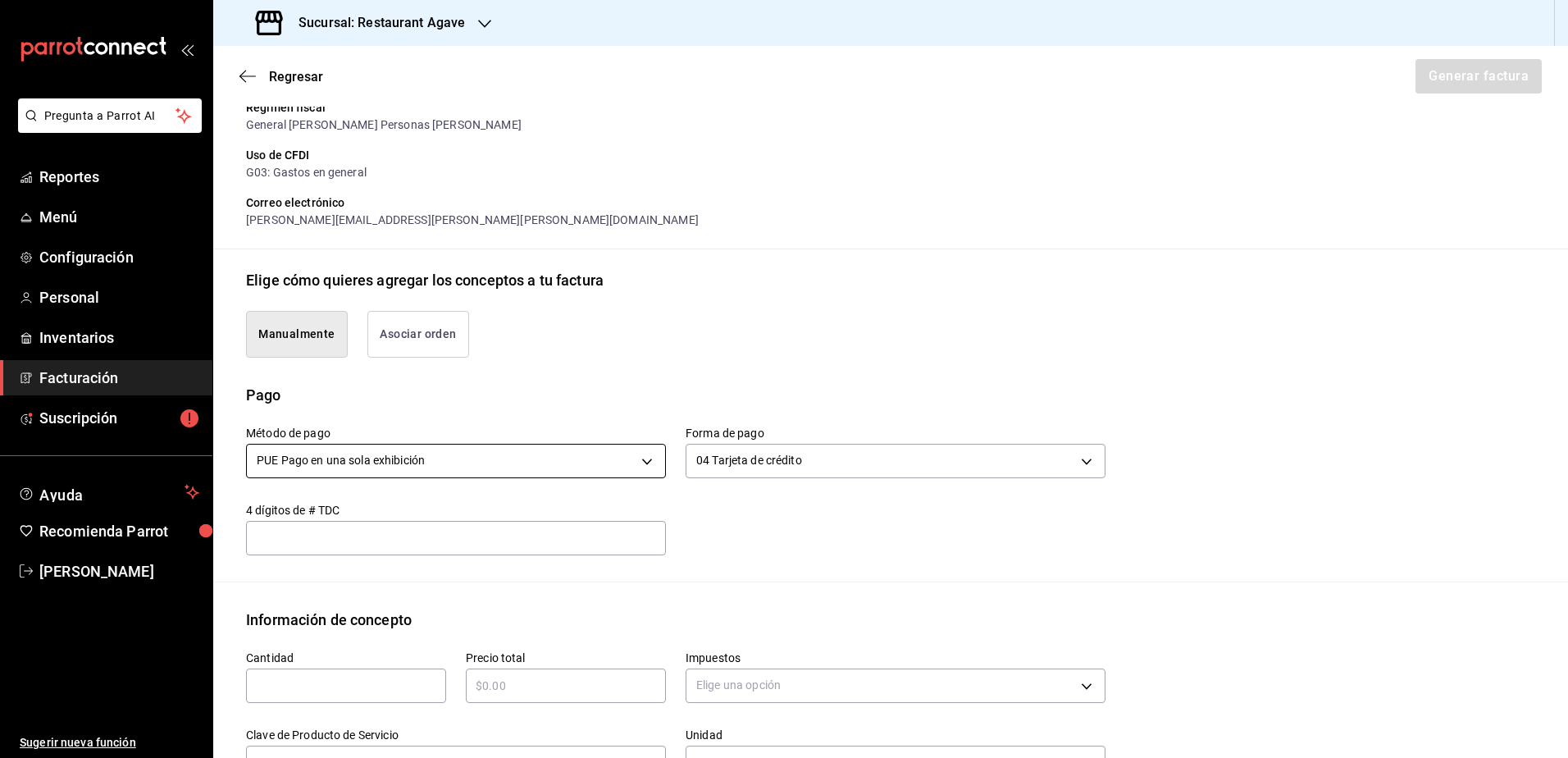
scroll to position [237, 0]
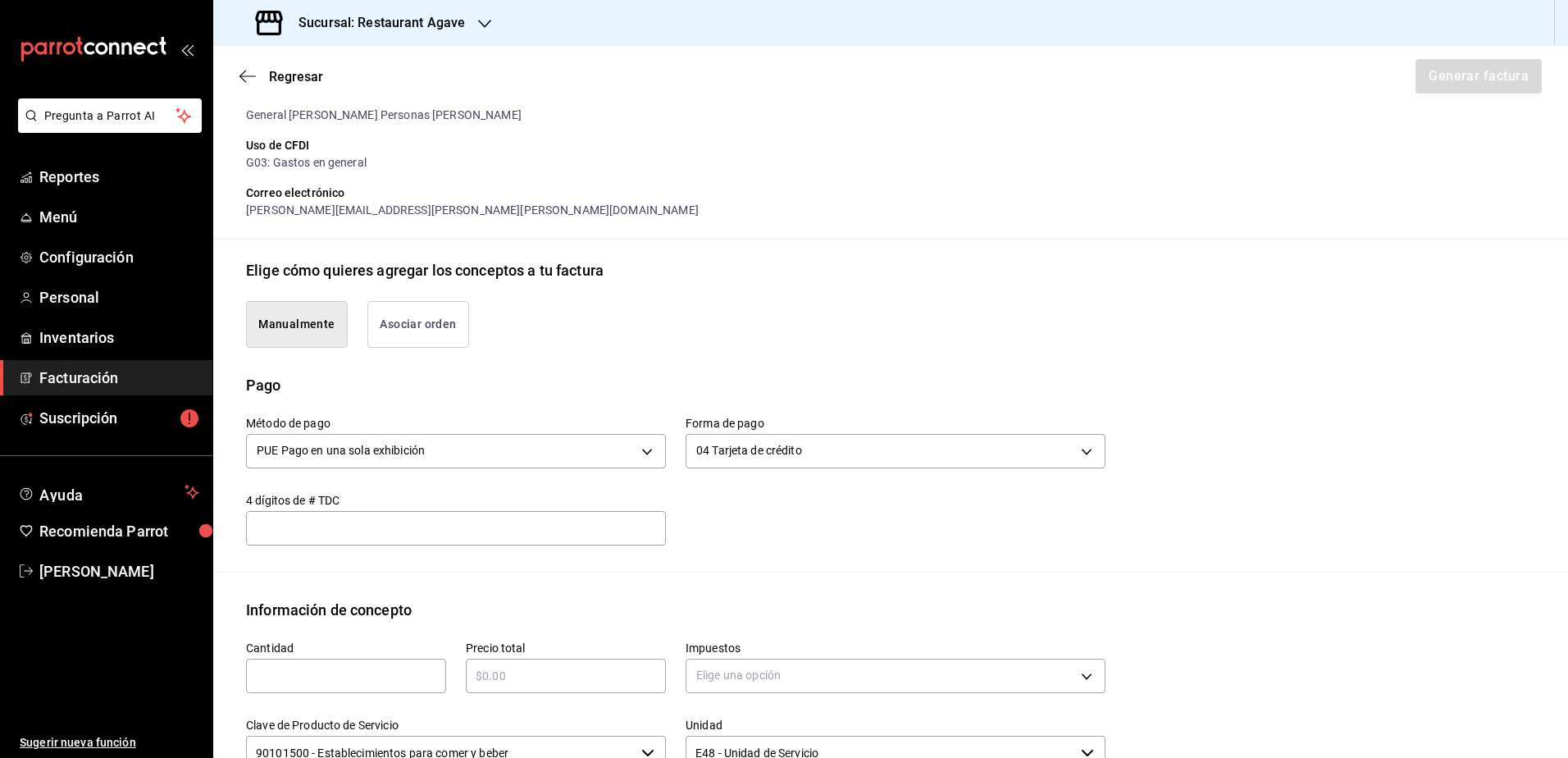
click at [373, 675] on input "text" at bounding box center [345, 676] width 200 height 20
type input "1"
click at [595, 669] on input "text" at bounding box center [565, 676] width 200 height 20
type input "$21000"
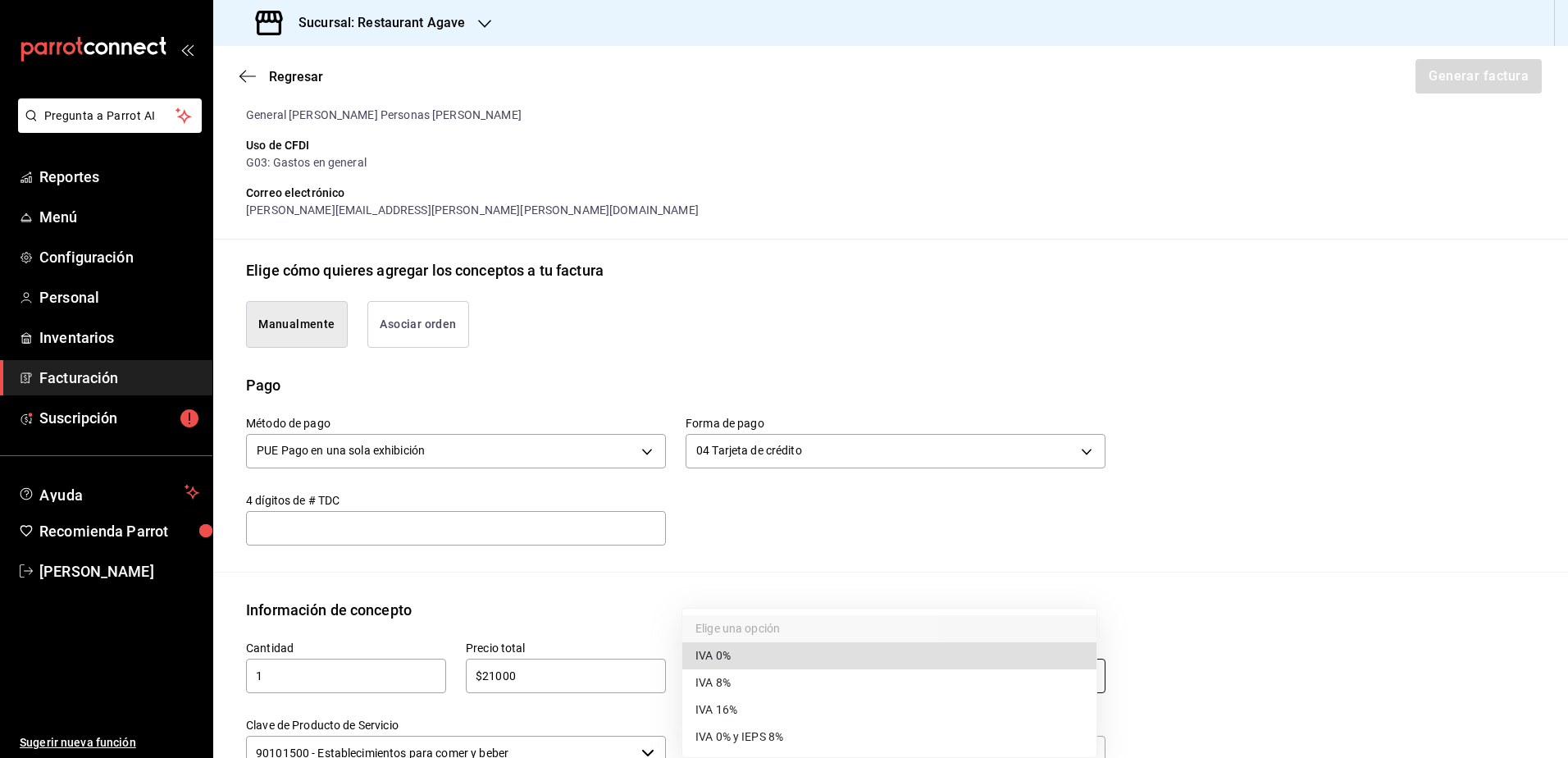
click at [775, 685] on body "Pregunta a Parrot AI Reportes Menú Configuración Personal Inventarios Facturaci…" at bounding box center [784, 379] width 1568 height 758
click at [774, 700] on li "IVA 16%" at bounding box center [889, 711] width 415 height 27
type input "IVA_16"
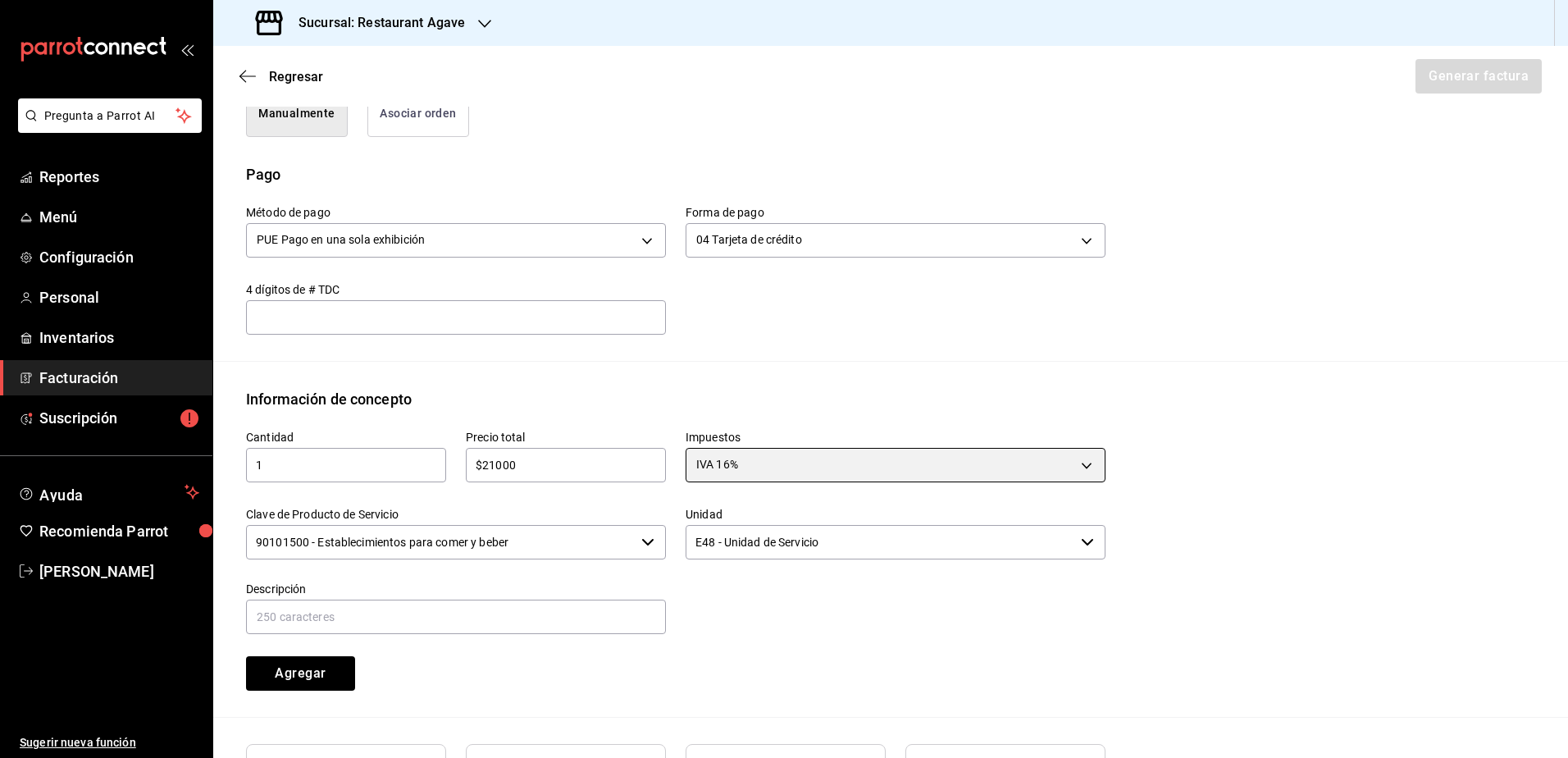
scroll to position [564, 0]
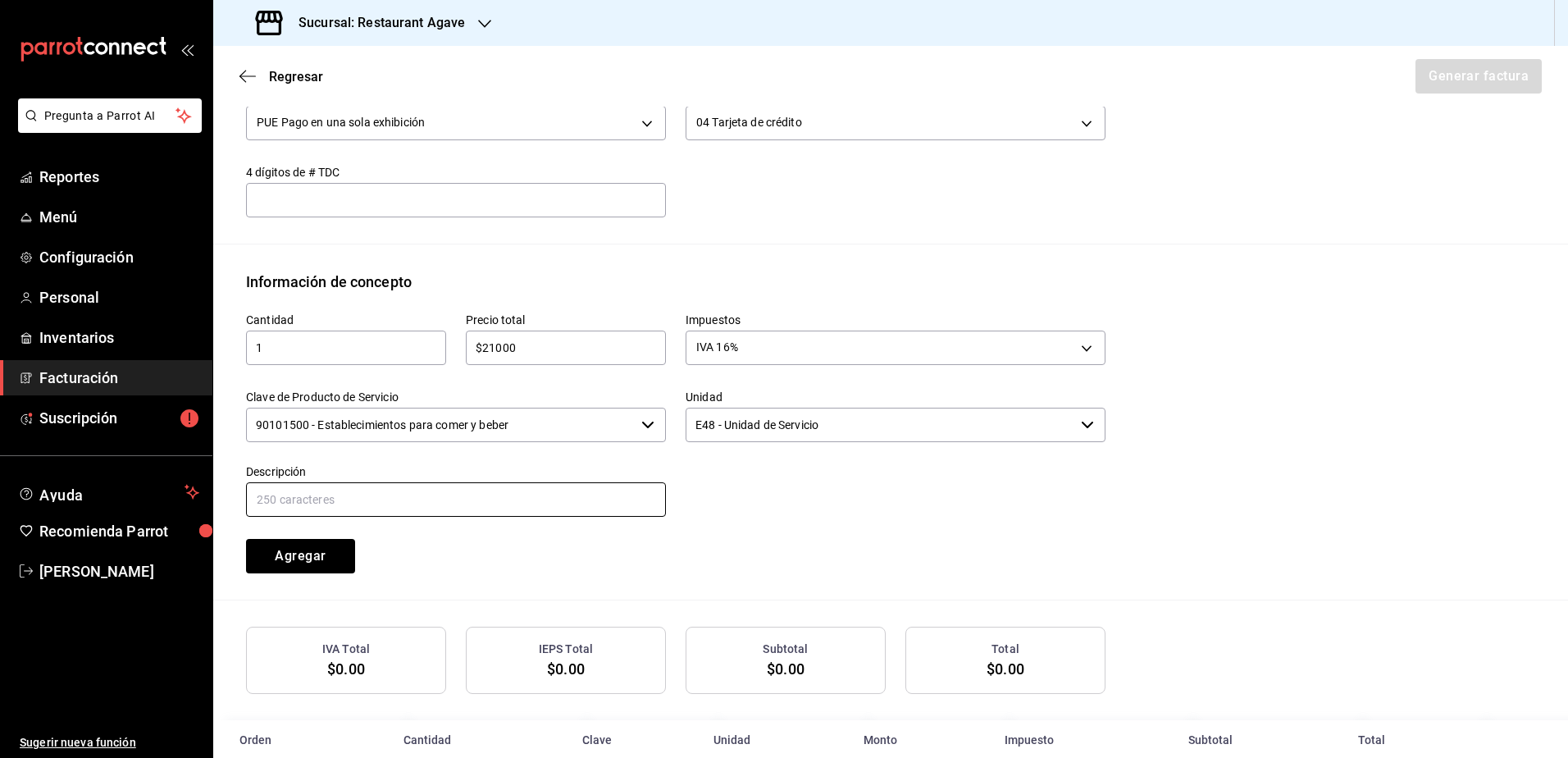
click at [498, 492] on input "text" at bounding box center [456, 500] width 420 height 35
type input "Evento Cata-Maridaje"
click at [324, 566] on button "Agregar" at bounding box center [300, 556] width 109 height 35
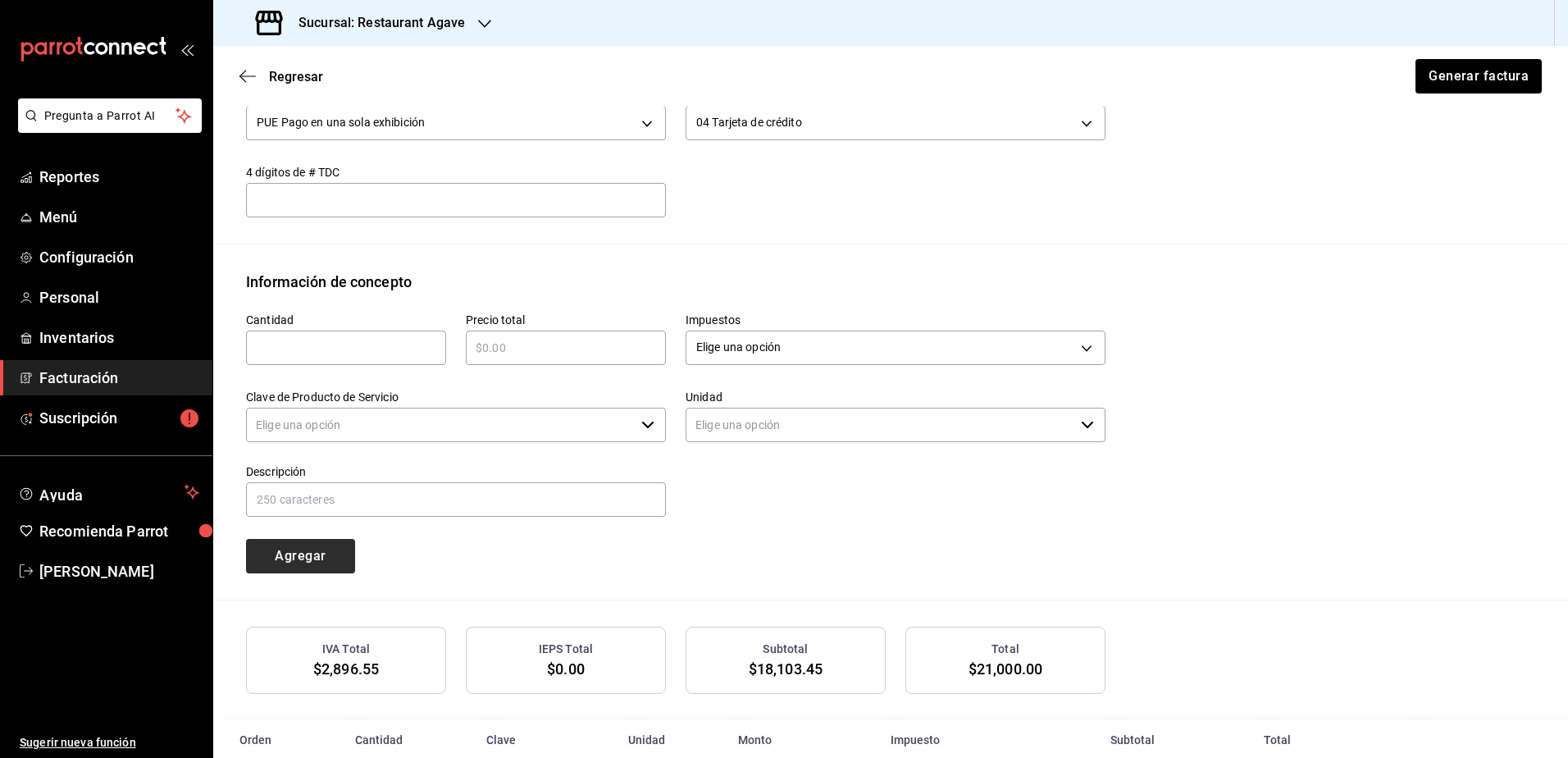
type input "90101500 - Establecimientos para comer y beber"
type input "E48 - Unidad de Servicio"
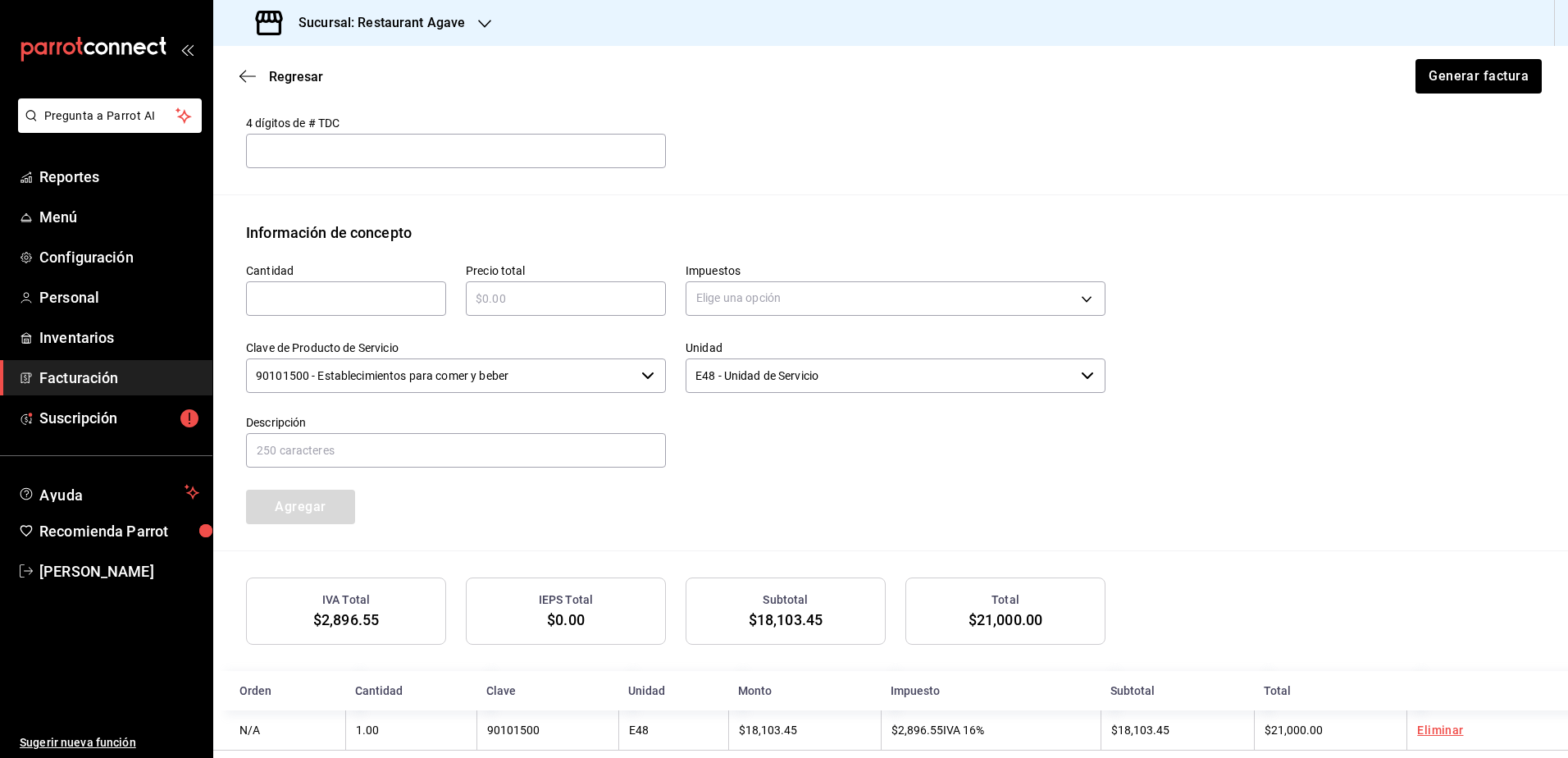
scroll to position [640, 0]
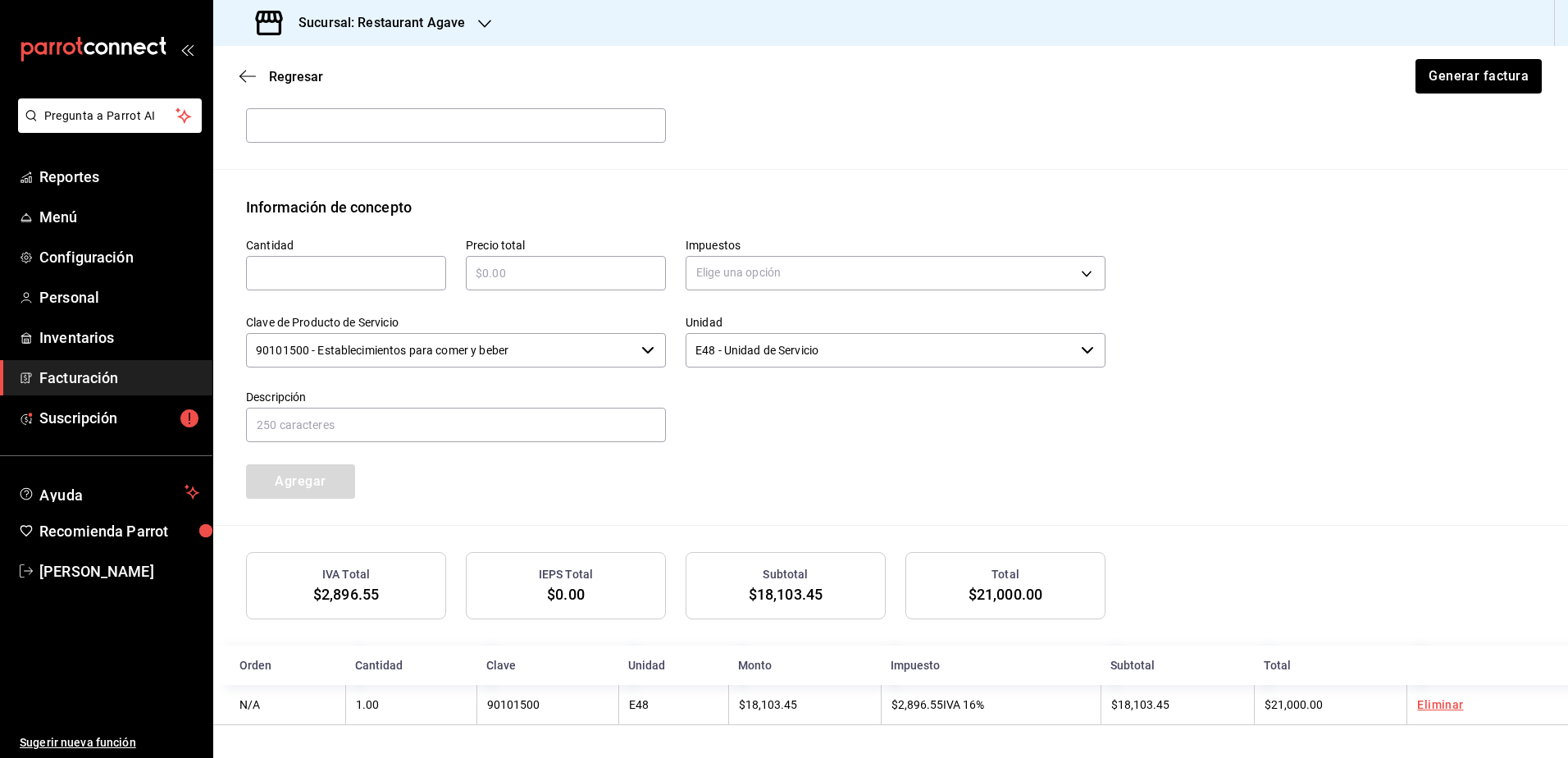
click at [359, 276] on input "text" at bounding box center [345, 273] width 200 height 20
type input "1"
click at [557, 270] on input "text" at bounding box center [565, 273] width 200 height 20
type input "$3150"
click at [805, 266] on body "Pregunta a Parrot AI Reportes Menú Configuración Personal Inventarios Facturaci…" at bounding box center [784, 379] width 1568 height 758
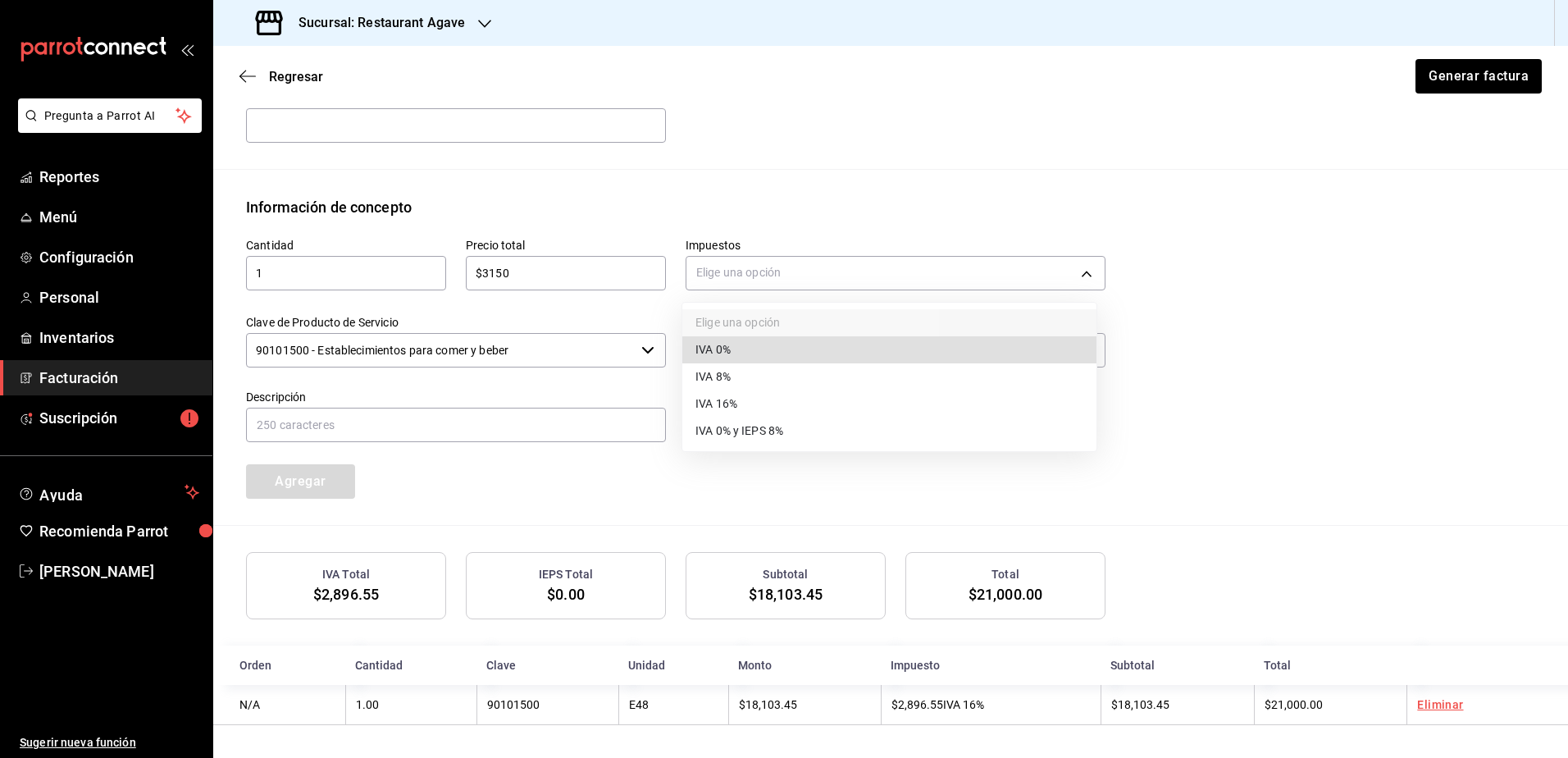
click at [787, 348] on li "IVA 0%" at bounding box center [889, 350] width 415 height 27
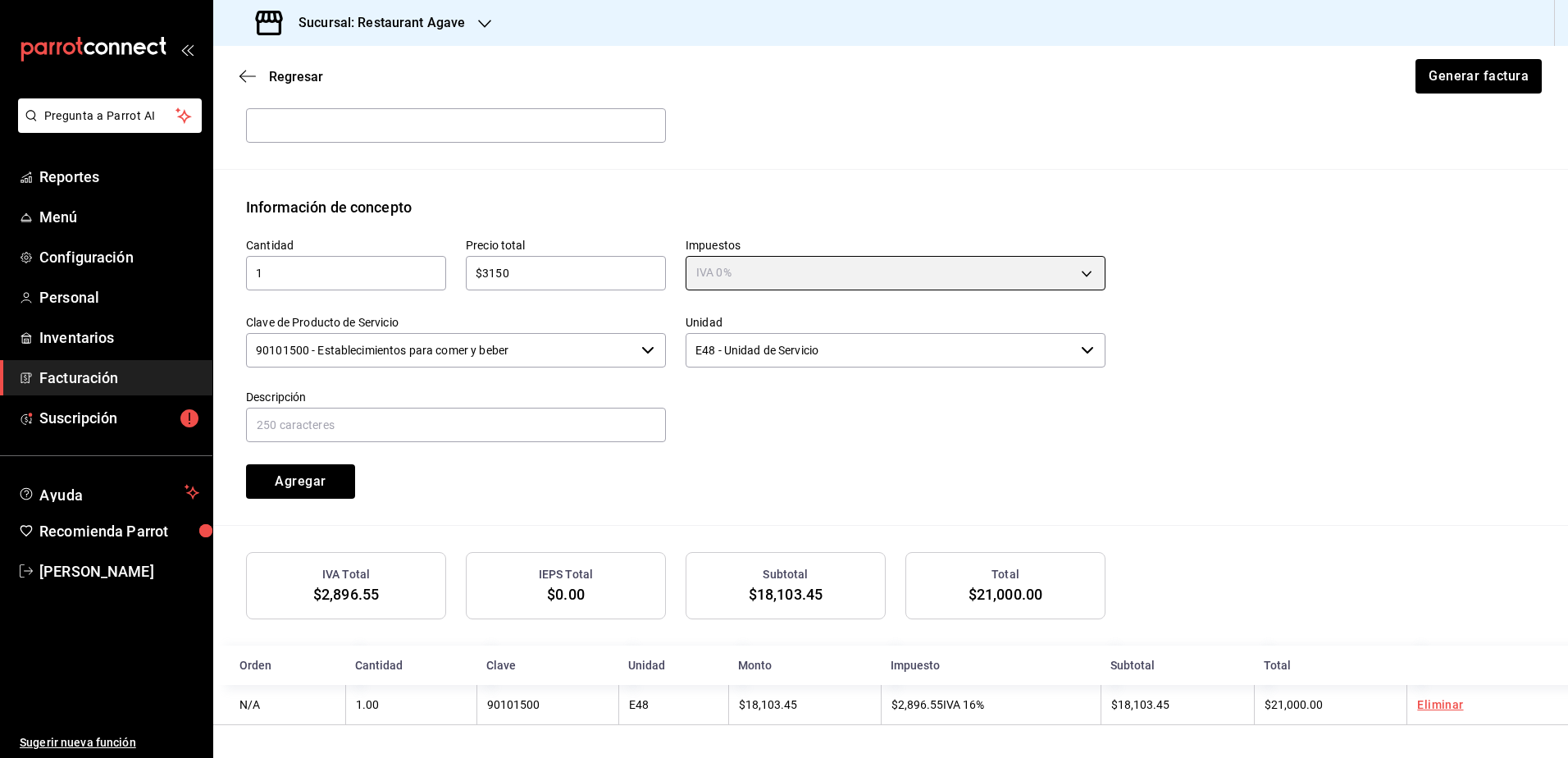
type input "IVA_0"
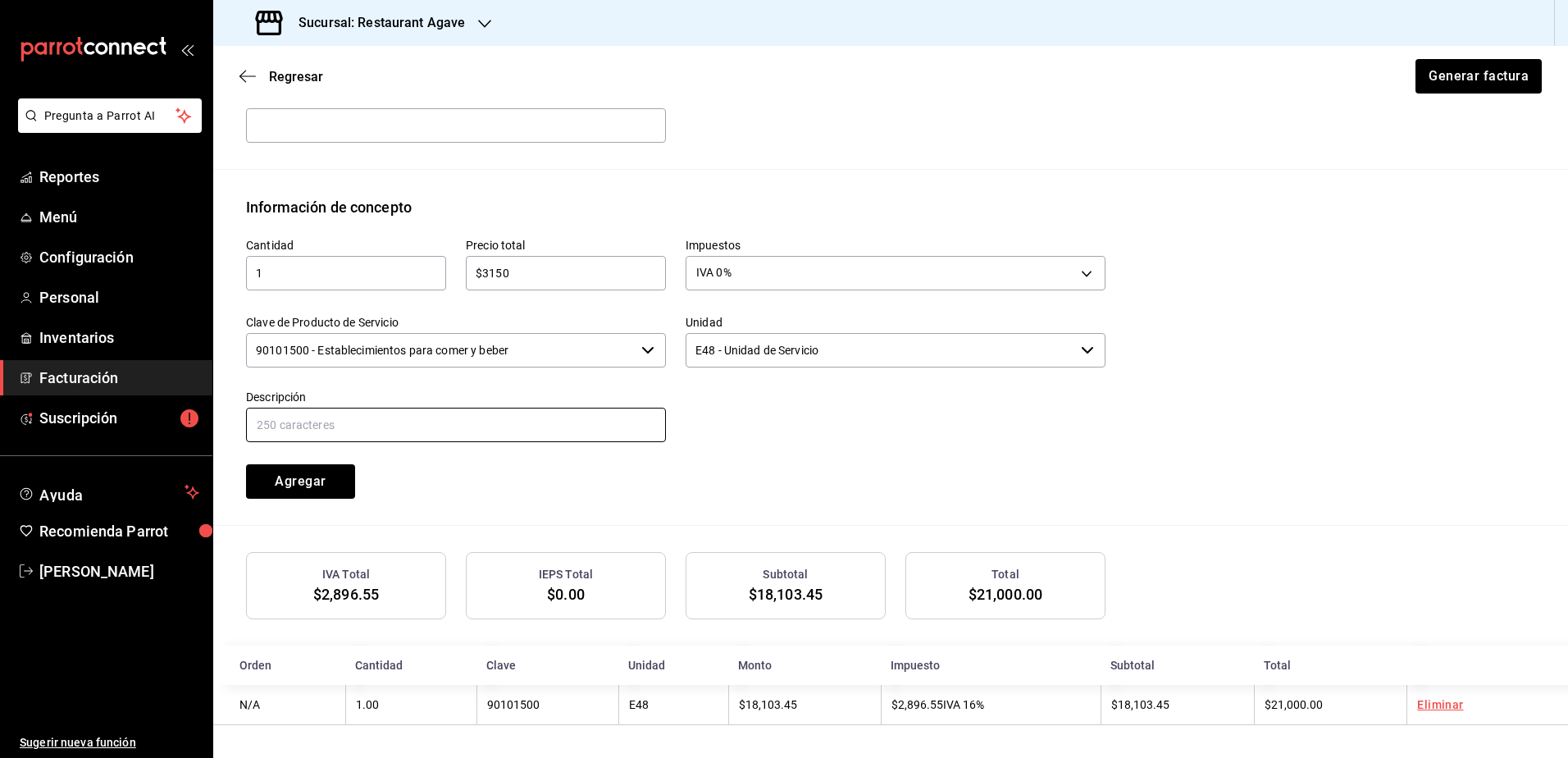
click at [412, 427] on input "text" at bounding box center [456, 425] width 420 height 35
type input "Propina"
click at [332, 482] on button "Agregar" at bounding box center [300, 481] width 109 height 35
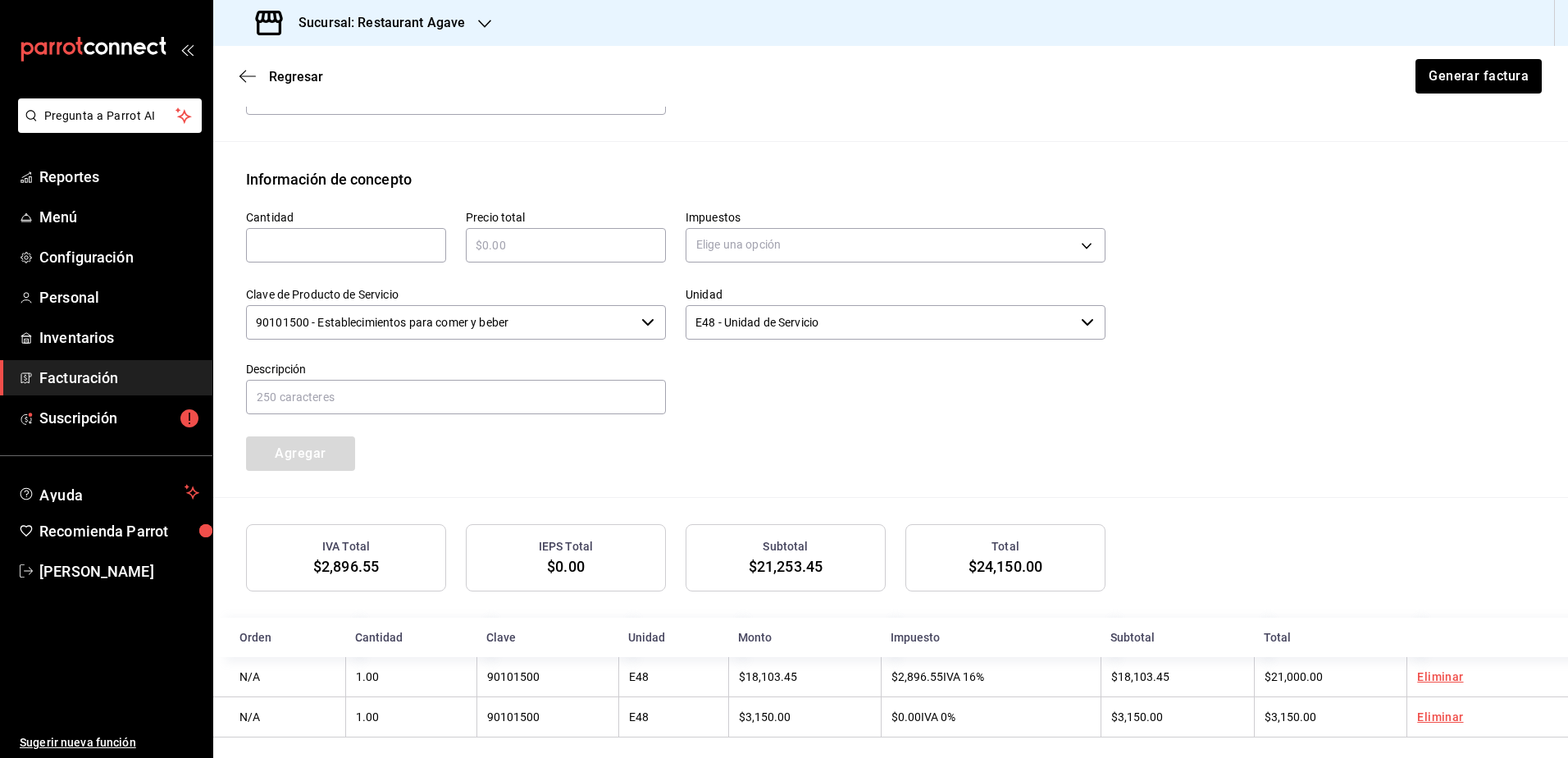
scroll to position [681, 0]
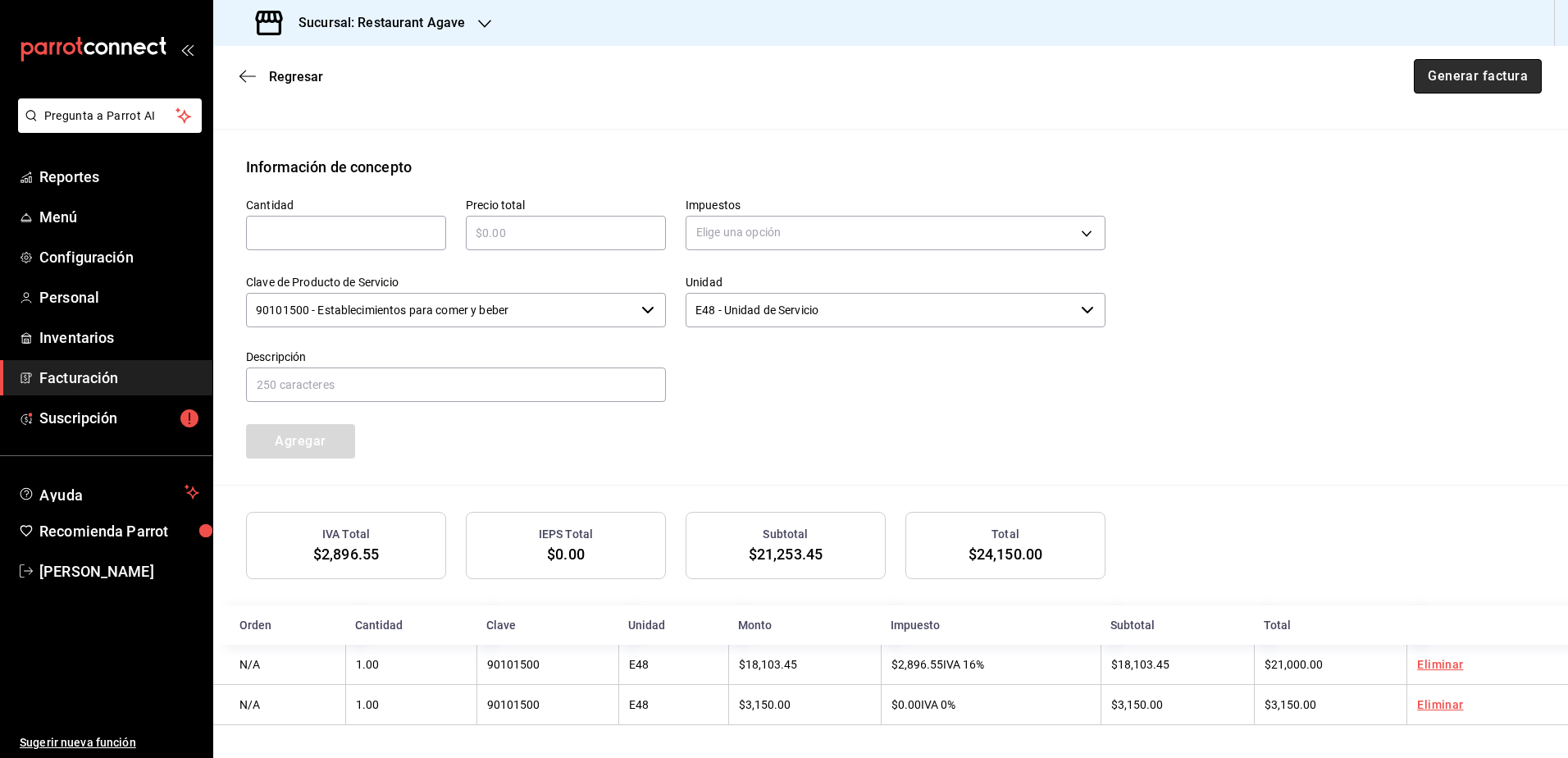
click at [1463, 71] on button "Generar factura" at bounding box center [1479, 77] width 128 height 35
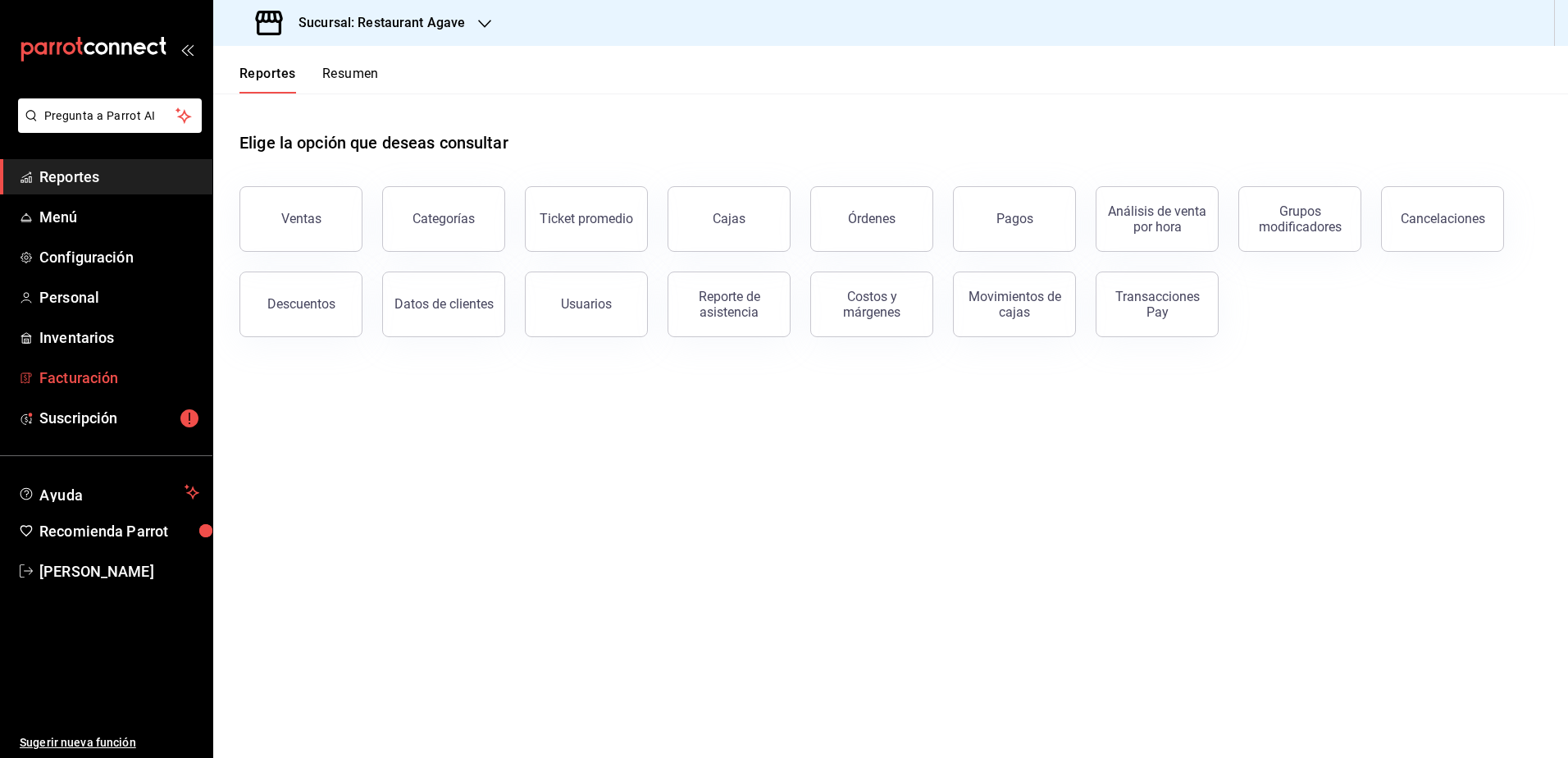
click at [141, 375] on span "Facturación" at bounding box center [119, 377] width 160 height 22
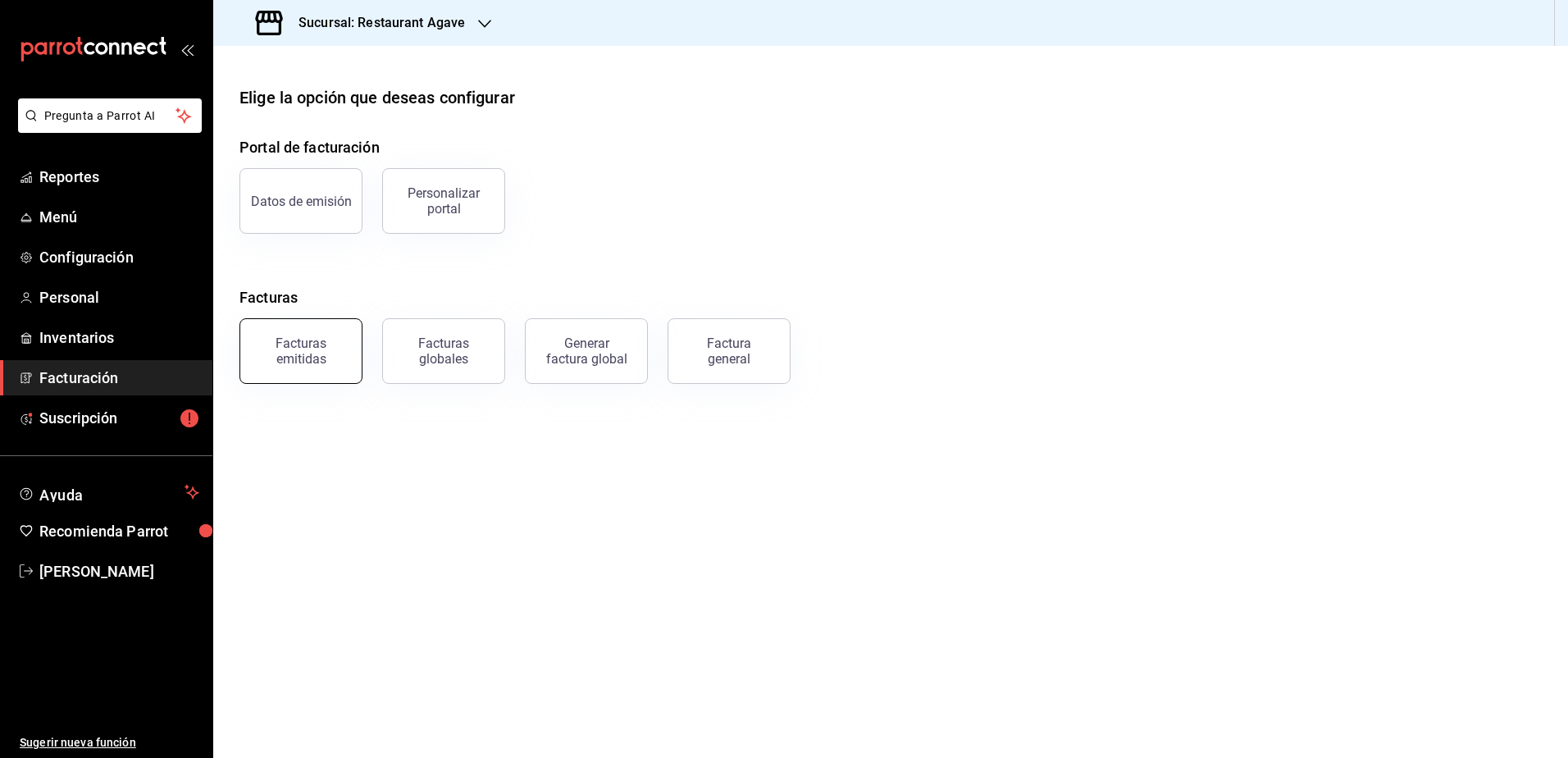
click at [340, 351] on div "Facturas emitidas" at bounding box center [300, 351] width 101 height 31
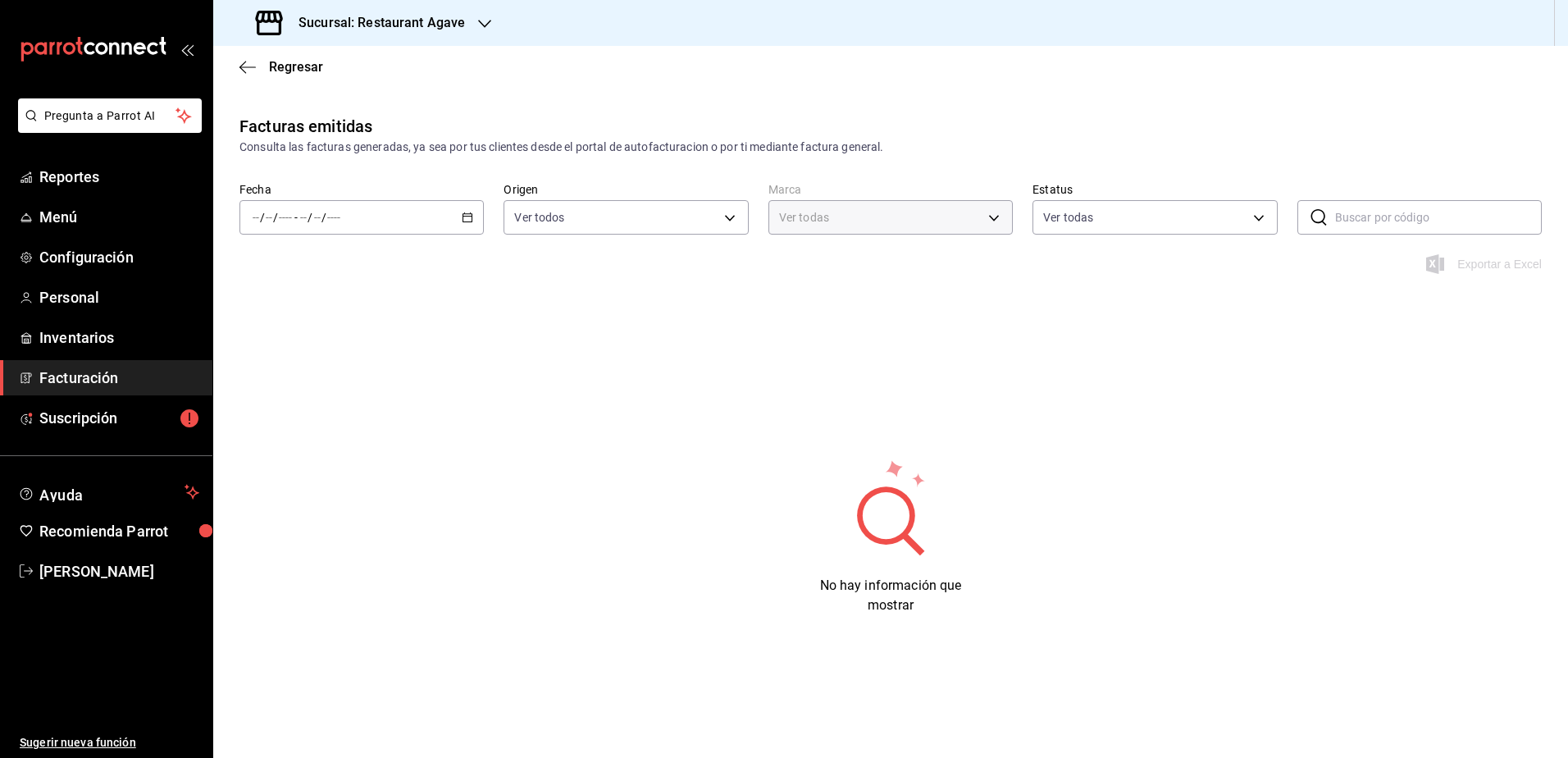
type input "ac14864f-e3a0-4832-92fd-dda121f57a49"
click at [462, 217] on icon "button" at bounding box center [468, 217] width 12 height 12
click at [352, 383] on span "Mes actual" at bounding box center [317, 377] width 127 height 17
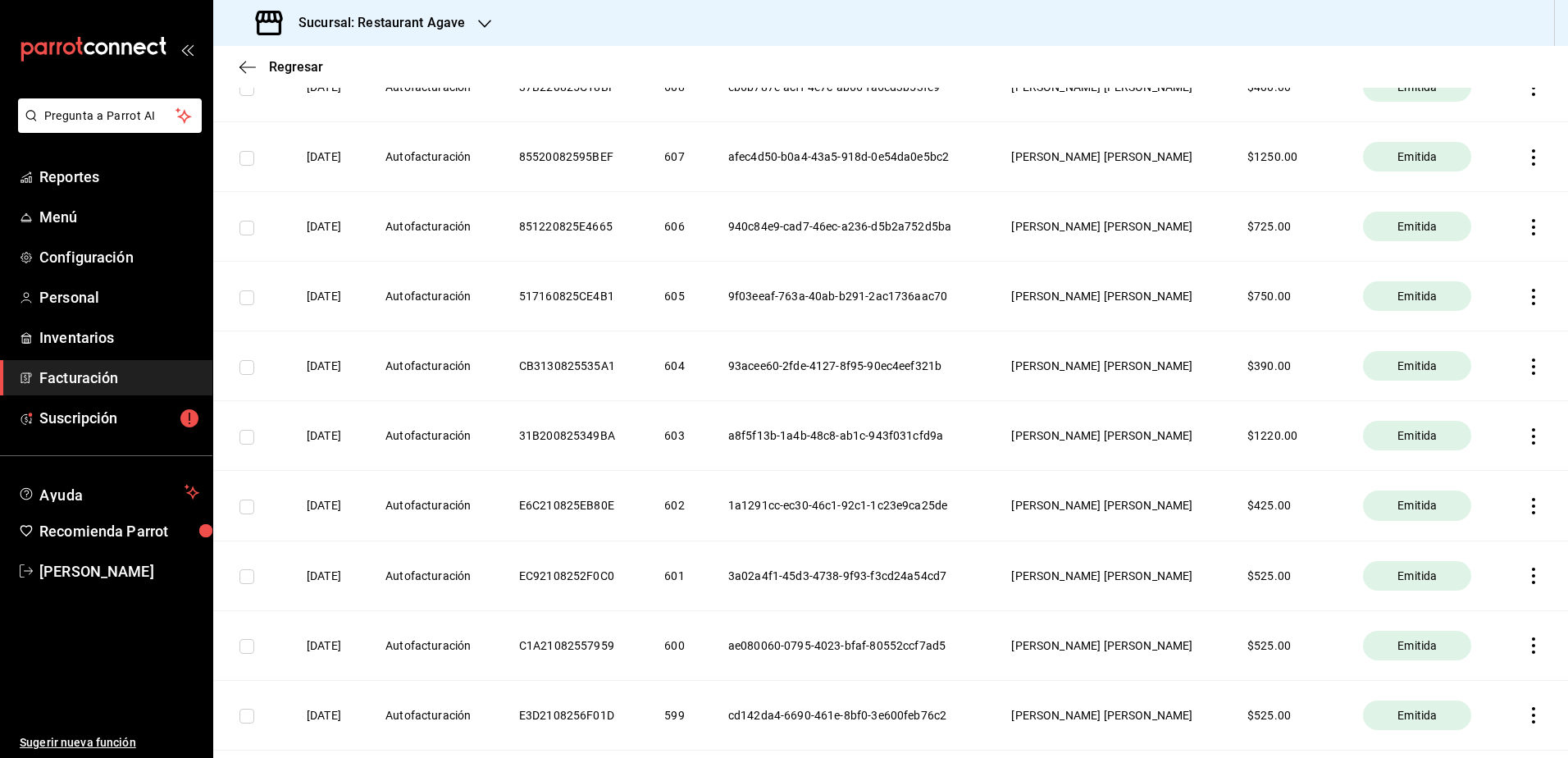
scroll to position [657, 0]
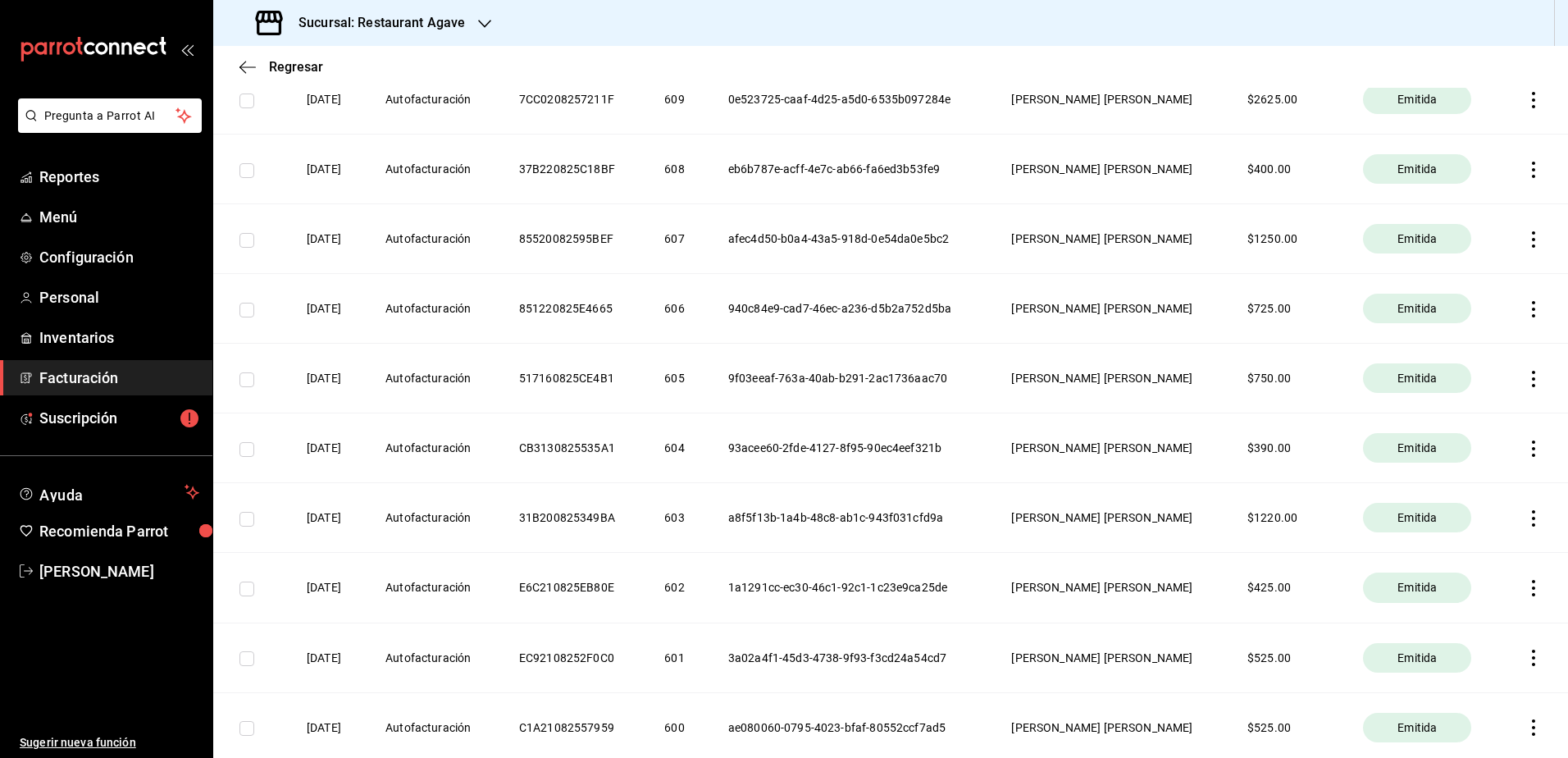
click at [1136, 311] on th "[PERSON_NAME] [PERSON_NAME]" at bounding box center [1110, 309] width 237 height 69
click at [1163, 312] on th "[PERSON_NAME] [PERSON_NAME]" at bounding box center [1110, 309] width 237 height 69
click at [1526, 305] on icon "button" at bounding box center [1534, 310] width 16 height 16
click at [1484, 343] on li "Cancelar factura" at bounding box center [1458, 351] width 144 height 39
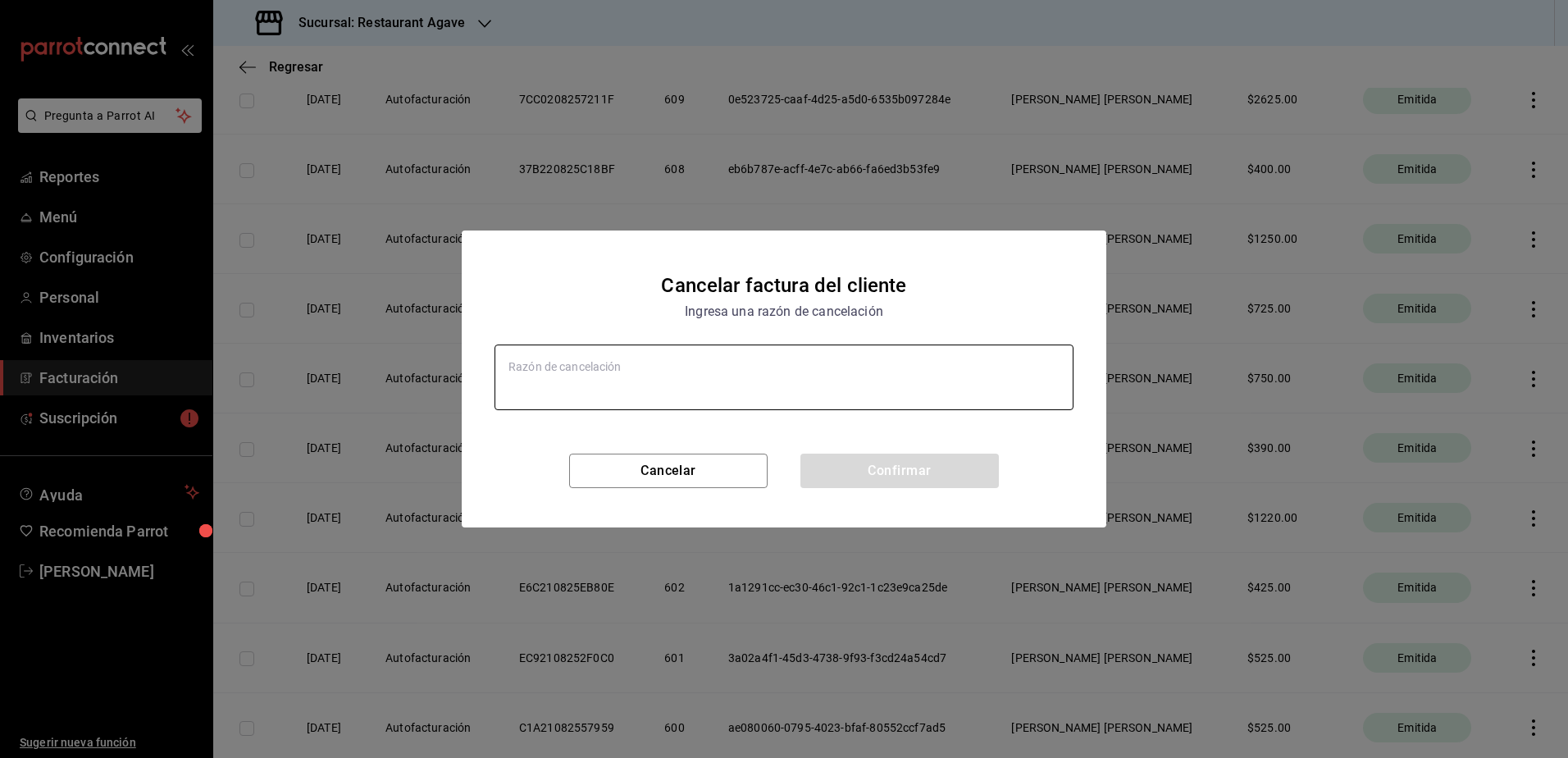
type textarea "x"
click at [888, 389] on textarea at bounding box center [784, 377] width 579 height 66
type textarea "da"
type textarea "x"
type textarea "datos er"
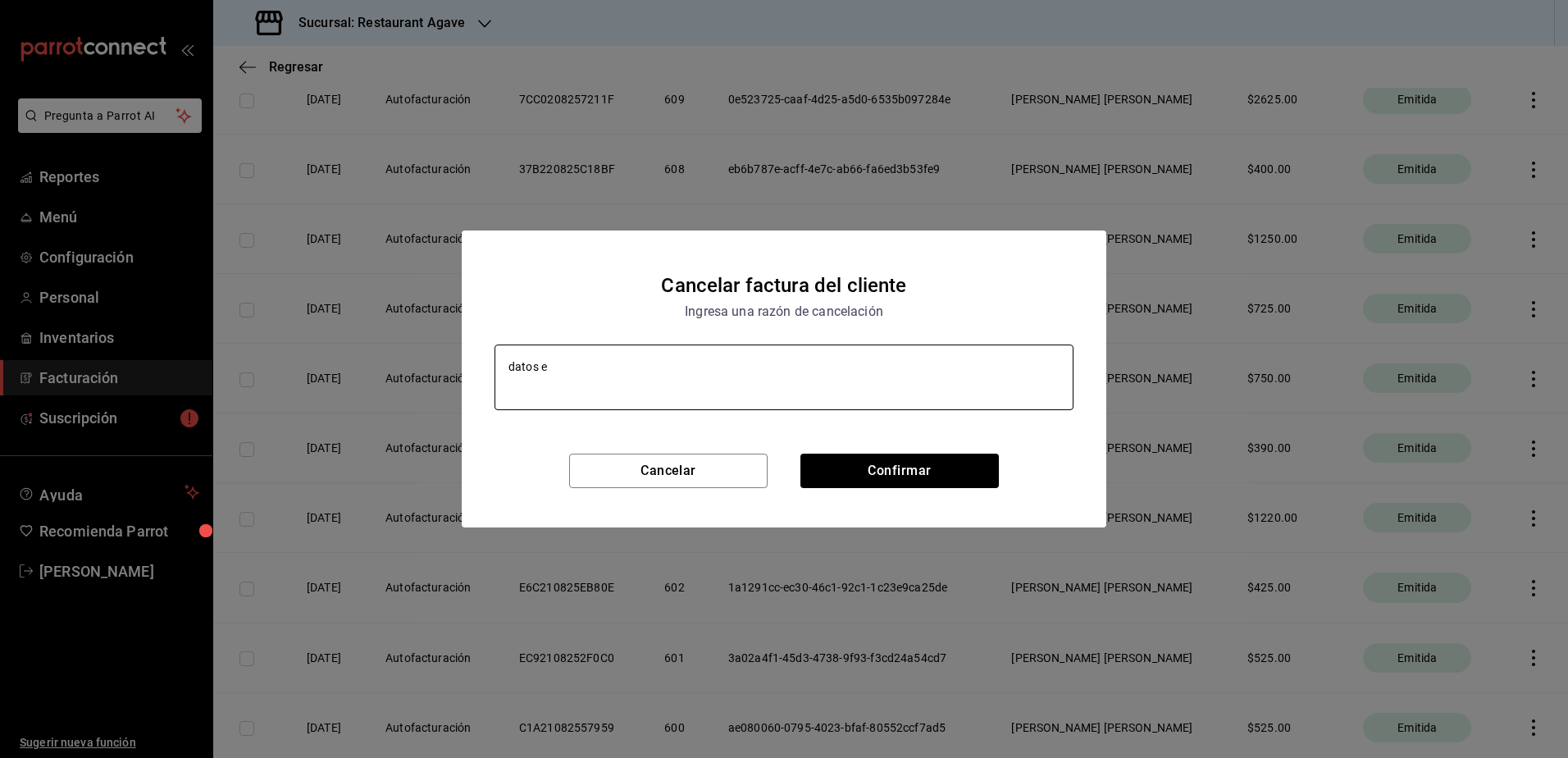
type textarea "x"
type textarea "datos erroneos"
type textarea "x"
type textarea "datos erroneos"
click at [939, 468] on button "Confirmar" at bounding box center [900, 471] width 198 height 35
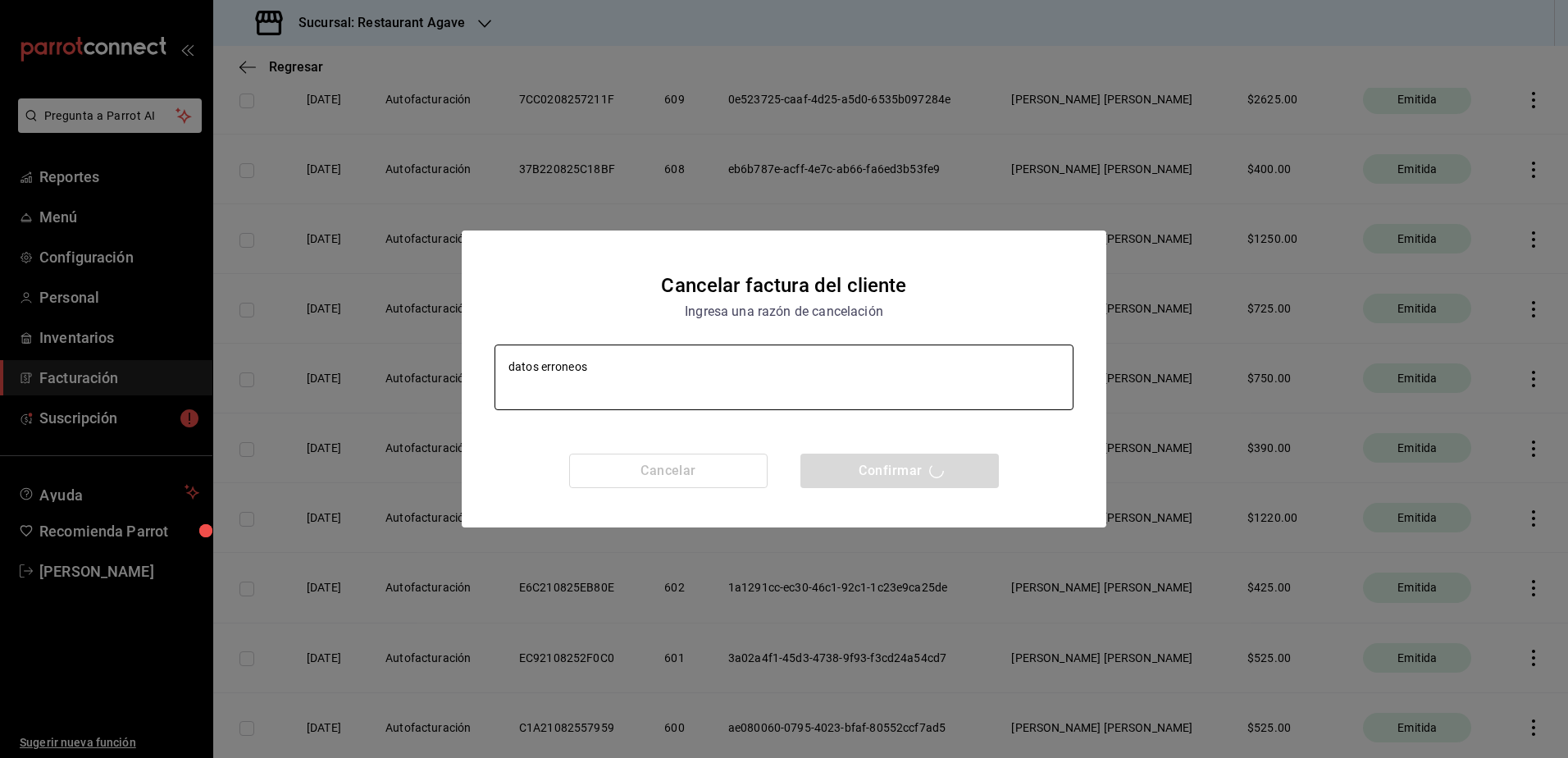
type textarea "x"
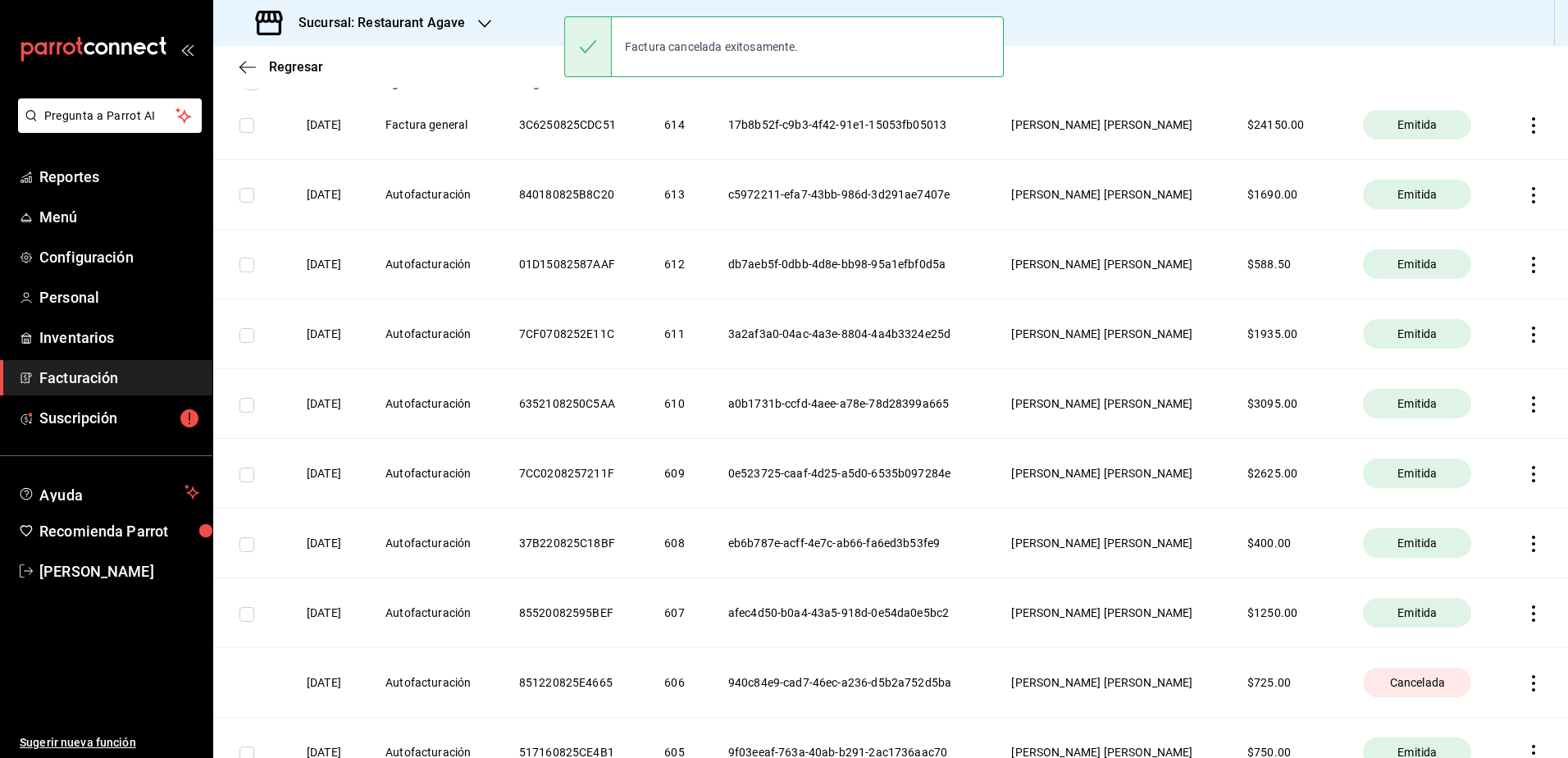
scroll to position [164, 0]
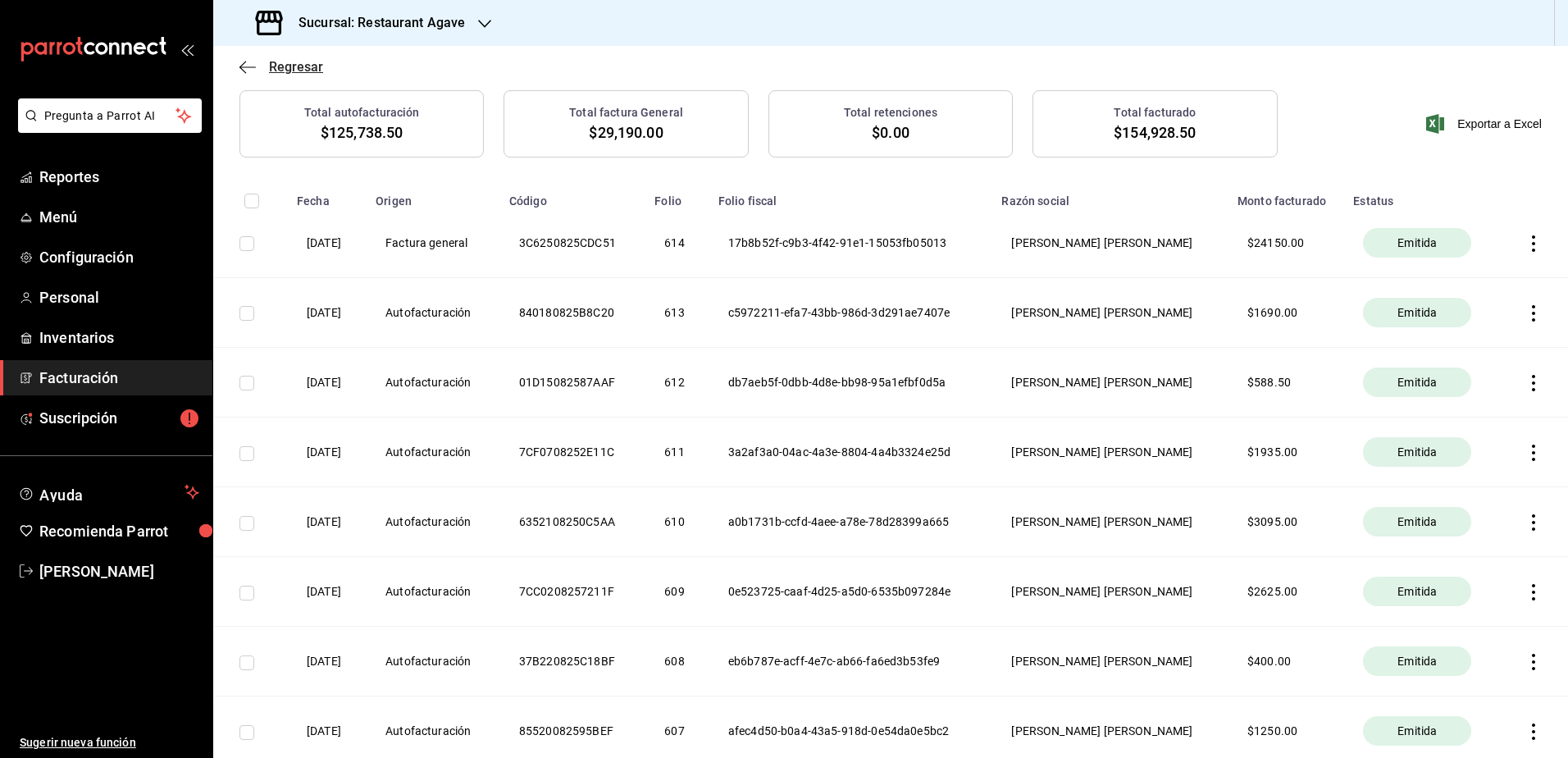
click at [247, 66] on icon "button" at bounding box center [247, 68] width 16 height 15
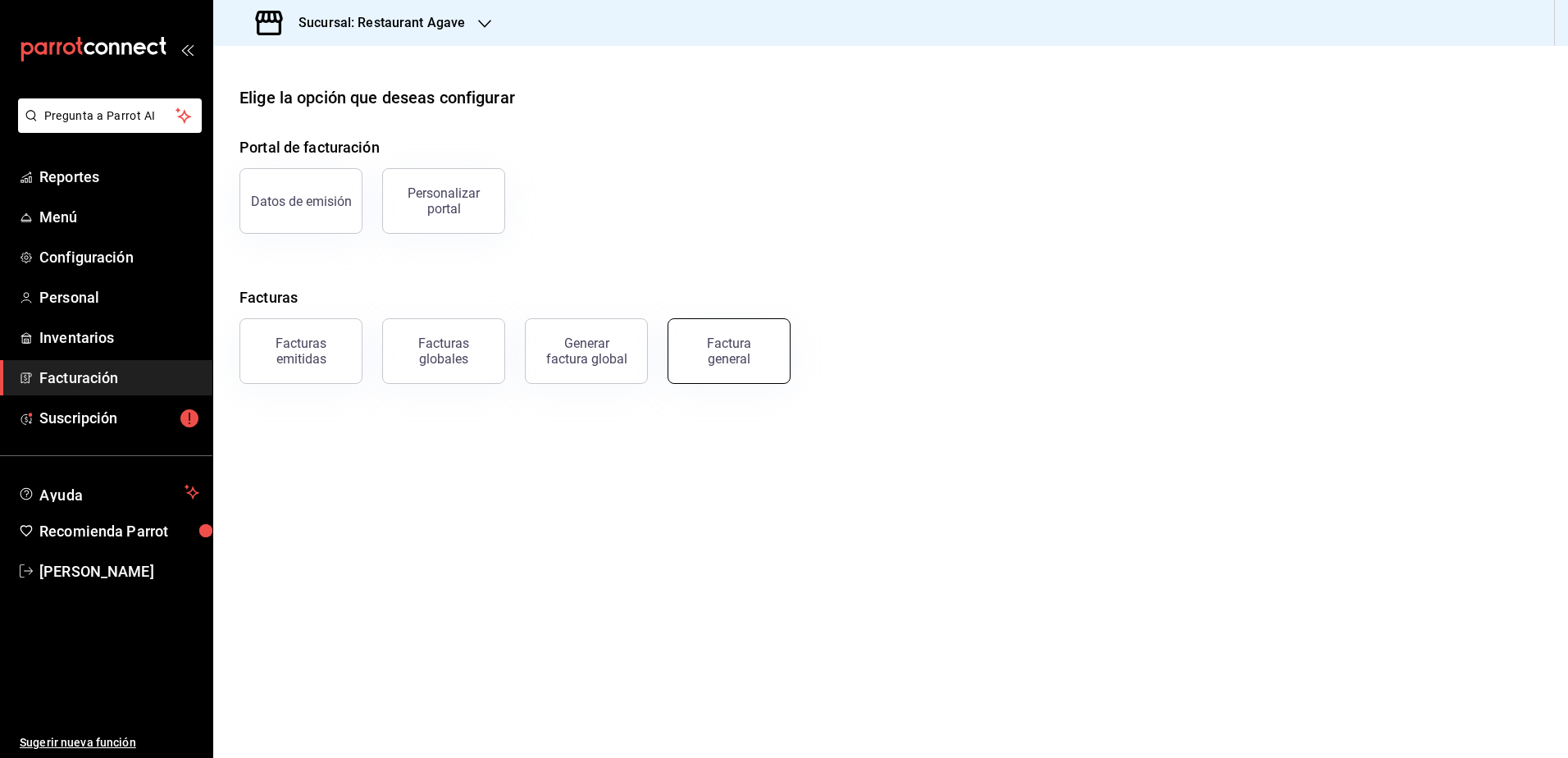
click at [678, 346] on button "Factura general" at bounding box center [729, 352] width 123 height 66
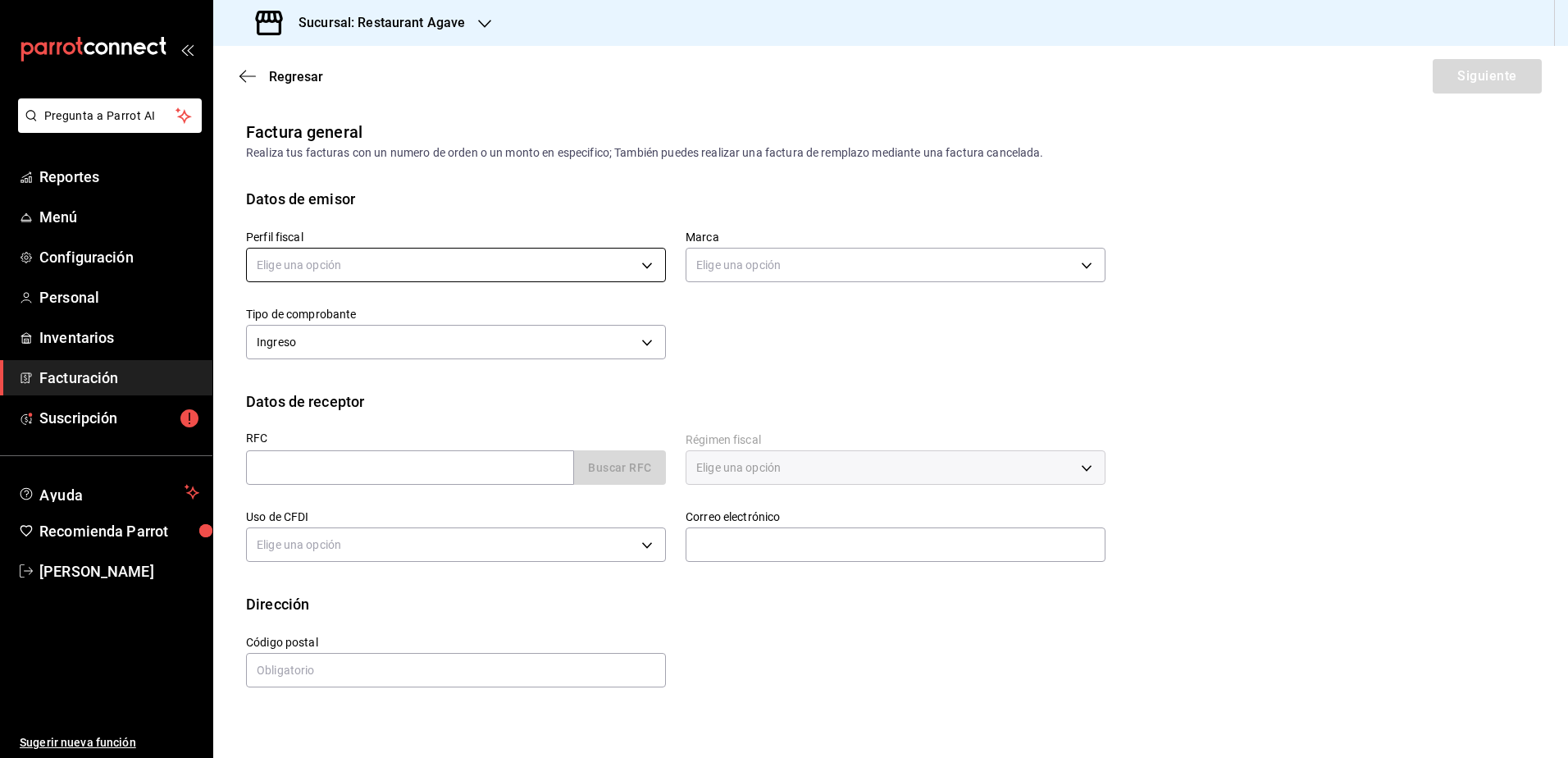
click at [421, 266] on body "Pregunta a Parrot AI Reportes Menú Configuración Personal Inventarios Facturaci…" at bounding box center [784, 379] width 1568 height 758
click at [423, 351] on li "[PERSON_NAME] [PERSON_NAME]" at bounding box center [456, 348] width 418 height 30
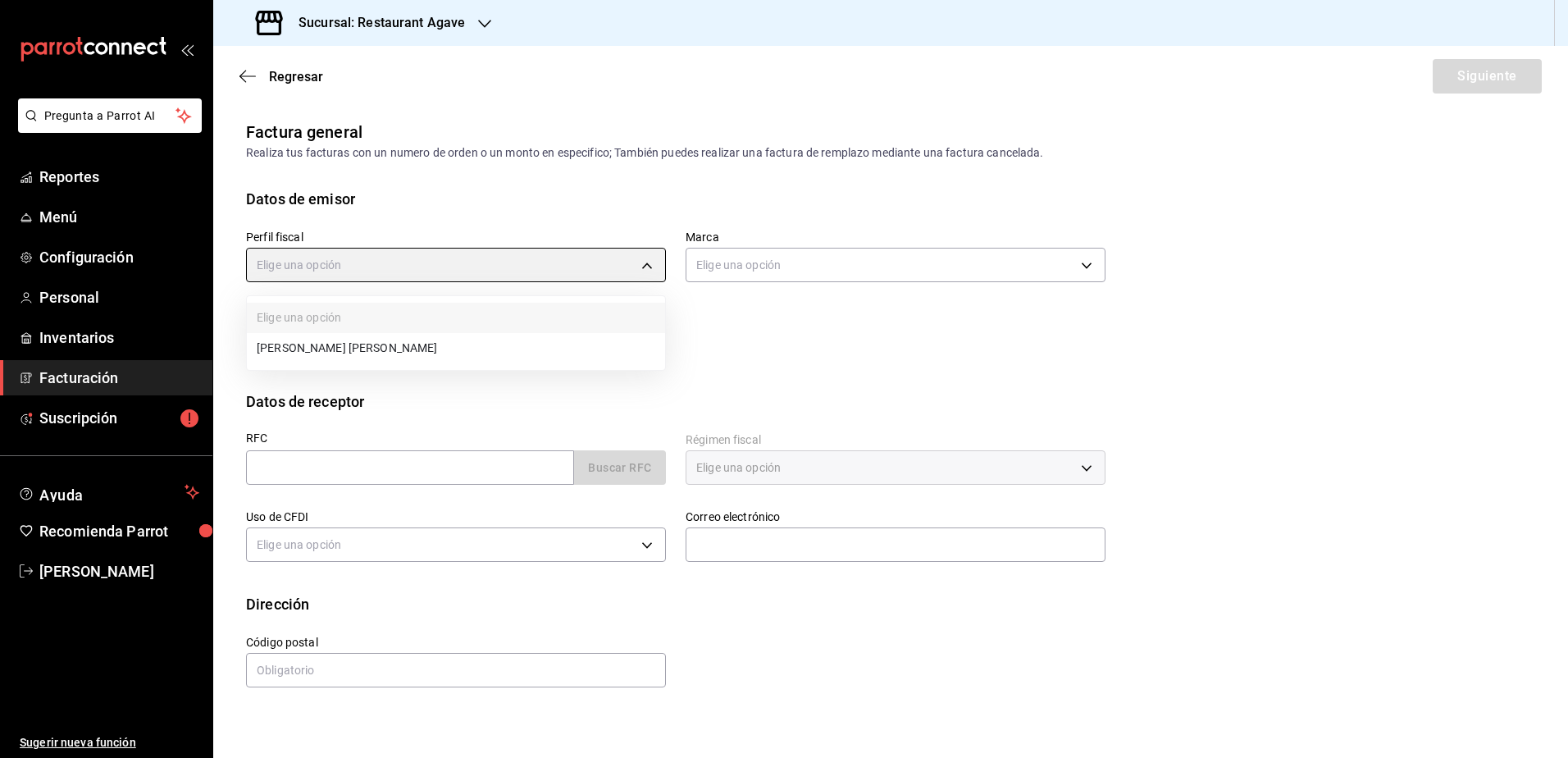
type input "ad901036-74df-4fe8-addc-bdb4b17d016d"
type input "ac14864f-e3a0-4832-92fd-dda121f57a49"
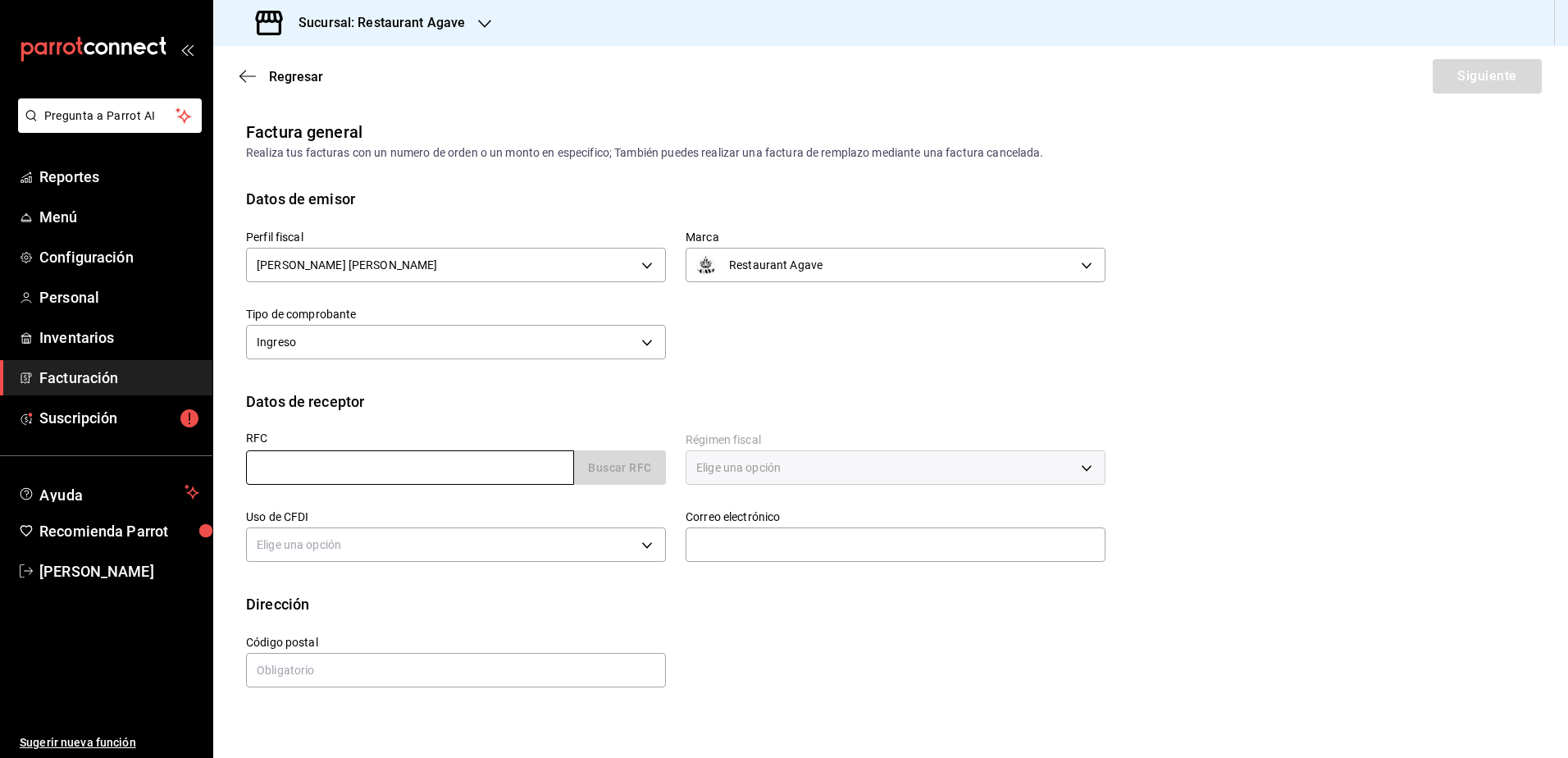
click at [399, 482] on input "text" at bounding box center [409, 468] width 328 height 35
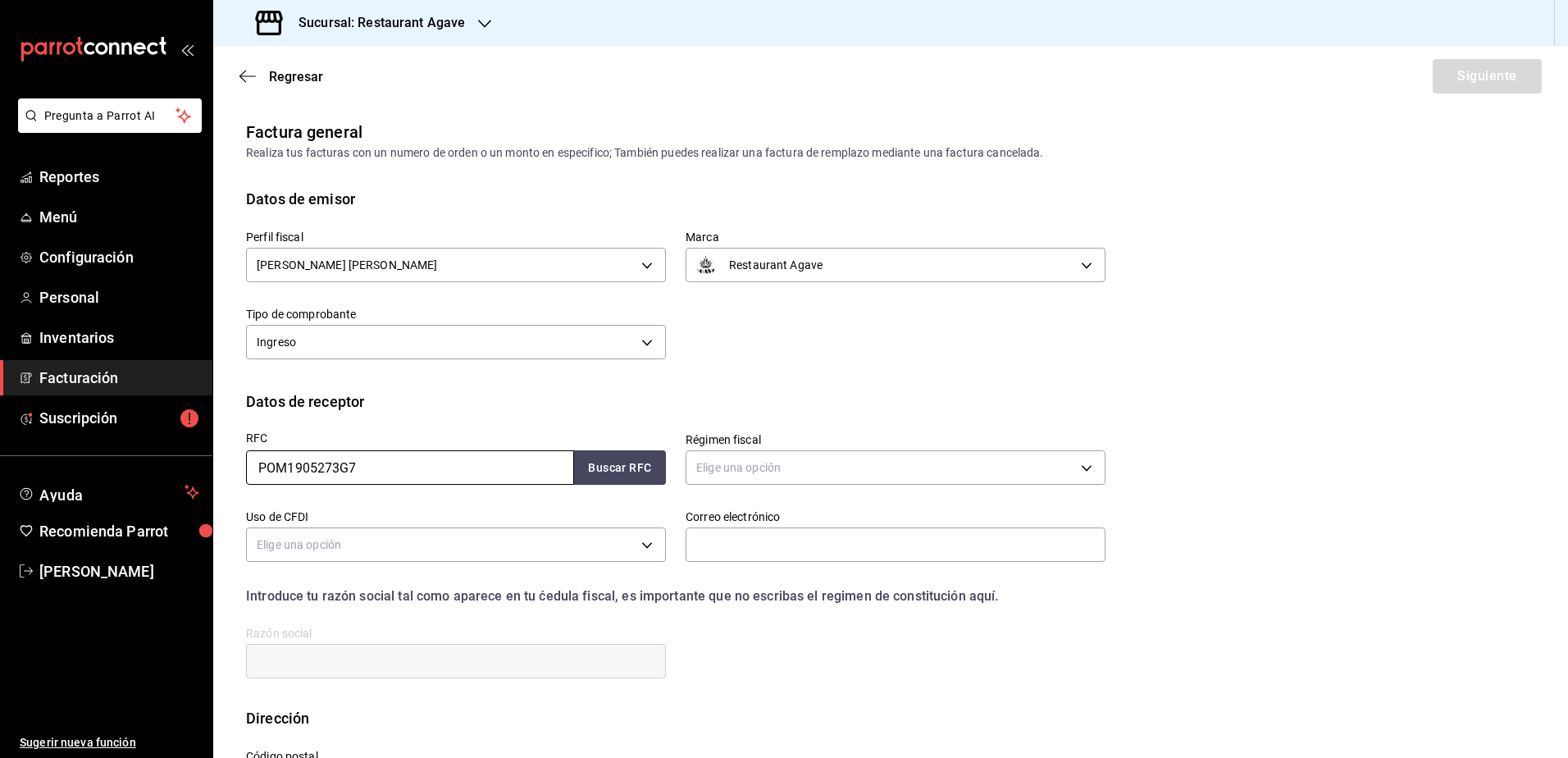
type input "POM1905273G7"
click at [608, 489] on div "RFC POM1905273G7 Buscar RFC" at bounding box center [446, 451] width 439 height 77
click at [616, 471] on button "Buscar RFC" at bounding box center [620, 468] width 92 height 35
type input "601"
type input "G03"
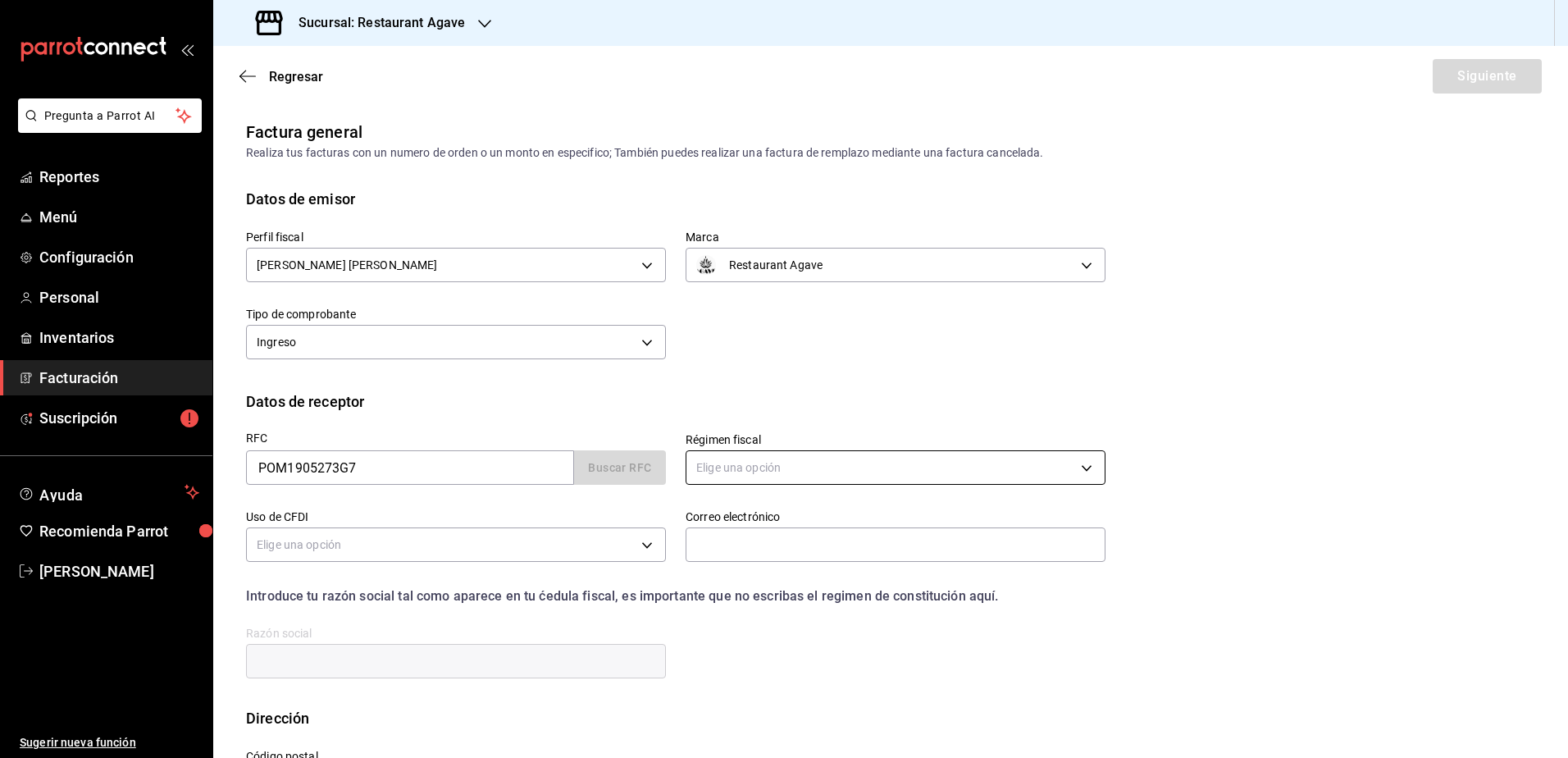
type input "jandresruan1@gmail.com"
type input "05348"
type input "VIATRIS HEALTHCARE MEXICO"
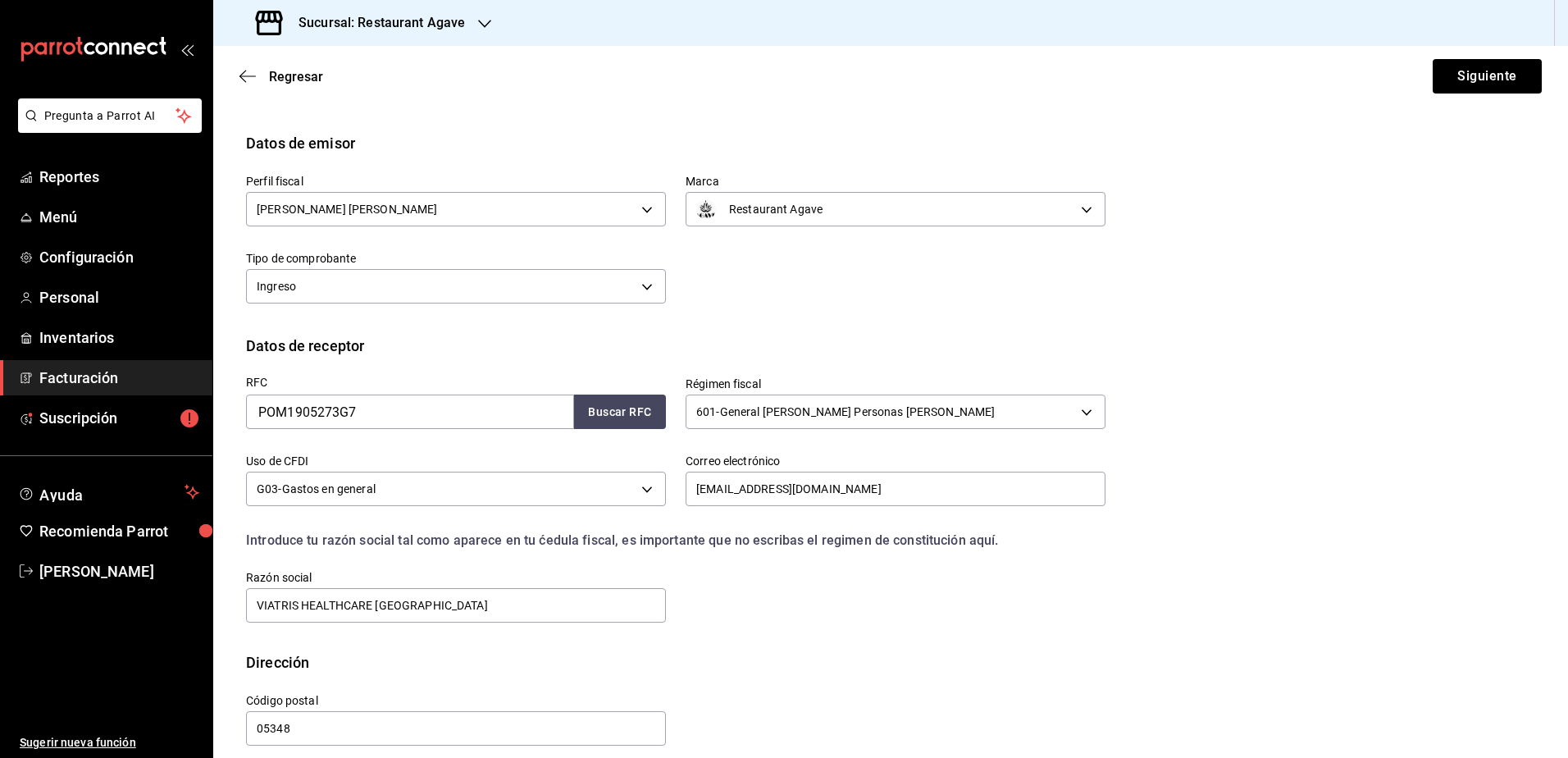
scroll to position [72, 0]
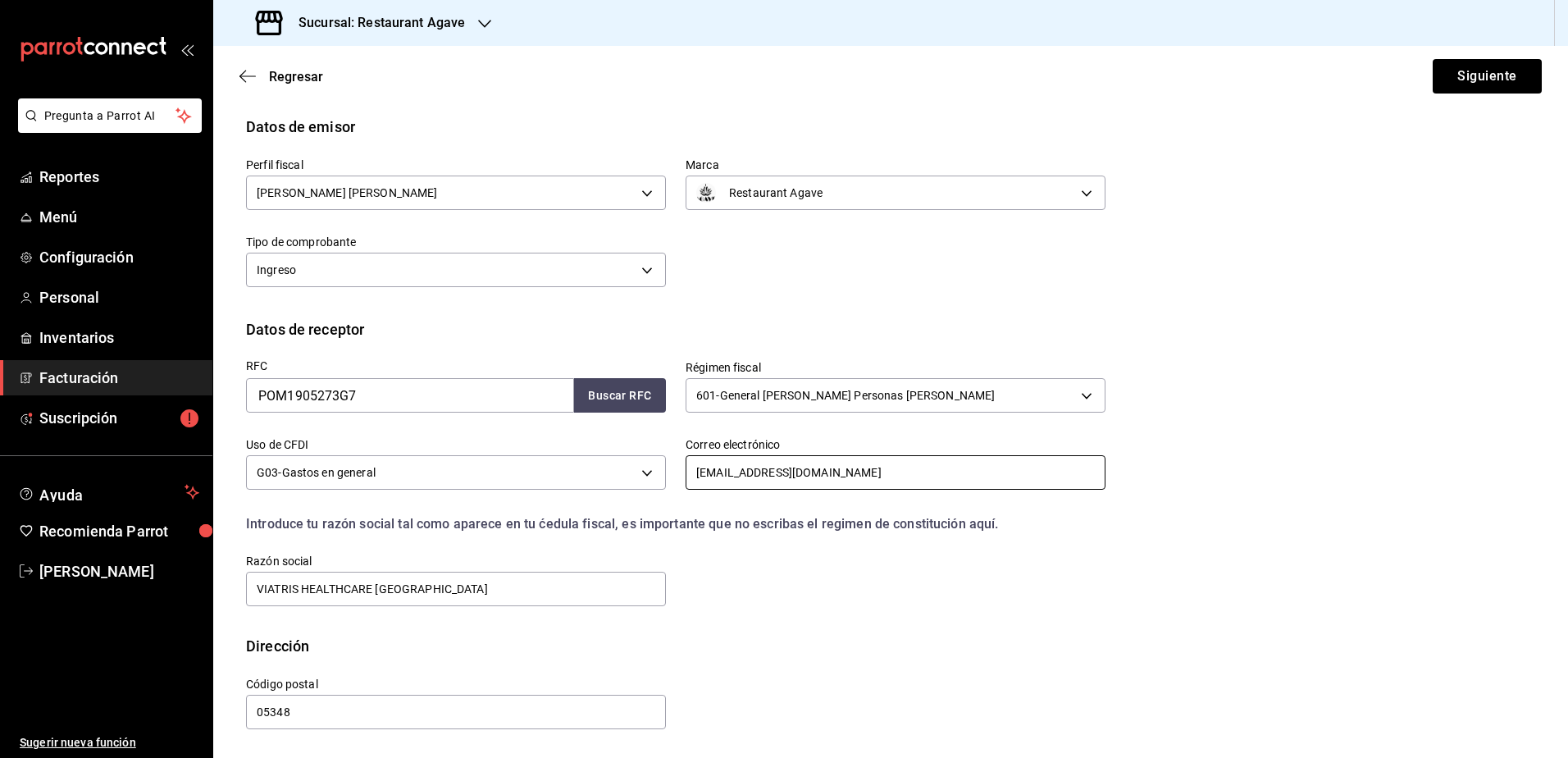
click at [788, 468] on input "jandresruan1@gmail.com" at bounding box center [896, 473] width 420 height 35
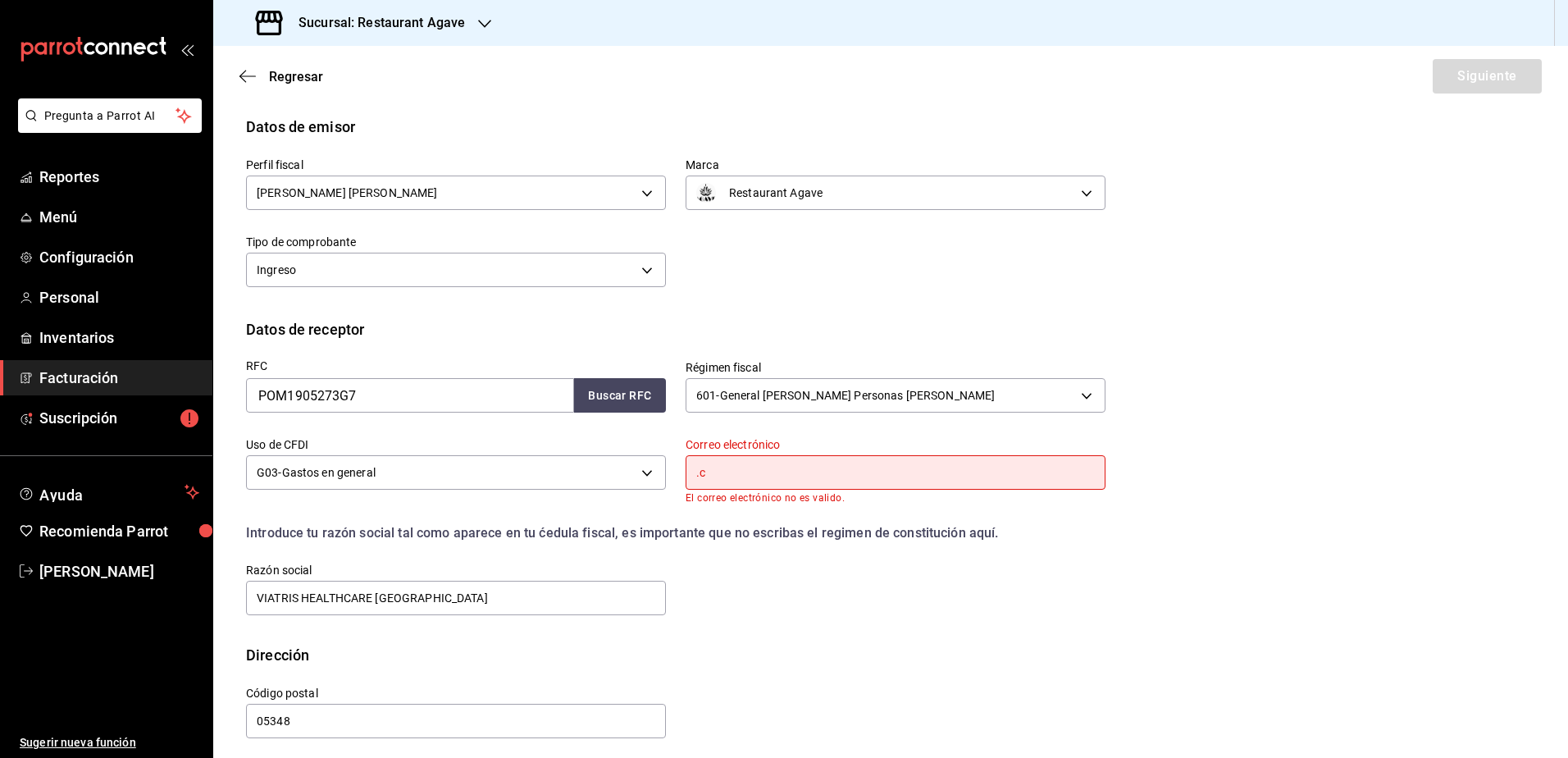
type input "."
type input "ramon.albor@viatris.com"
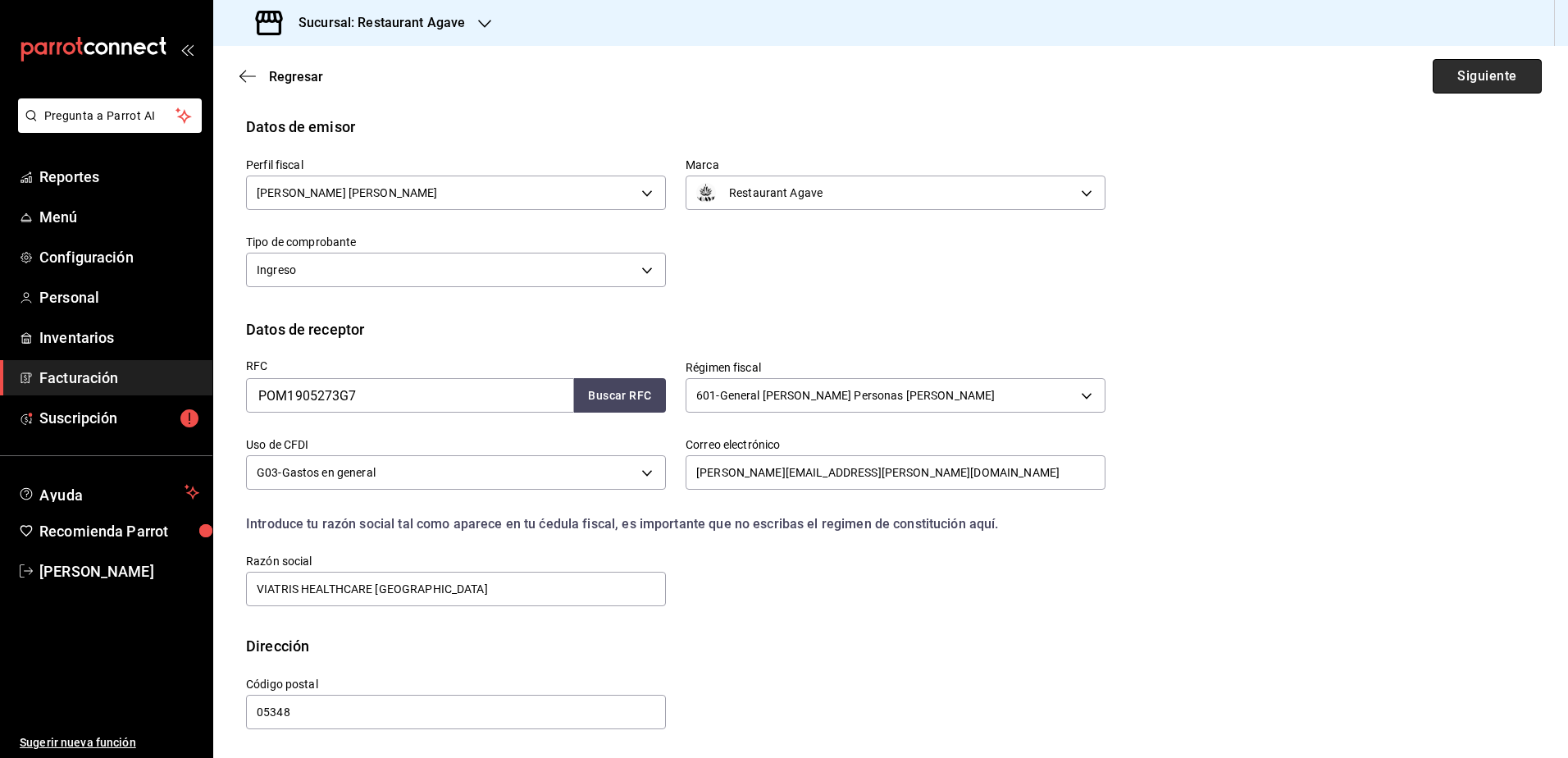
click at [1447, 69] on button "Siguiente" at bounding box center [1487, 77] width 109 height 35
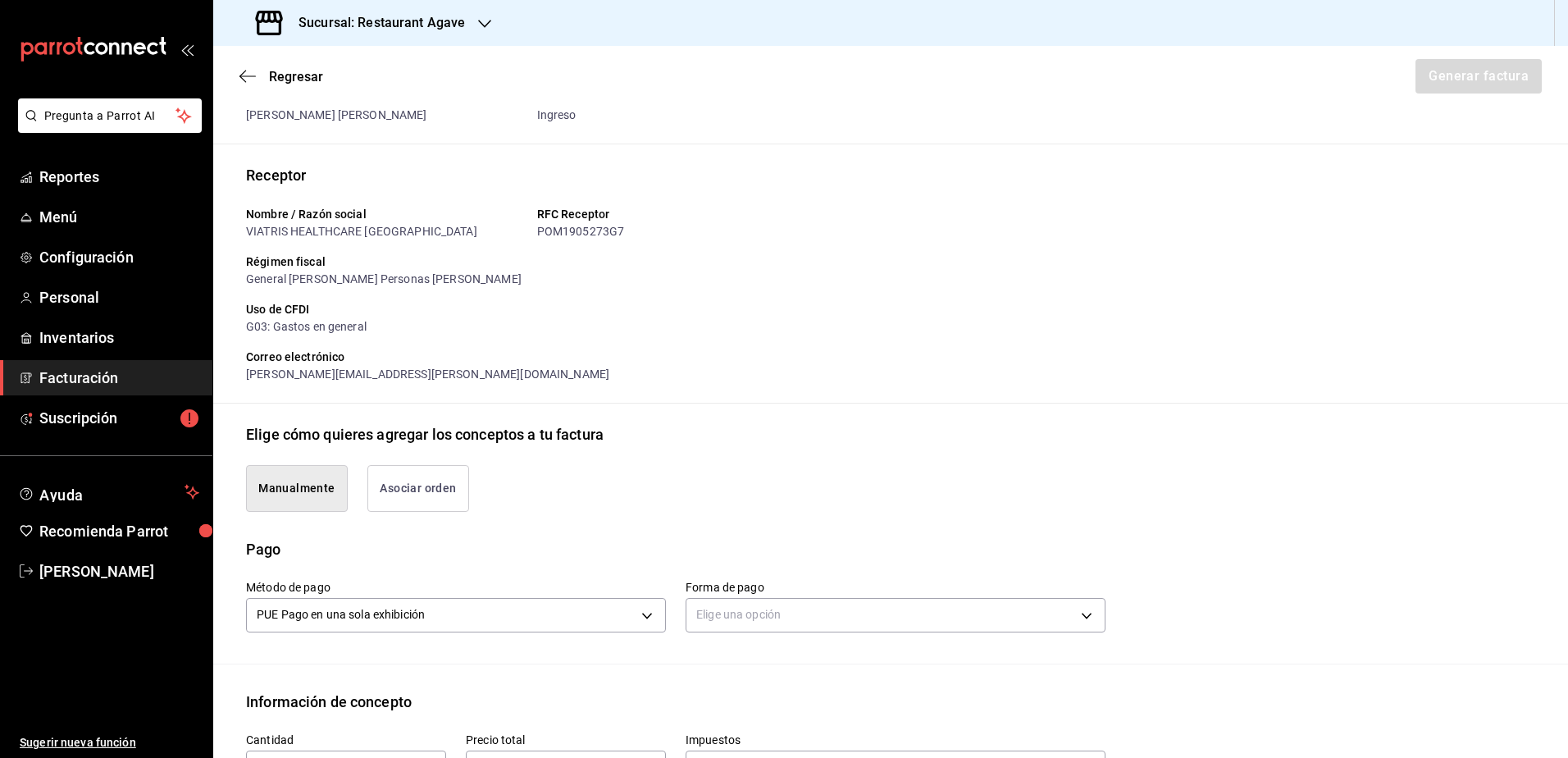
scroll to position [319, 0]
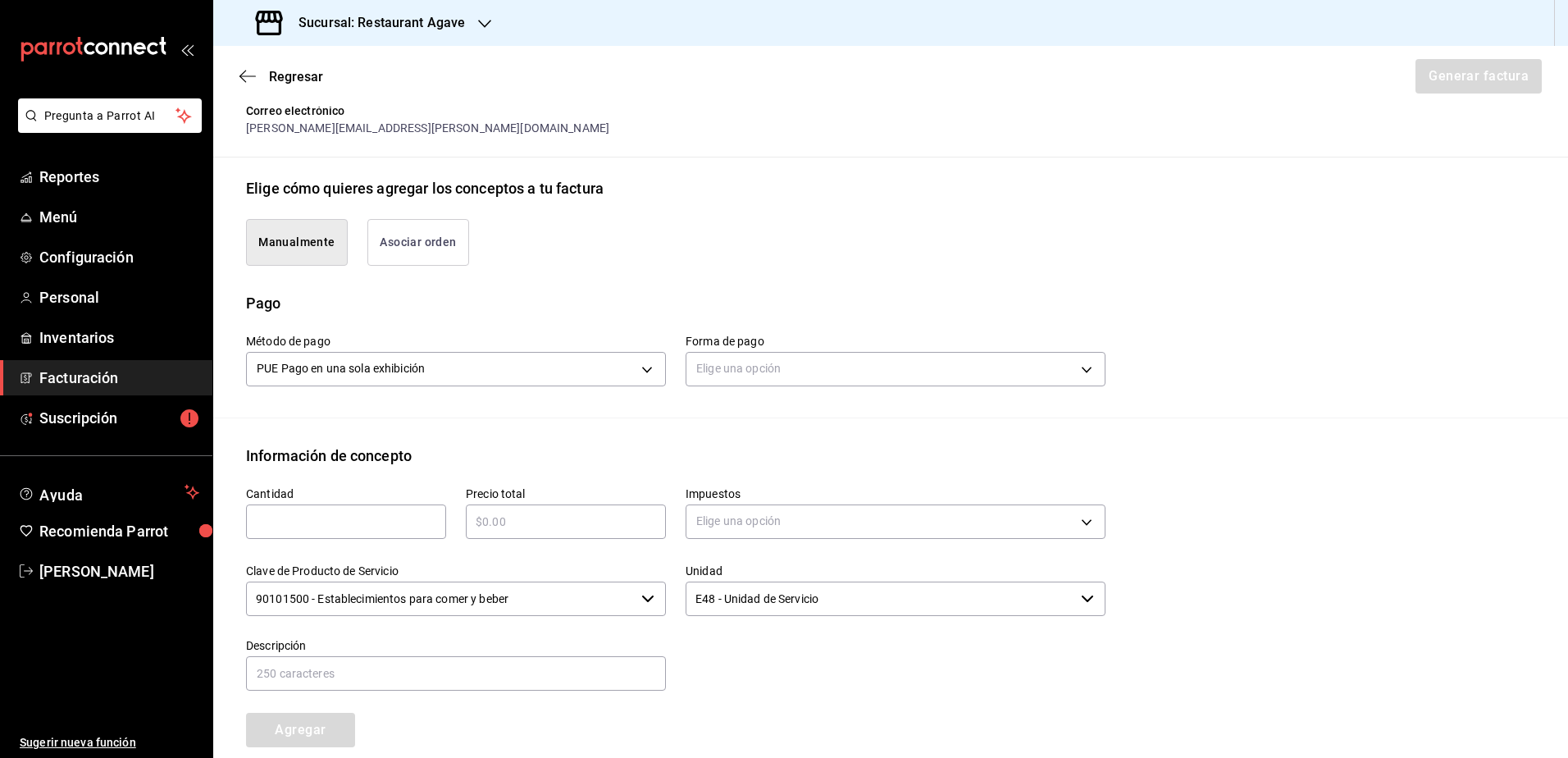
click at [377, 532] on div "​" at bounding box center [345, 521] width 200 height 35
type input "1"
click at [542, 528] on input "text" at bounding box center [565, 521] width 200 height 20
type input "$725"
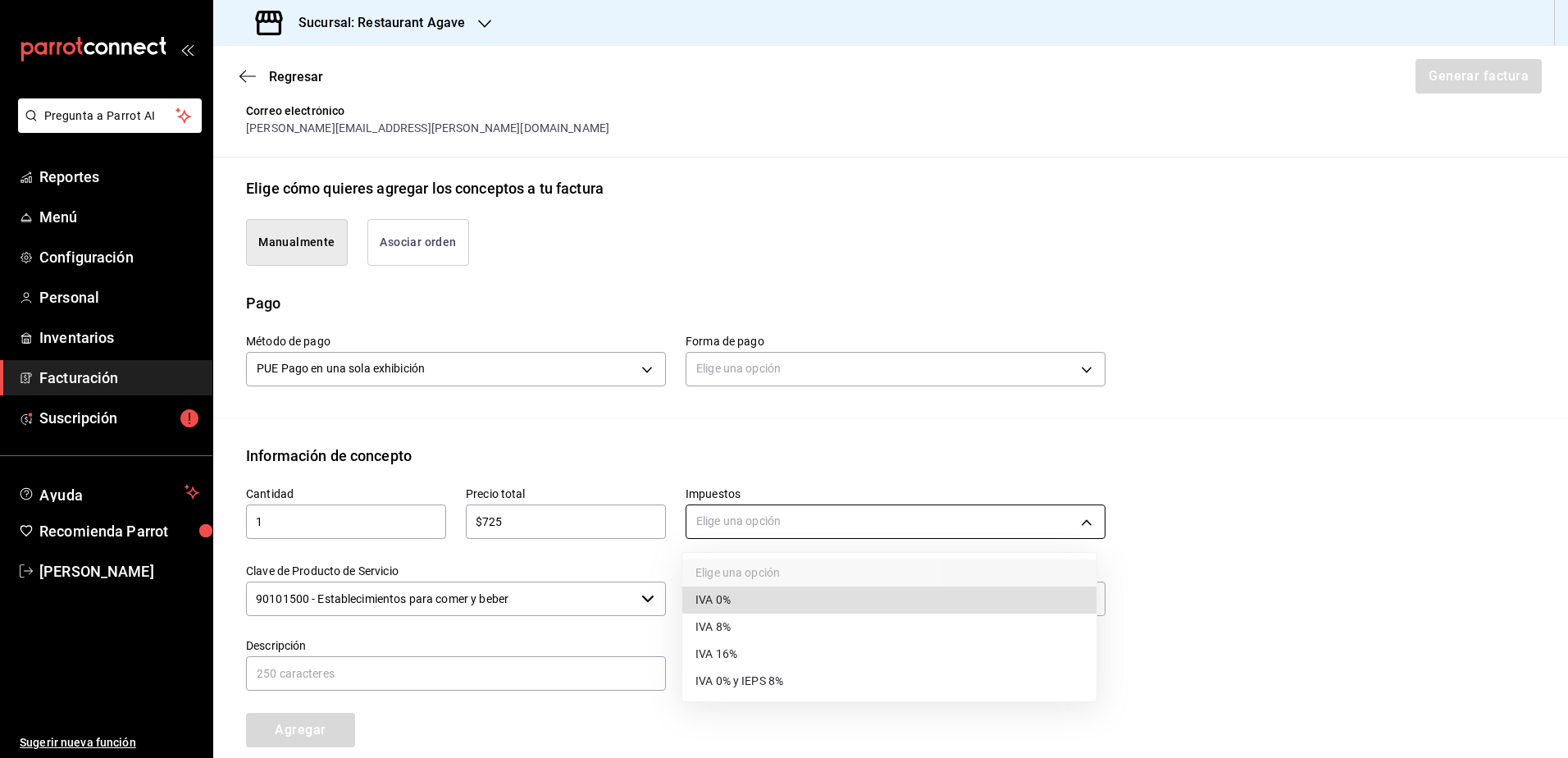
click at [731, 532] on body "Pregunta a Parrot AI Reportes Menú Configuración Personal Inventarios Facturaci…" at bounding box center [784, 379] width 1568 height 758
click at [741, 652] on li "IVA 16%" at bounding box center [889, 654] width 415 height 27
type input "IVA_16"
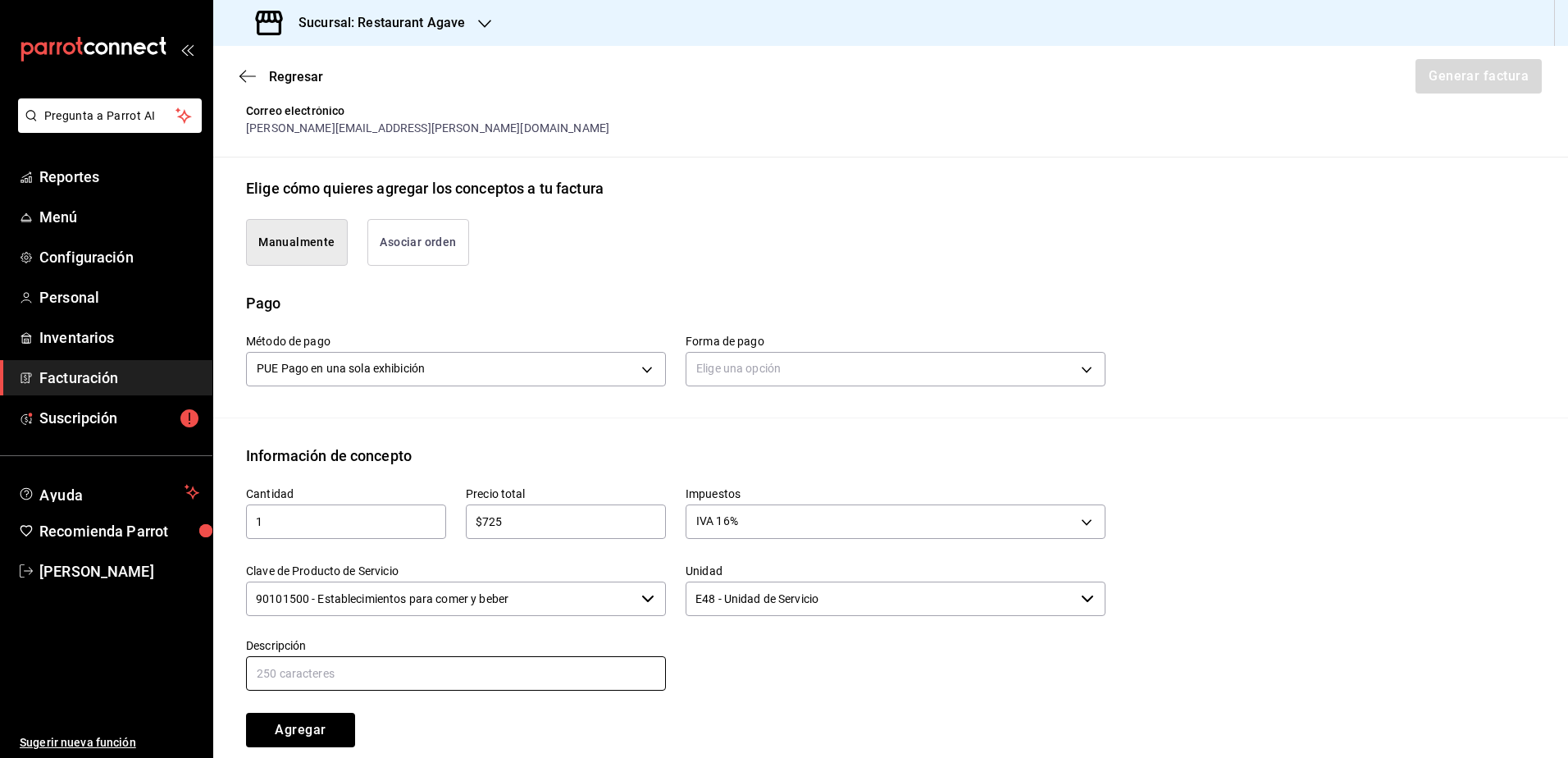
click at [440, 658] on input "text" at bounding box center [456, 674] width 420 height 35
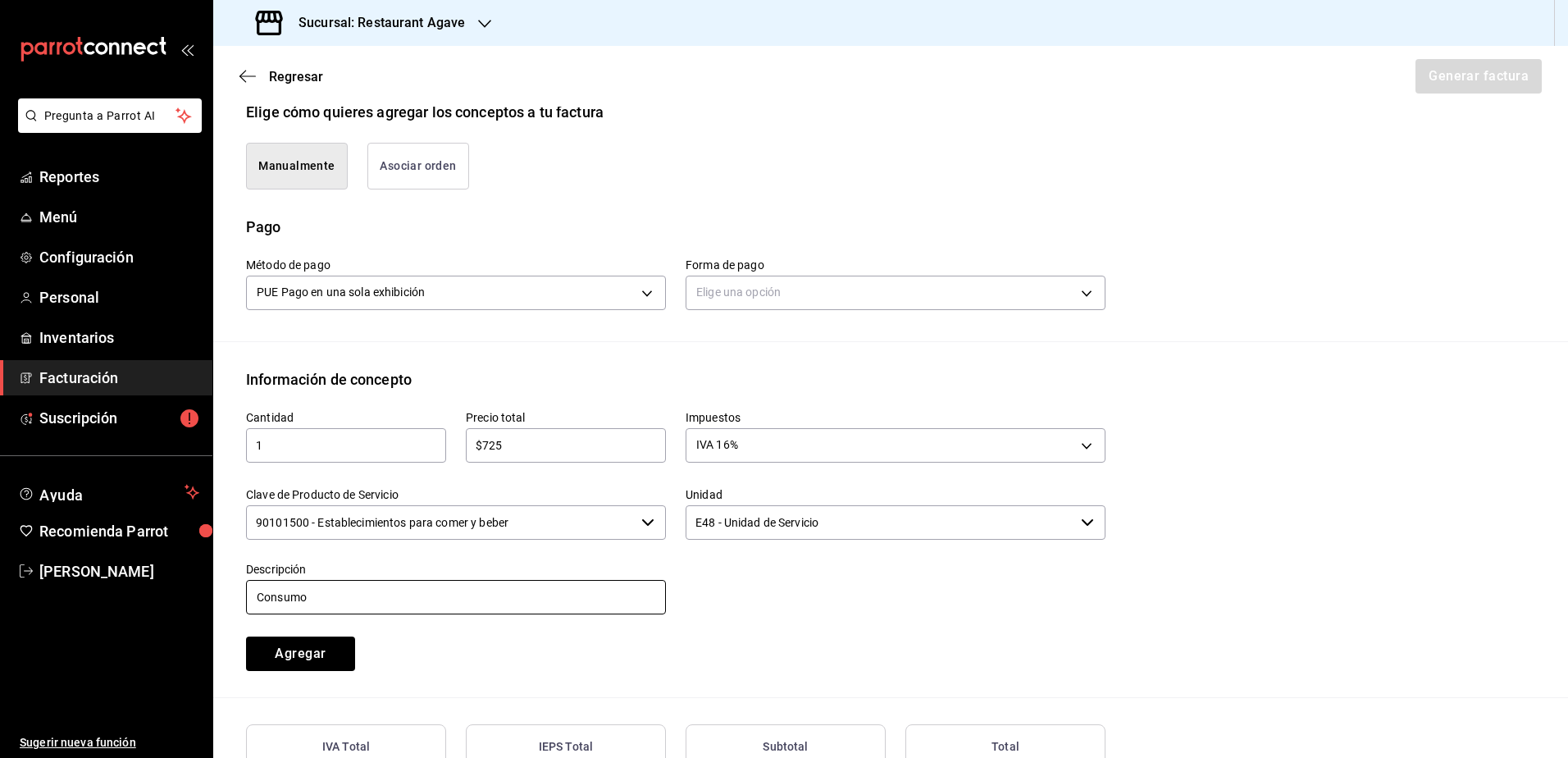
scroll to position [528, 0]
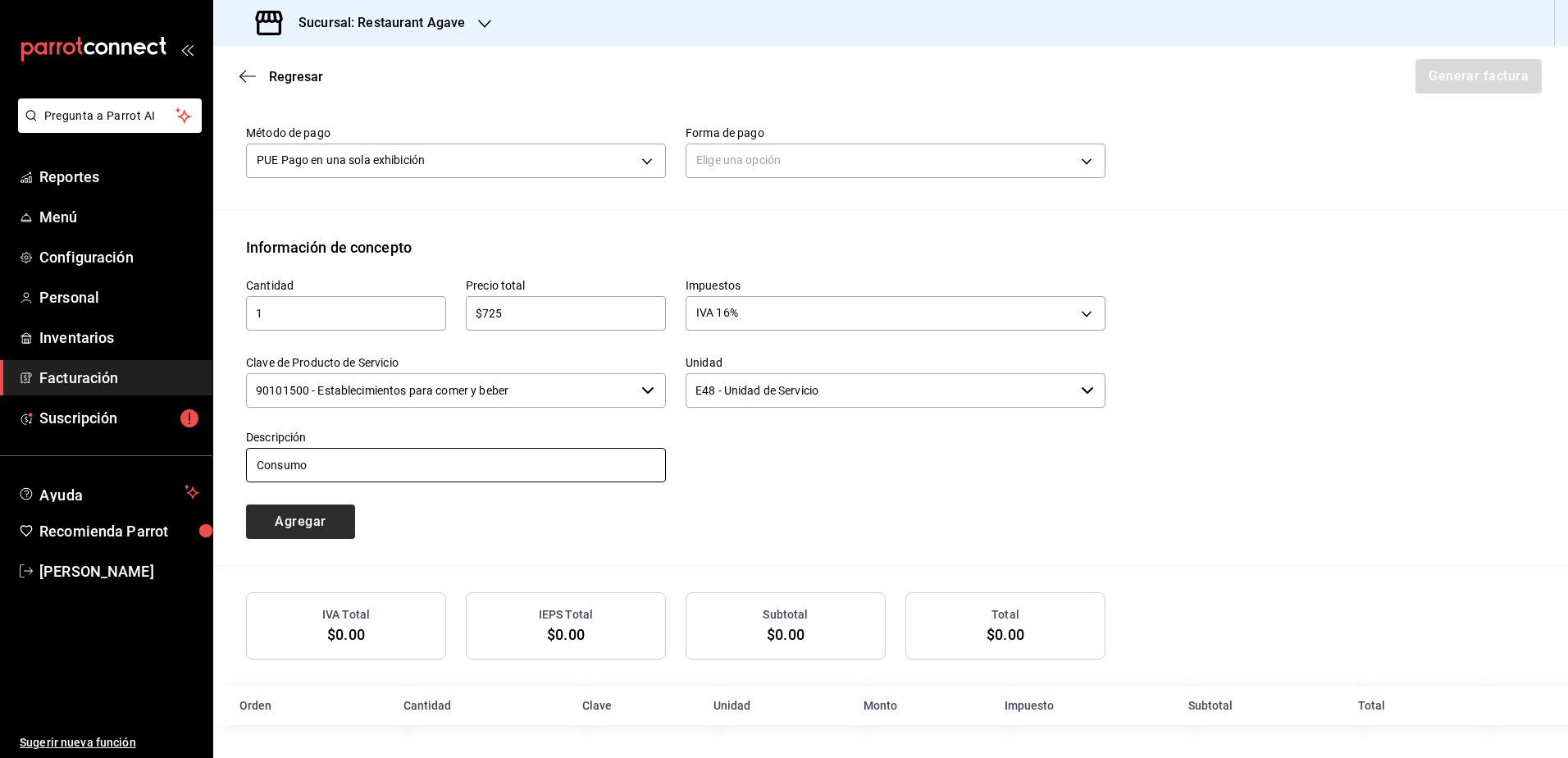
type input "Consumo"
click at [331, 519] on button "Agregar" at bounding box center [300, 521] width 109 height 35
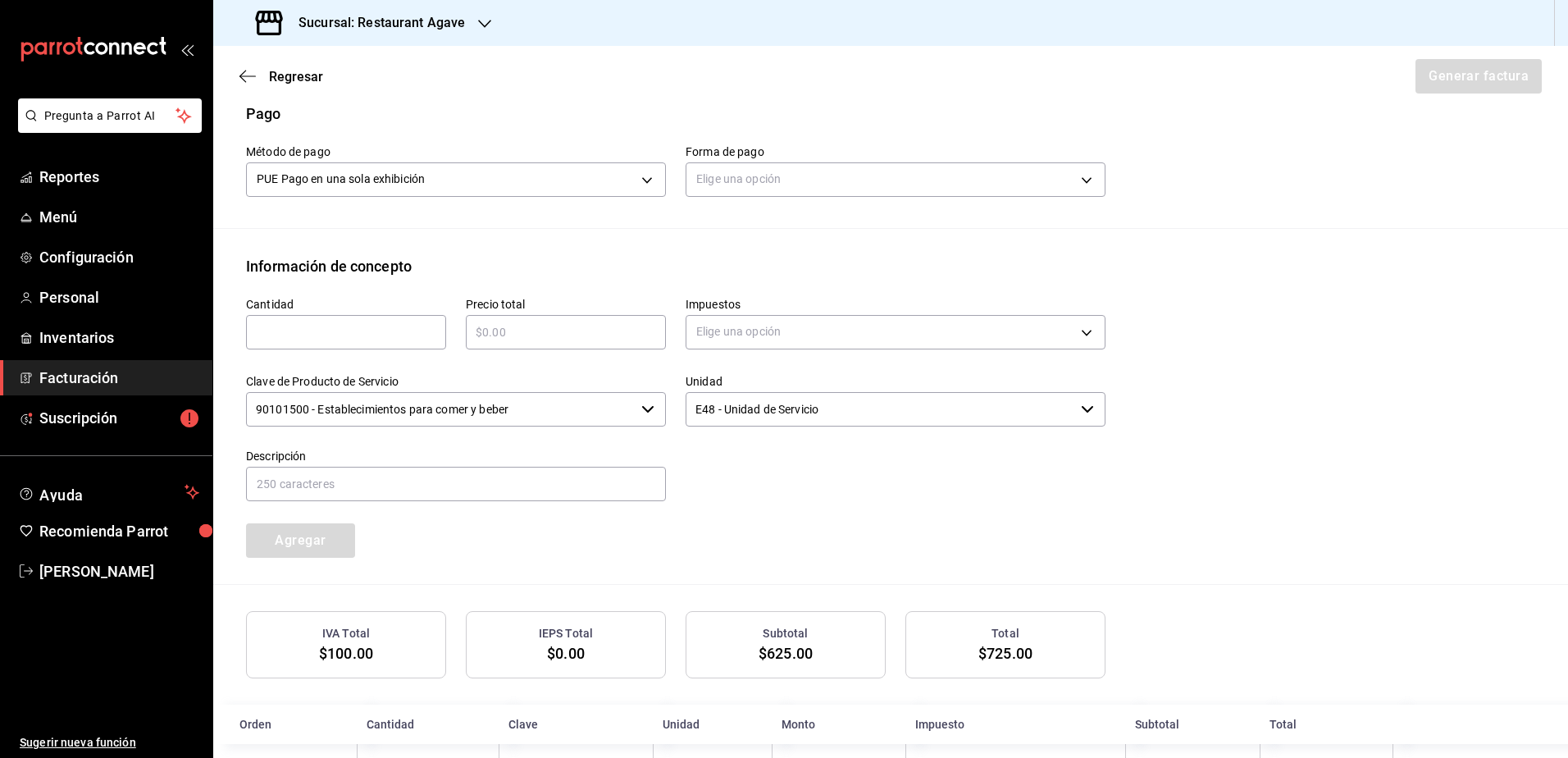
scroll to position [405, 0]
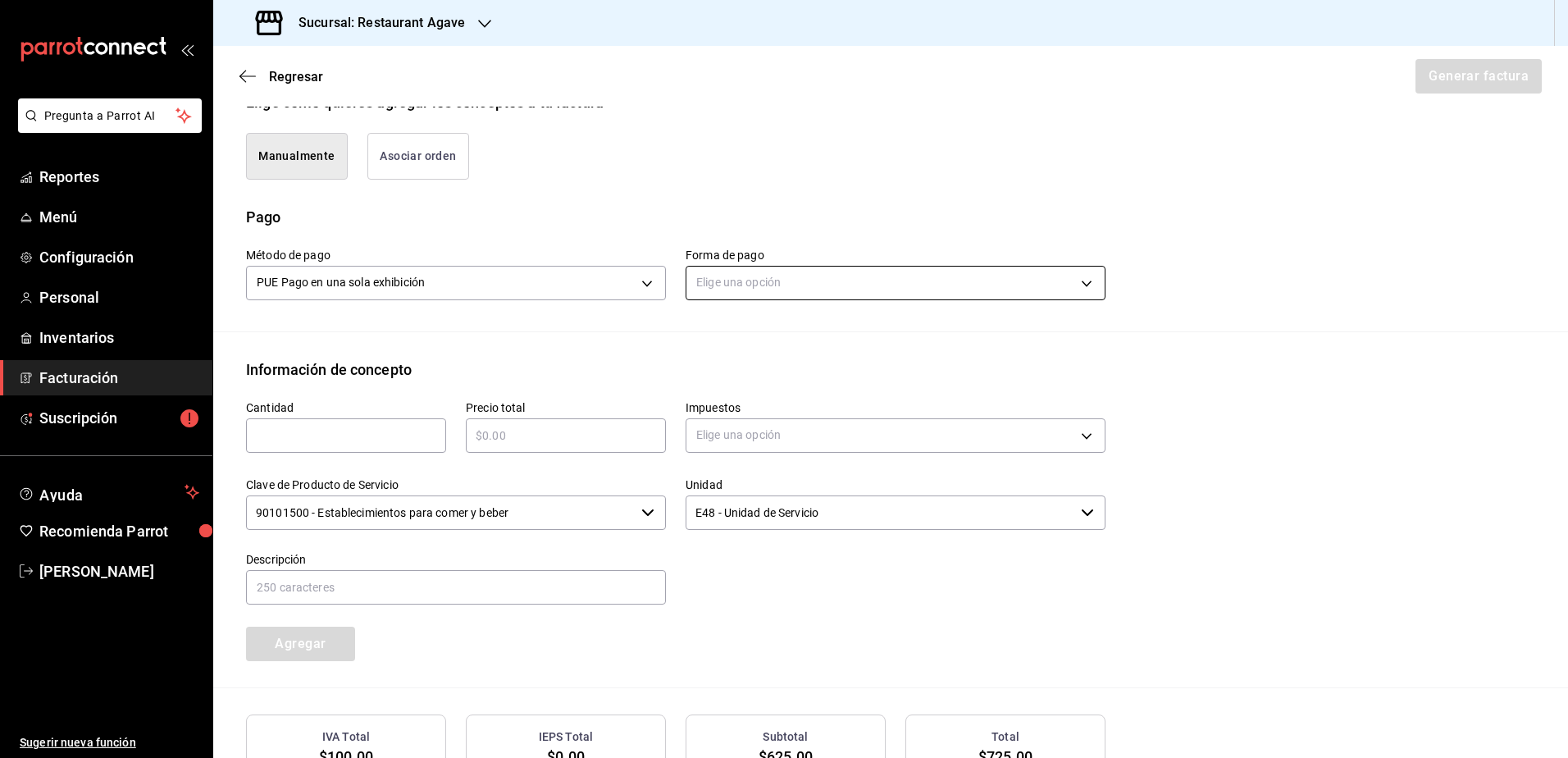
click at [987, 300] on body "Pregunta a Parrot AI Reportes Menú Configuración Personal Inventarios Facturaci…" at bounding box center [784, 379] width 1568 height 758
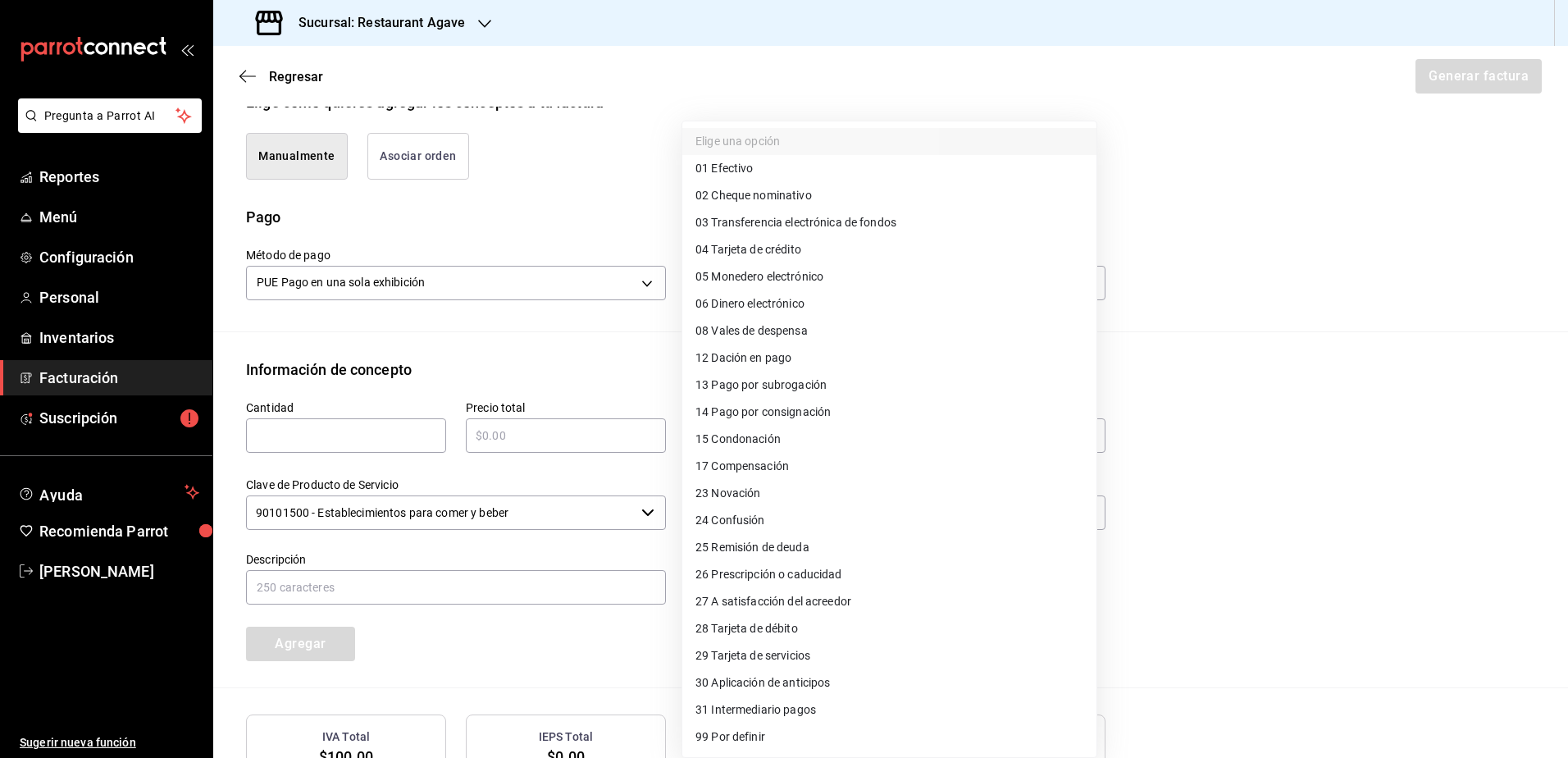
click at [927, 254] on li "04 Tarjeta de crédito" at bounding box center [889, 250] width 415 height 27
type input "04"
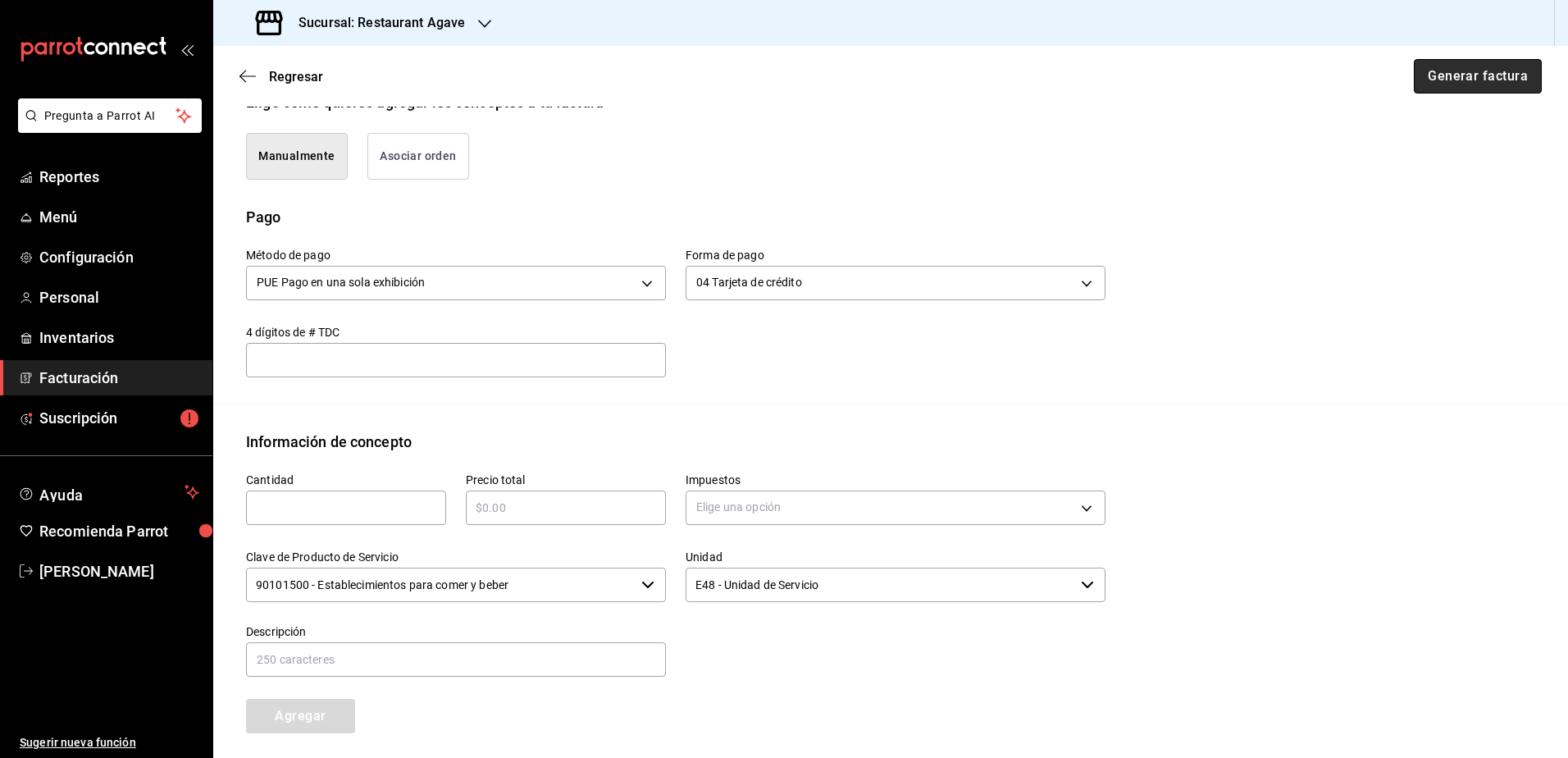
click at [1470, 76] on button "Generar factura" at bounding box center [1479, 77] width 128 height 35
